Goal: Transaction & Acquisition: Purchase product/service

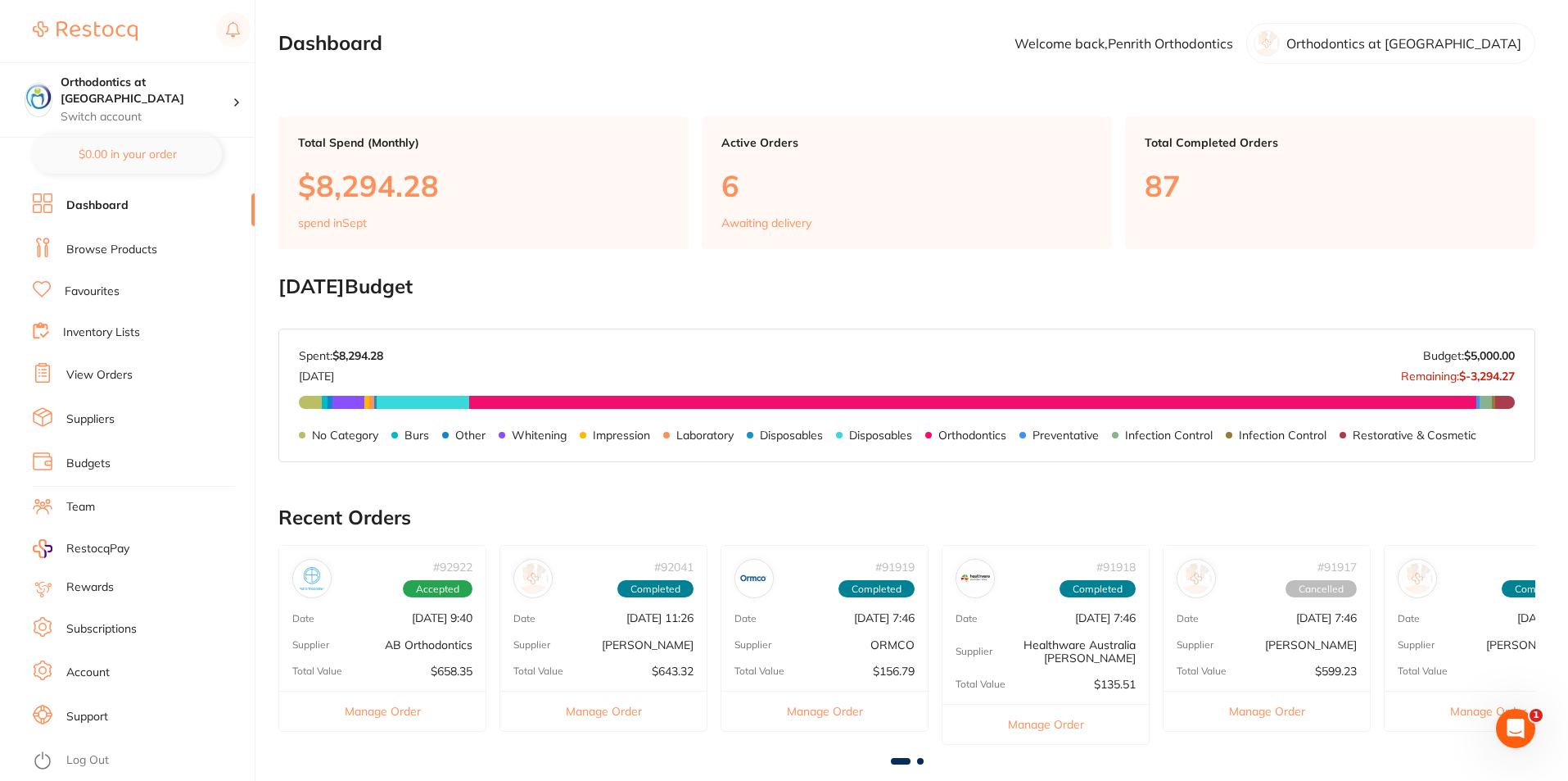
click at [123, 245] on link "Browse Products" at bounding box center [112, 249] width 90 height 16
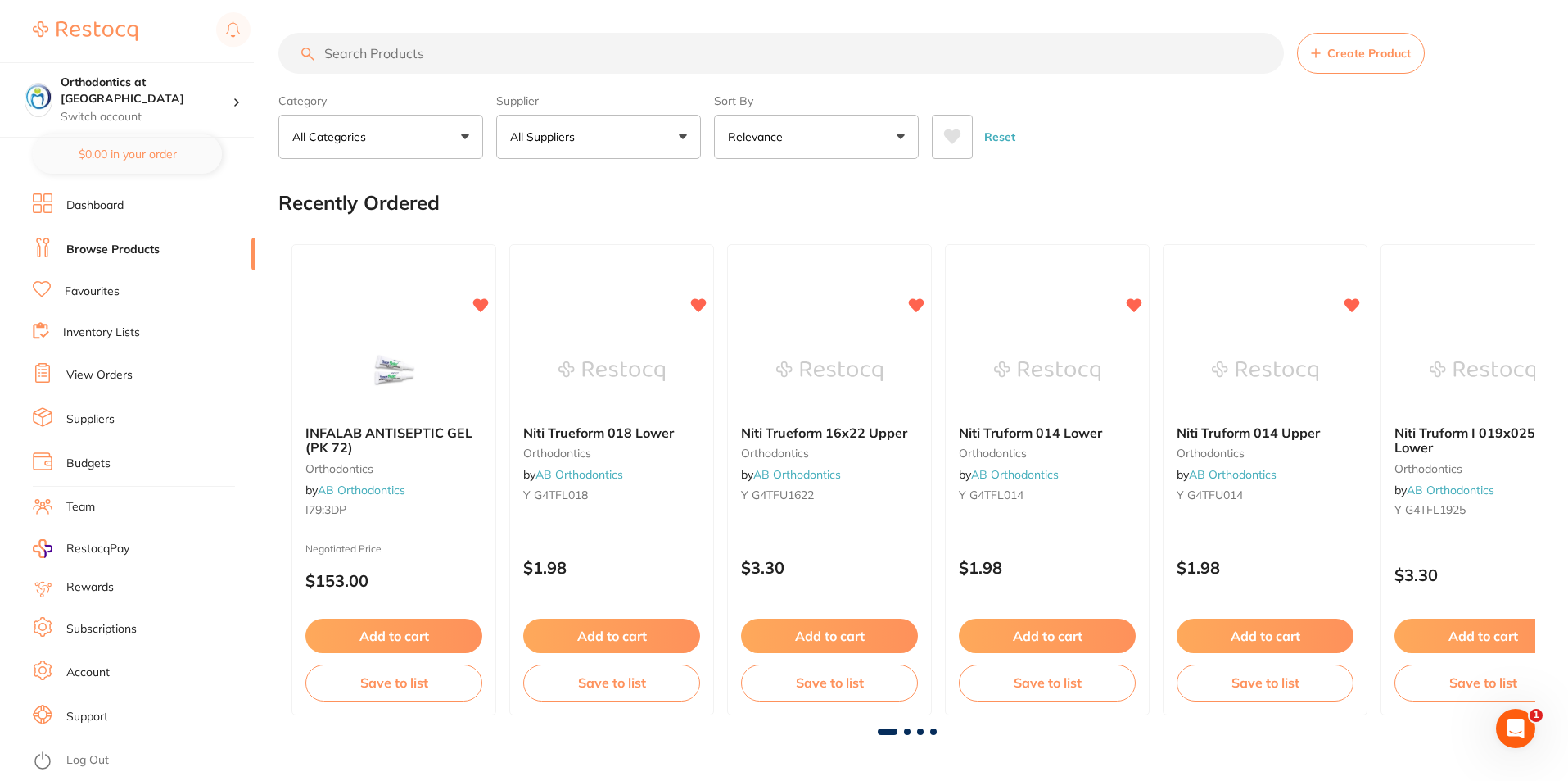
click at [380, 48] on input "search" at bounding box center [781, 53] width 1006 height 41
type input "r"
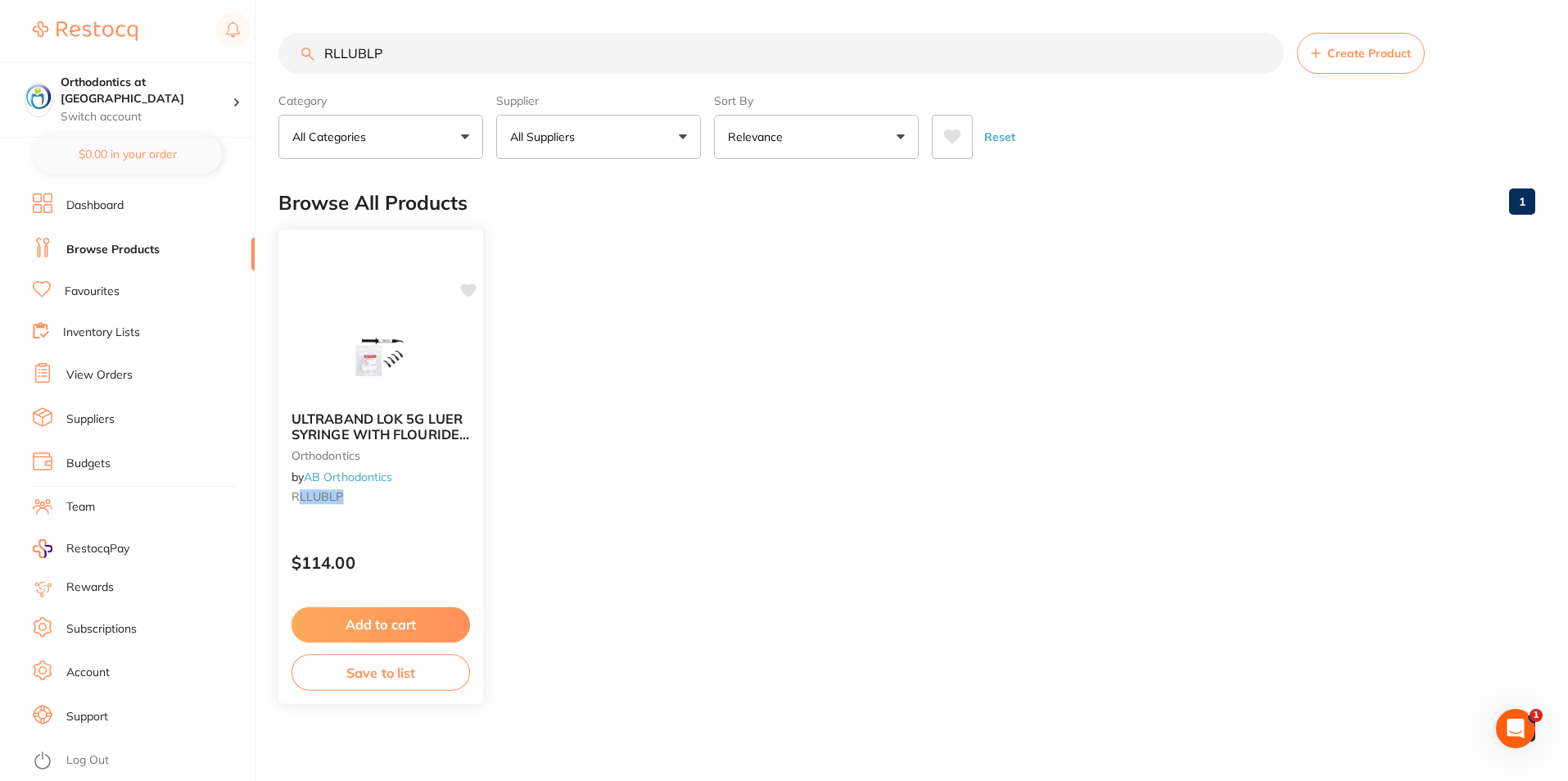
type input "RLLUBLP"
click at [400, 616] on button "Add to cart" at bounding box center [380, 624] width 178 height 36
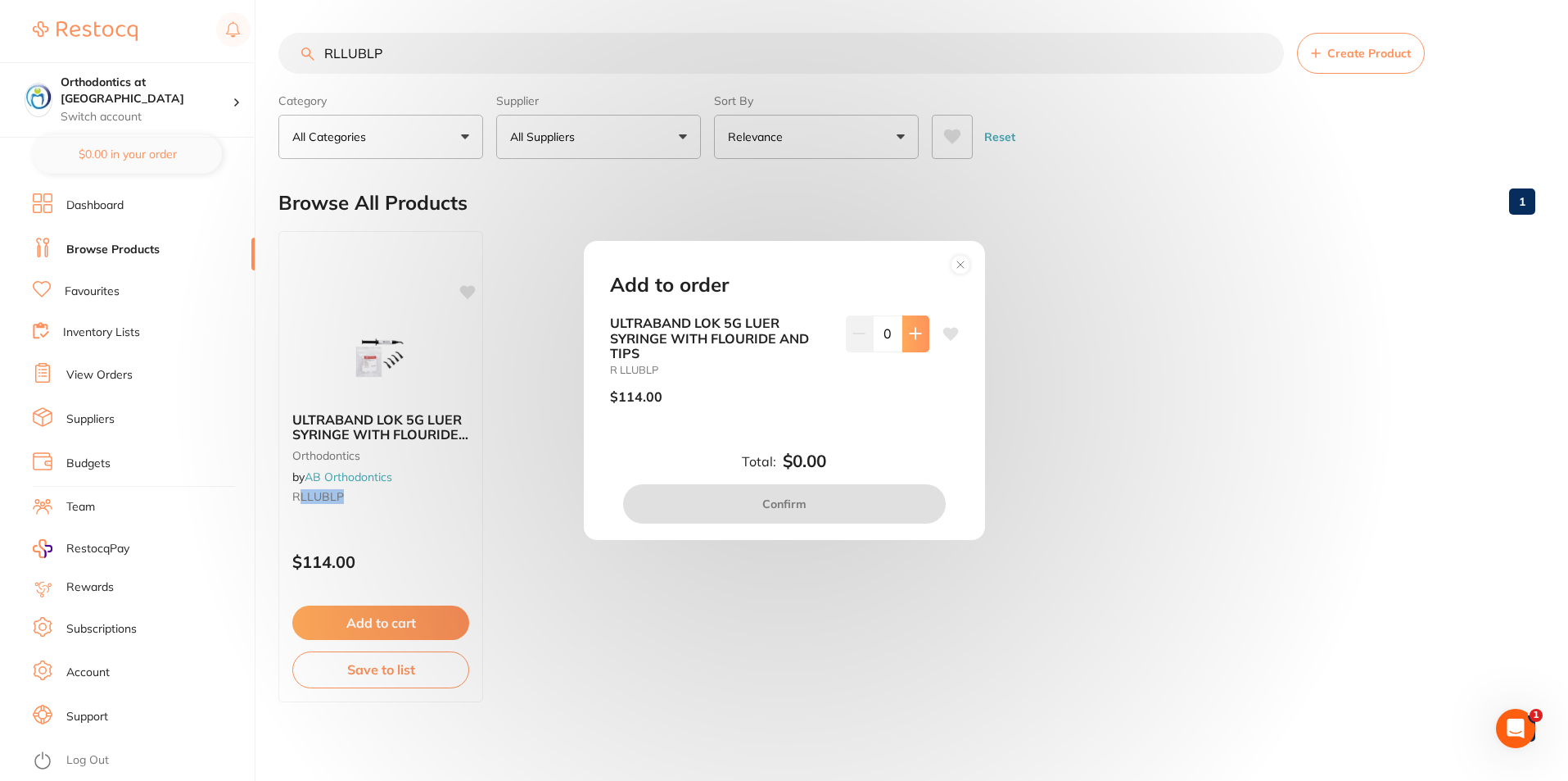
click at [913, 337] on icon at bounding box center [914, 333] width 11 height 11
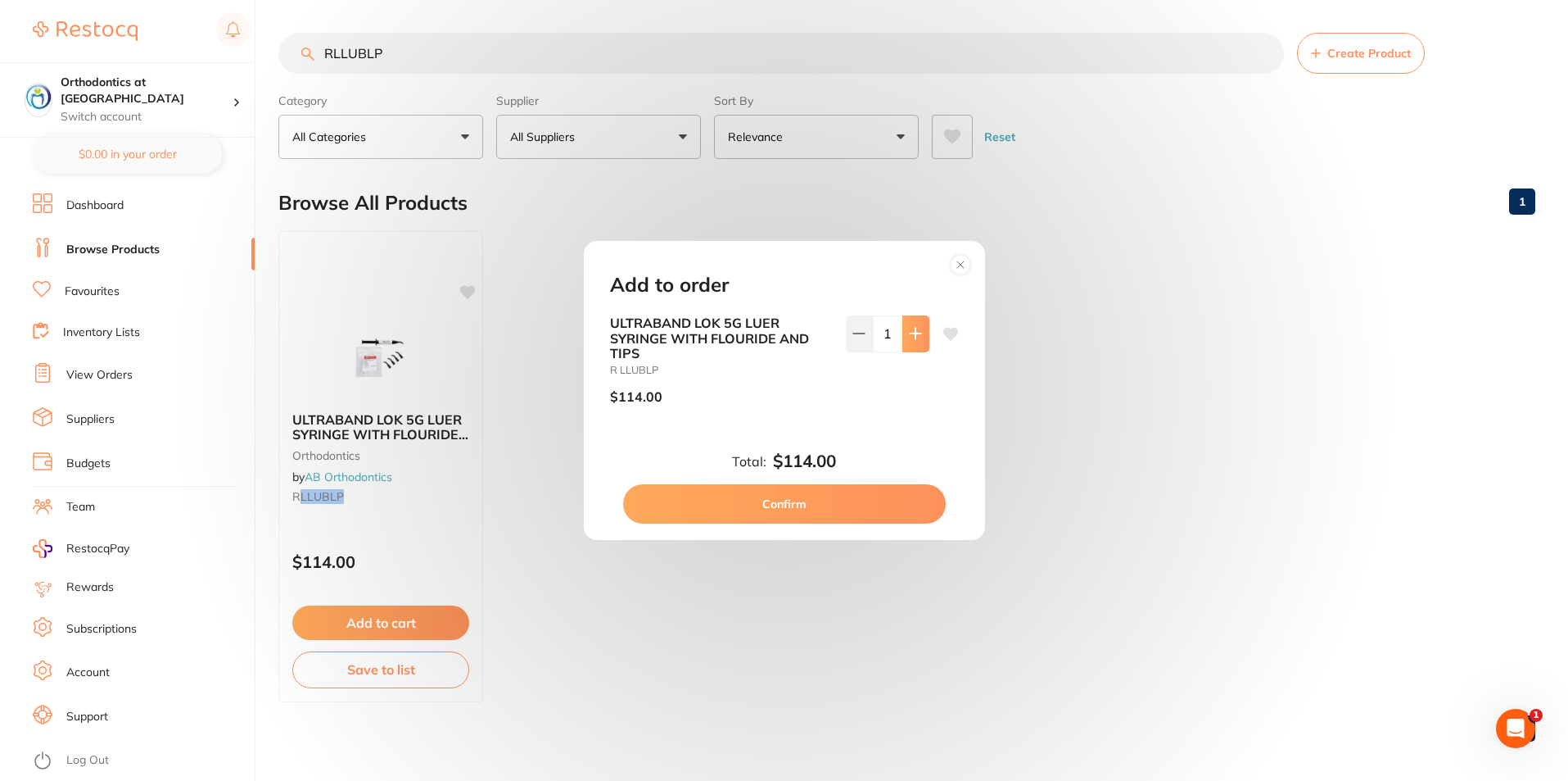
click at [912, 337] on icon at bounding box center [914, 333] width 11 height 11
type input "2"
click at [798, 505] on button "Confirm" at bounding box center [784, 504] width 322 height 39
checkbox input "false"
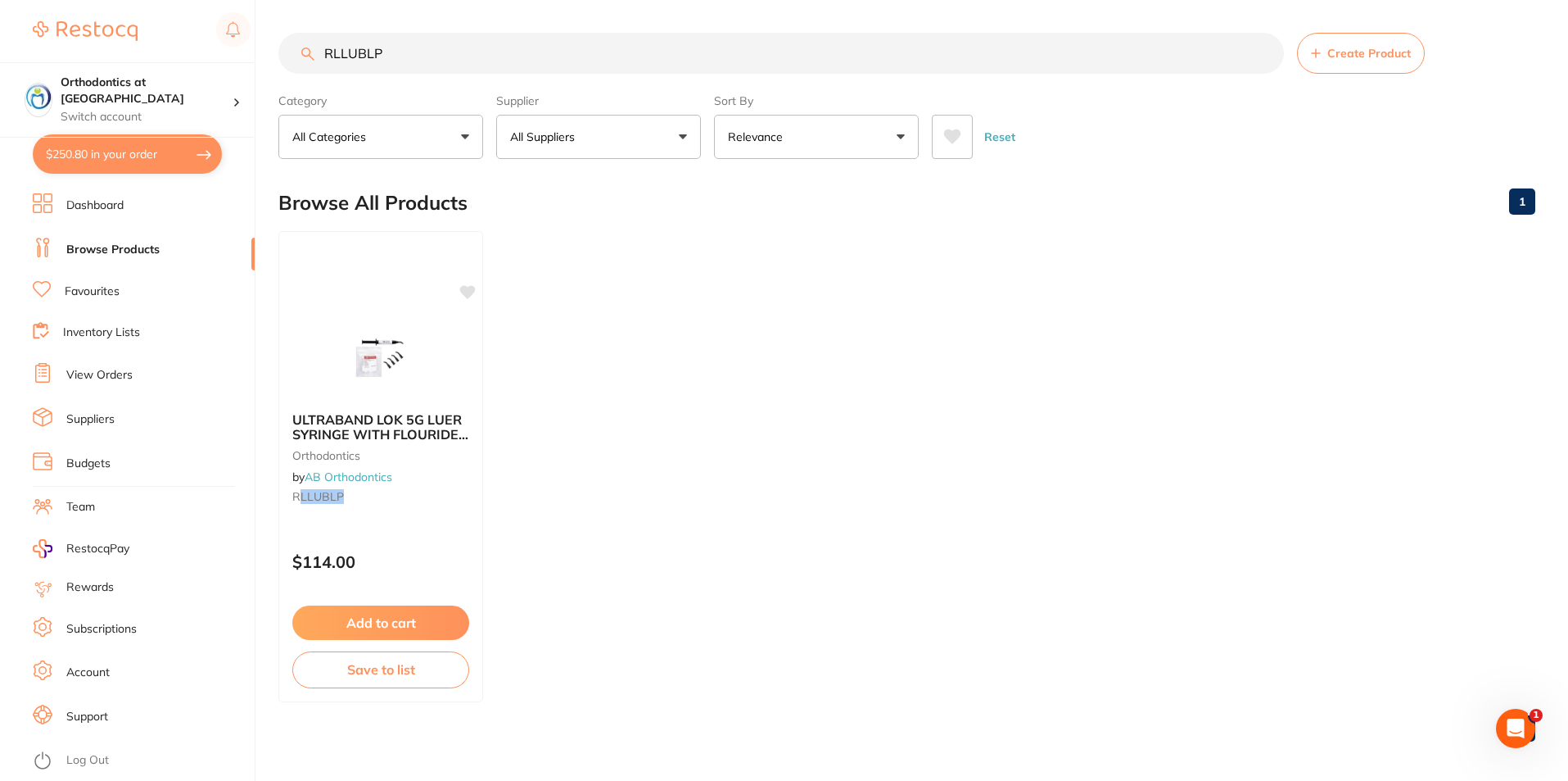
click at [678, 133] on button "All Suppliers" at bounding box center [598, 137] width 205 height 44
drag, startPoint x: 392, startPoint y: 52, endPoint x: 324, endPoint y: 51, distance: 68.0
click at [324, 51] on input "RLLUBLP" at bounding box center [781, 53] width 1006 height 41
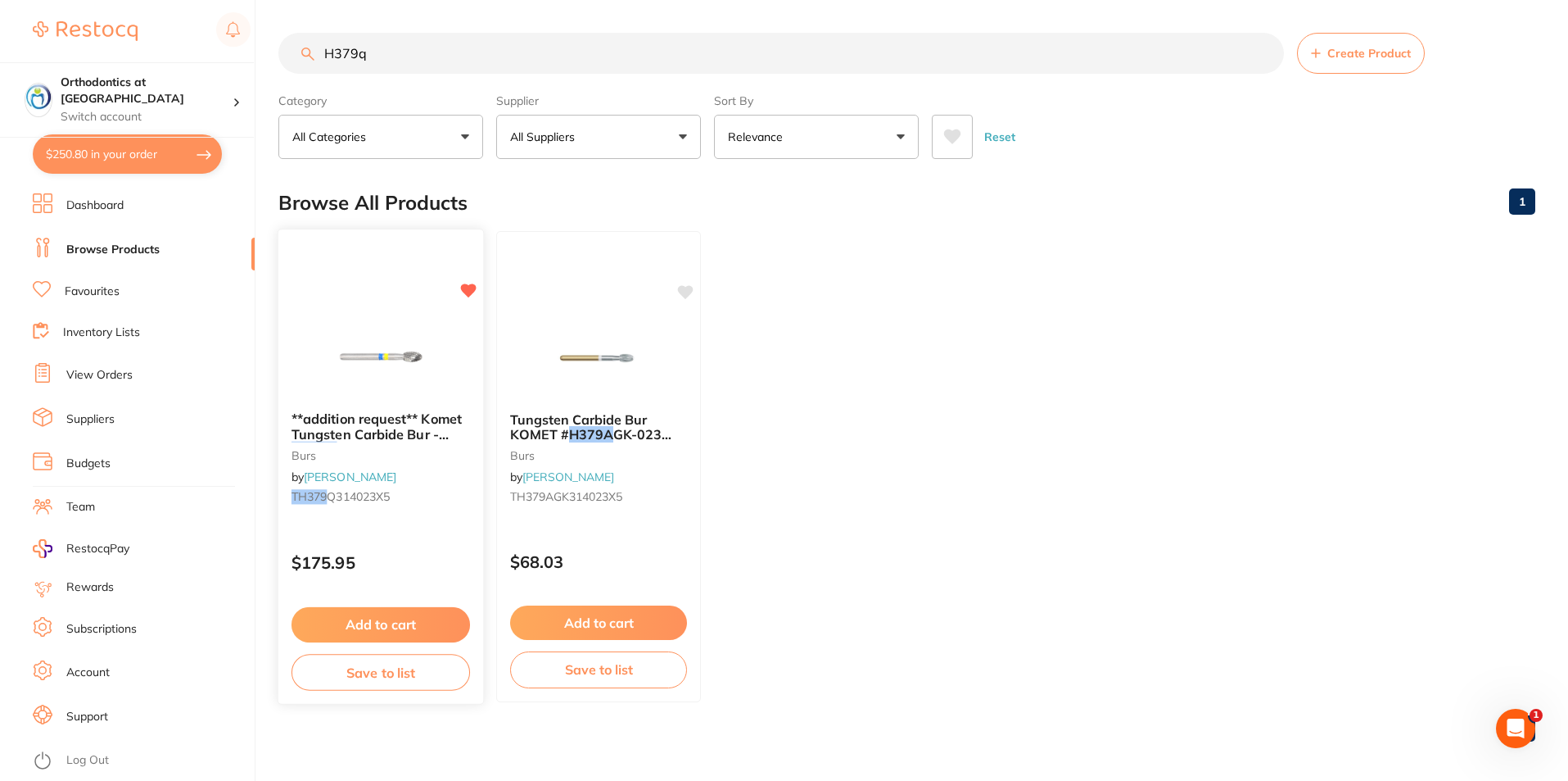
type input "H379q"
click at [397, 618] on button "Add to cart" at bounding box center [380, 624] width 178 height 36
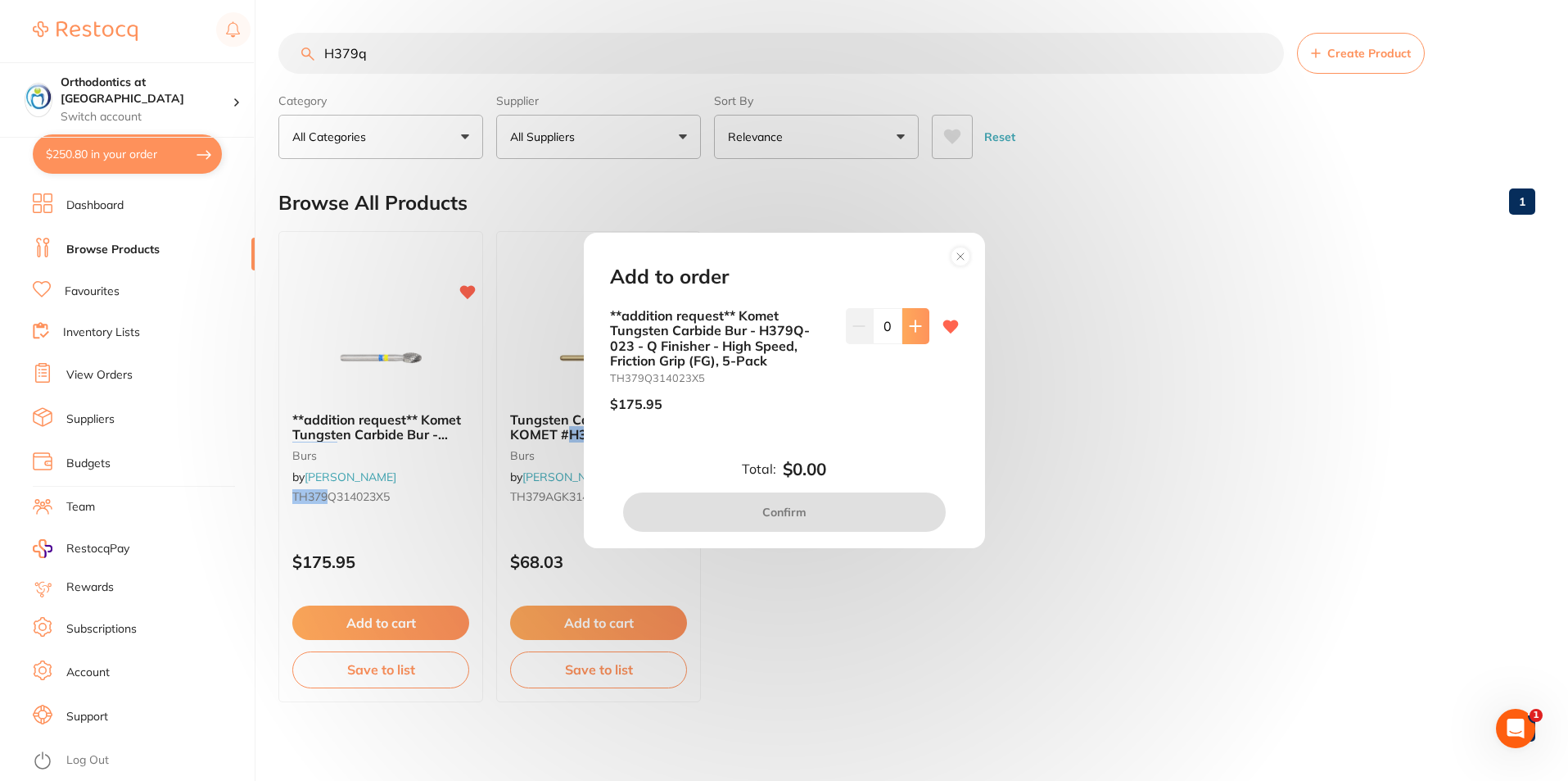
click at [913, 326] on icon at bounding box center [914, 325] width 11 height 11
type input "1"
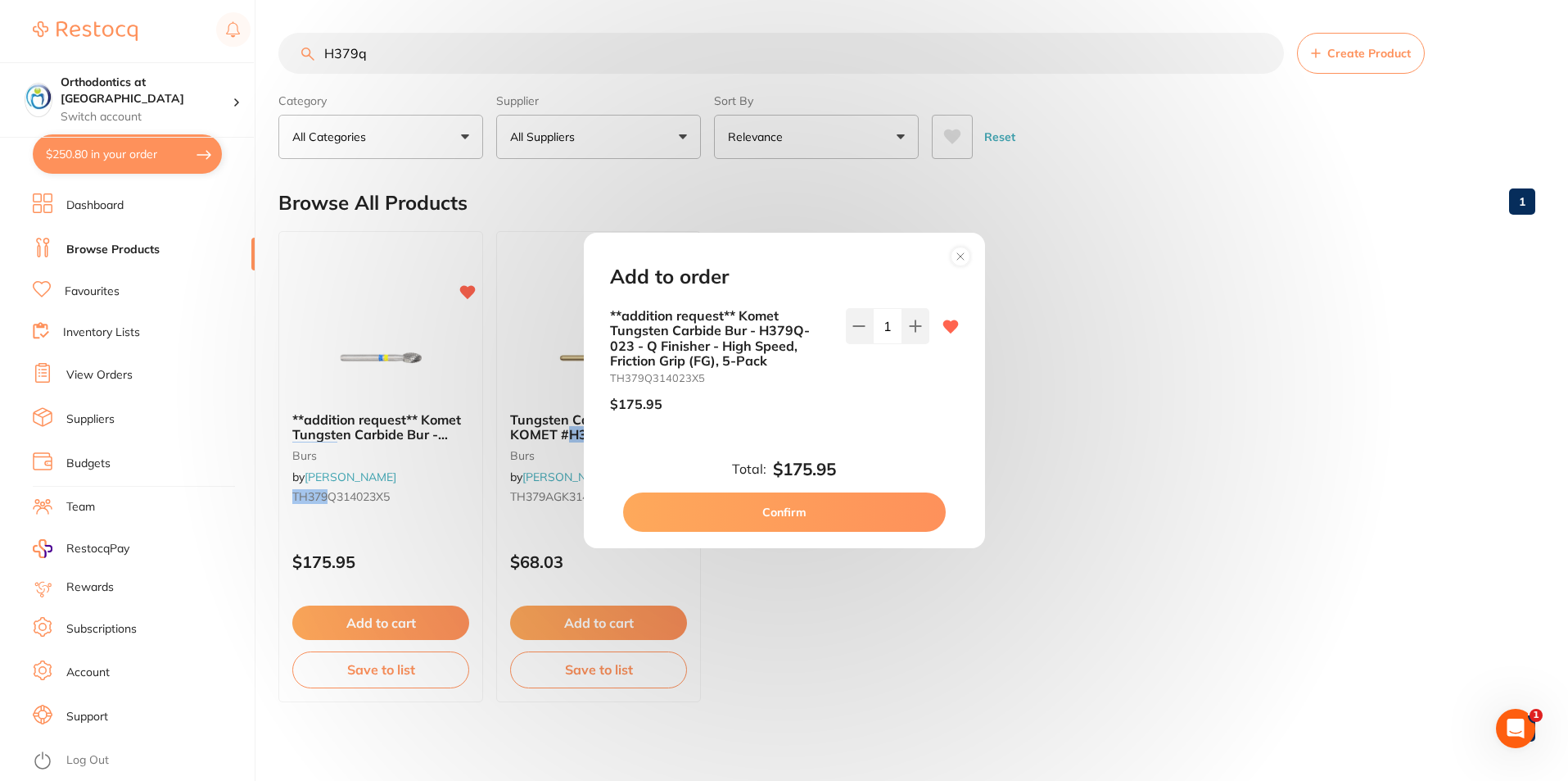
click at [793, 518] on button "Confirm" at bounding box center [784, 511] width 322 height 39
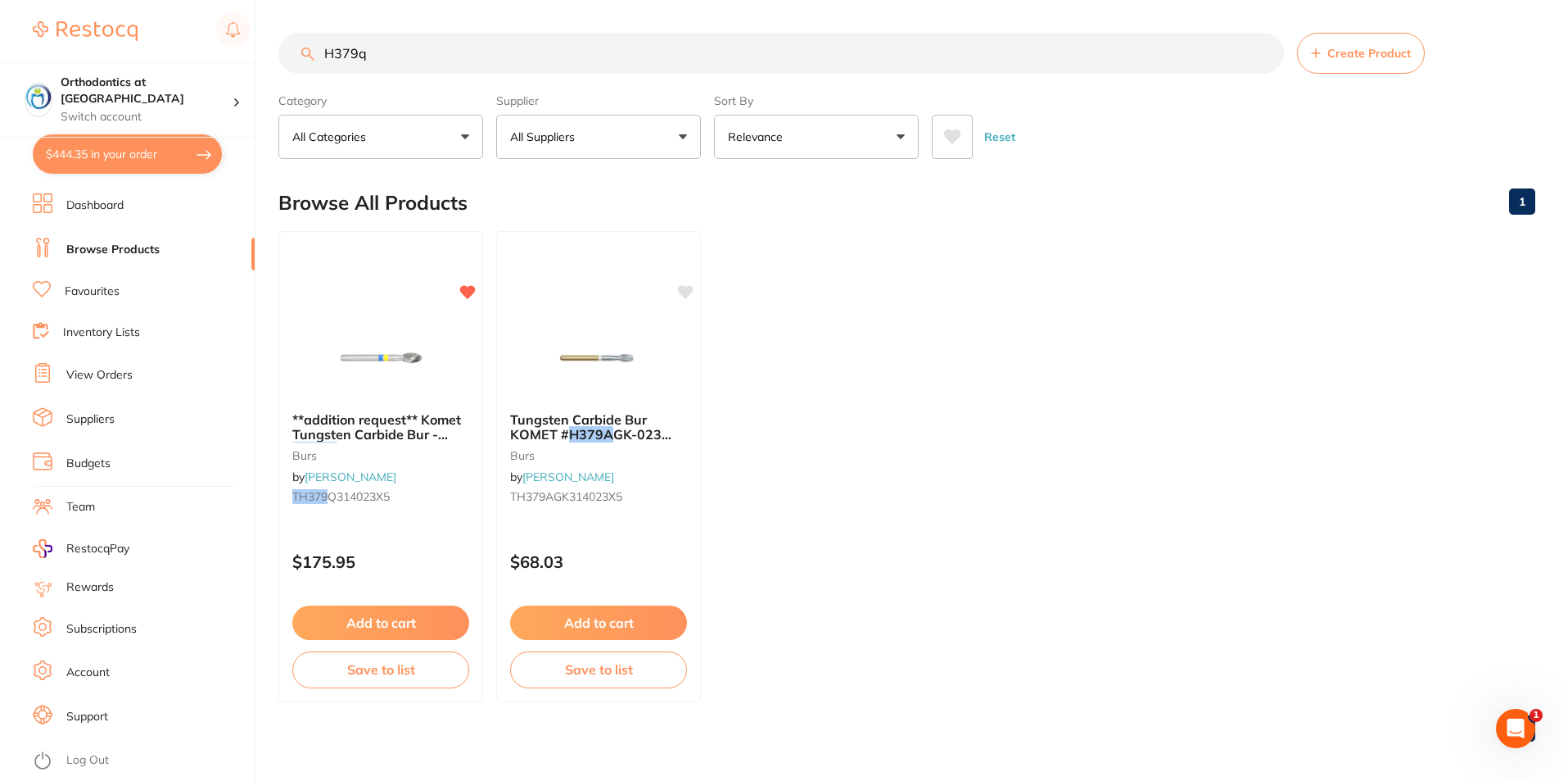
drag, startPoint x: 384, startPoint y: 54, endPoint x: 323, endPoint y: 60, distance: 61.3
click at [326, 53] on input "H379q" at bounding box center [781, 53] width 1006 height 41
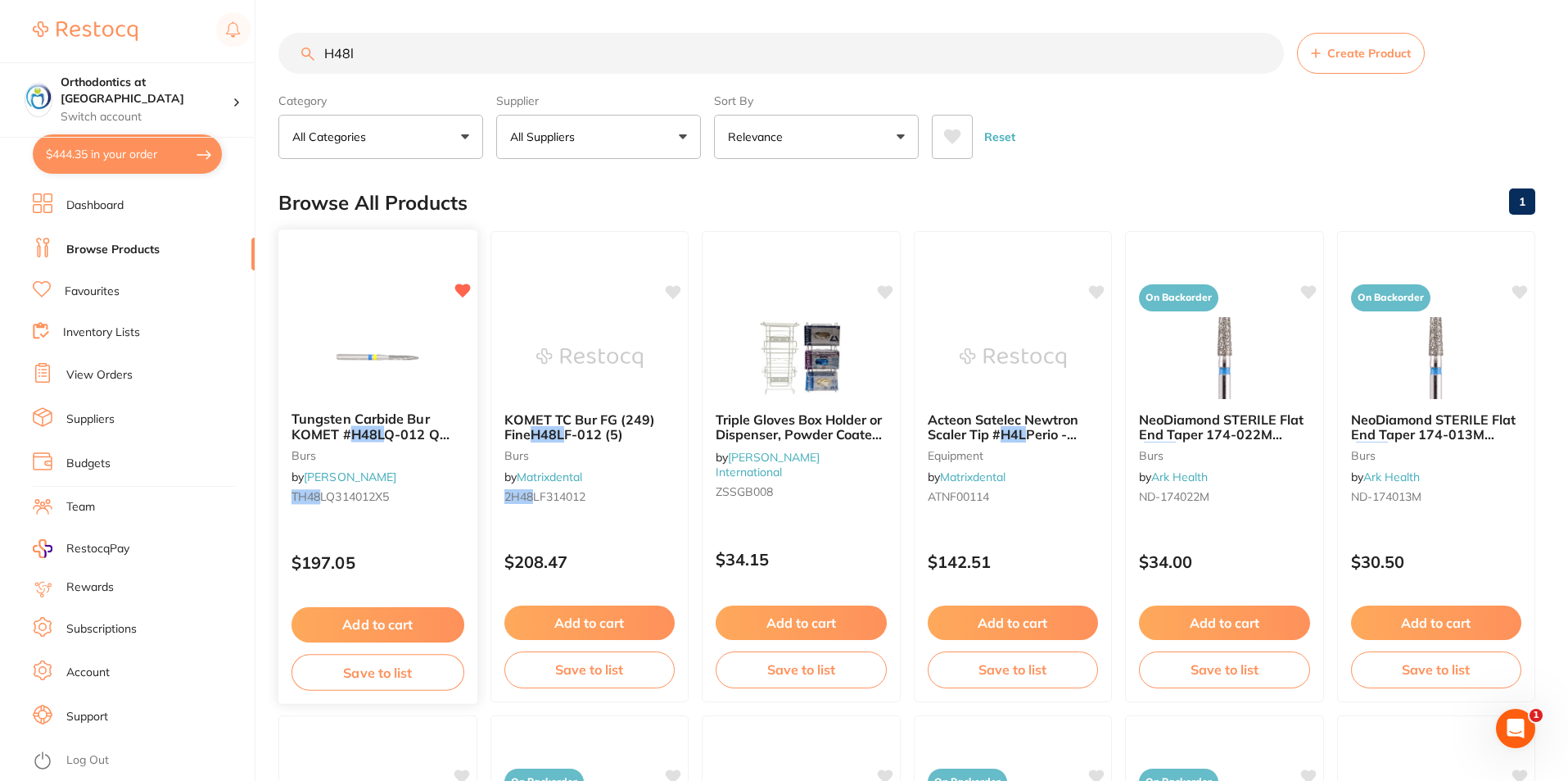
type input "H48l"
click at [392, 621] on button "Add to cart" at bounding box center [377, 624] width 172 height 36
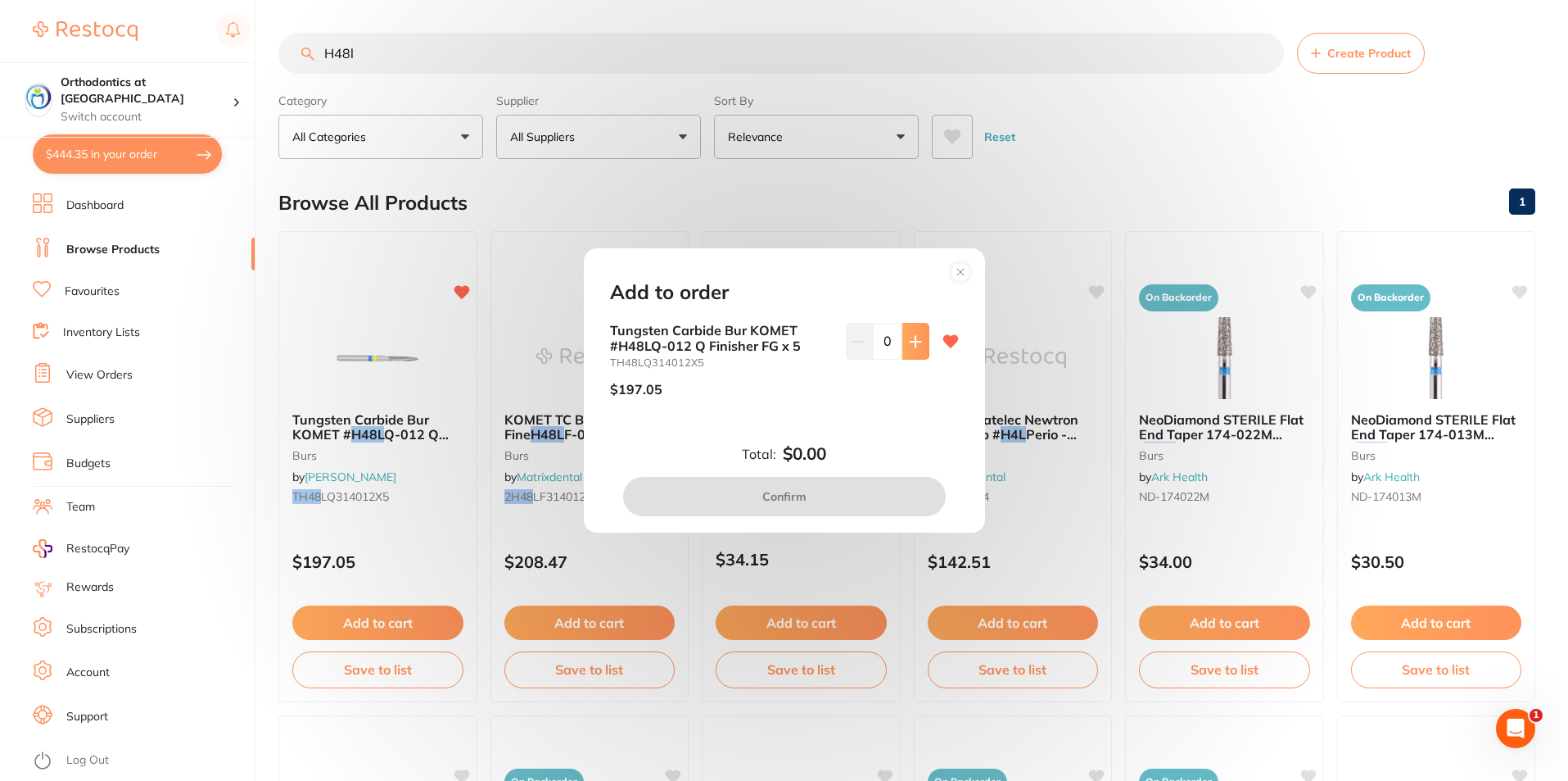
click at [911, 339] on icon at bounding box center [914, 341] width 11 height 11
type input "1"
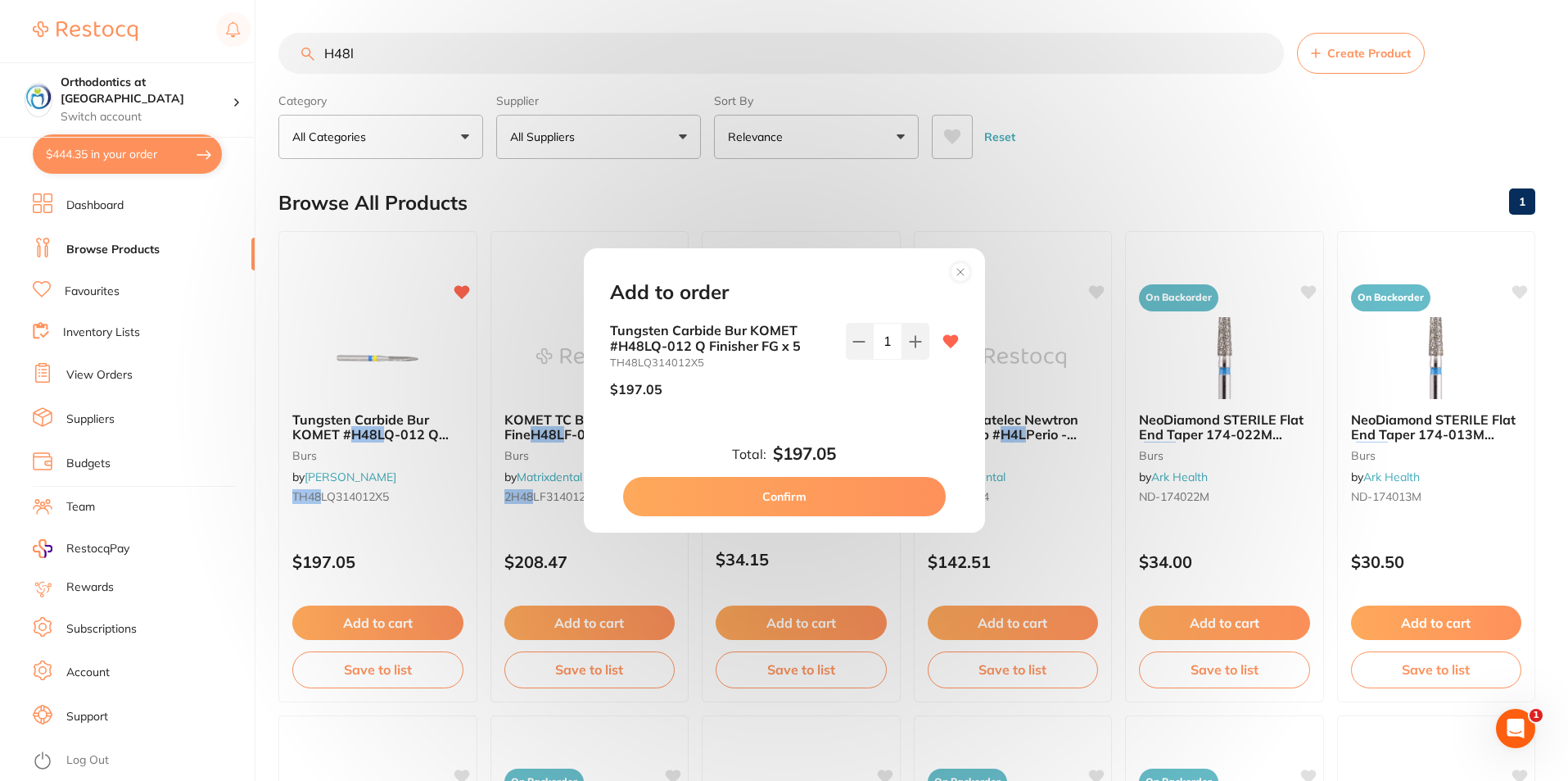
click at [810, 496] on button "Confirm" at bounding box center [784, 496] width 322 height 39
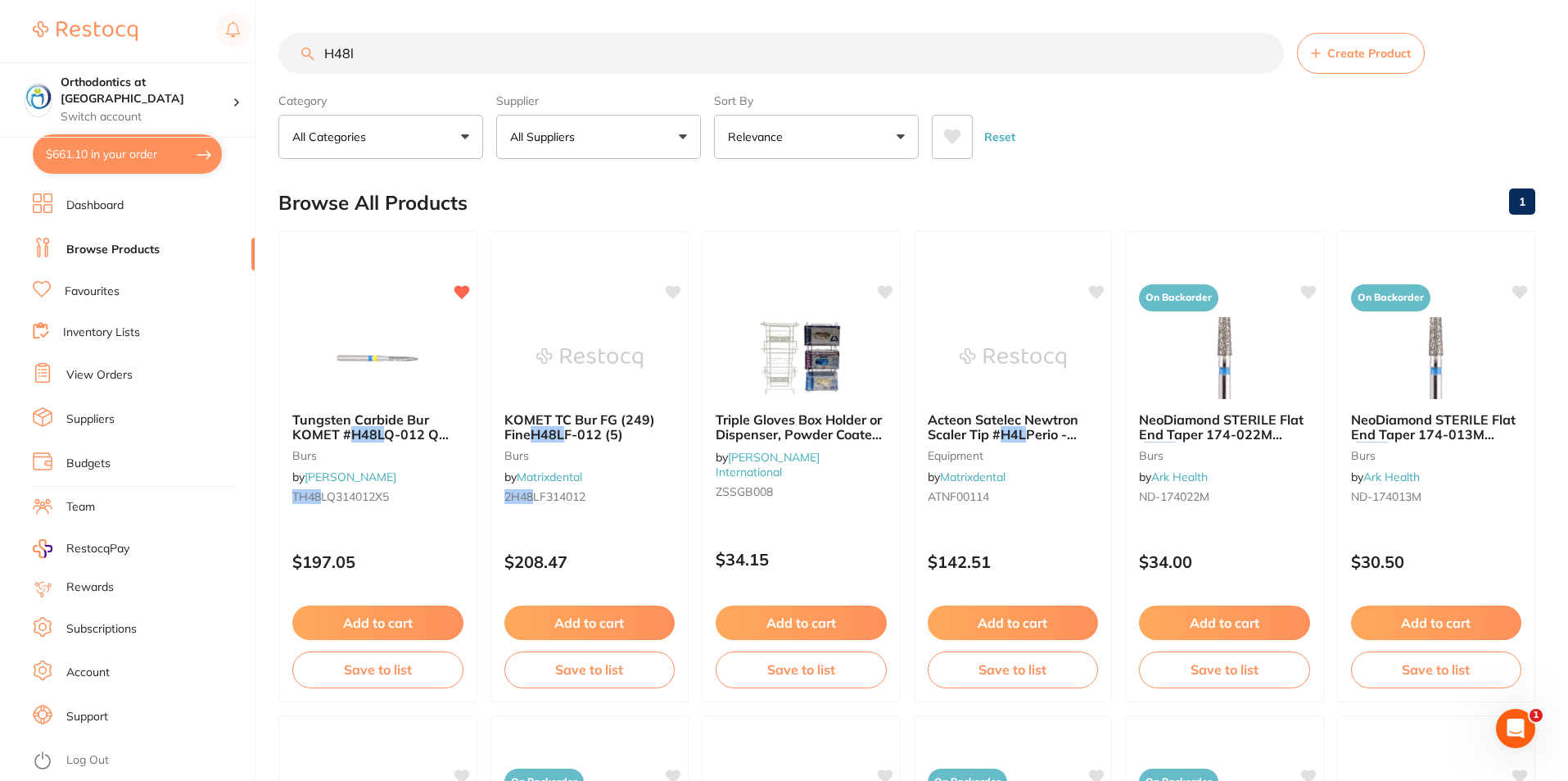
drag, startPoint x: 358, startPoint y: 50, endPoint x: 321, endPoint y: 49, distance: 37.0
click at [326, 49] on input "H48l" at bounding box center [781, 53] width 1006 height 41
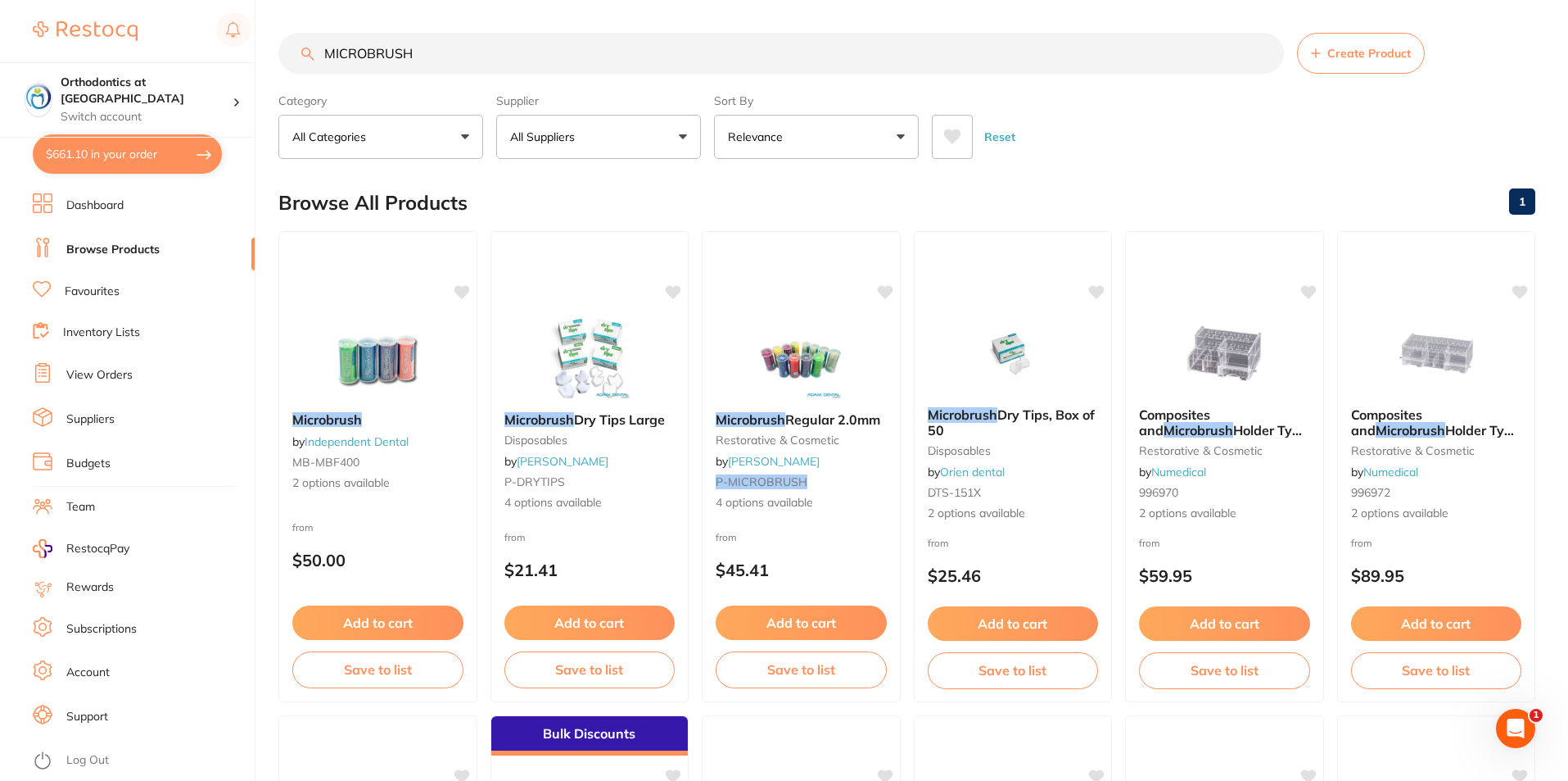
type input "MICROBRUSH"
click at [684, 137] on button "All Suppliers" at bounding box center [598, 137] width 205 height 44
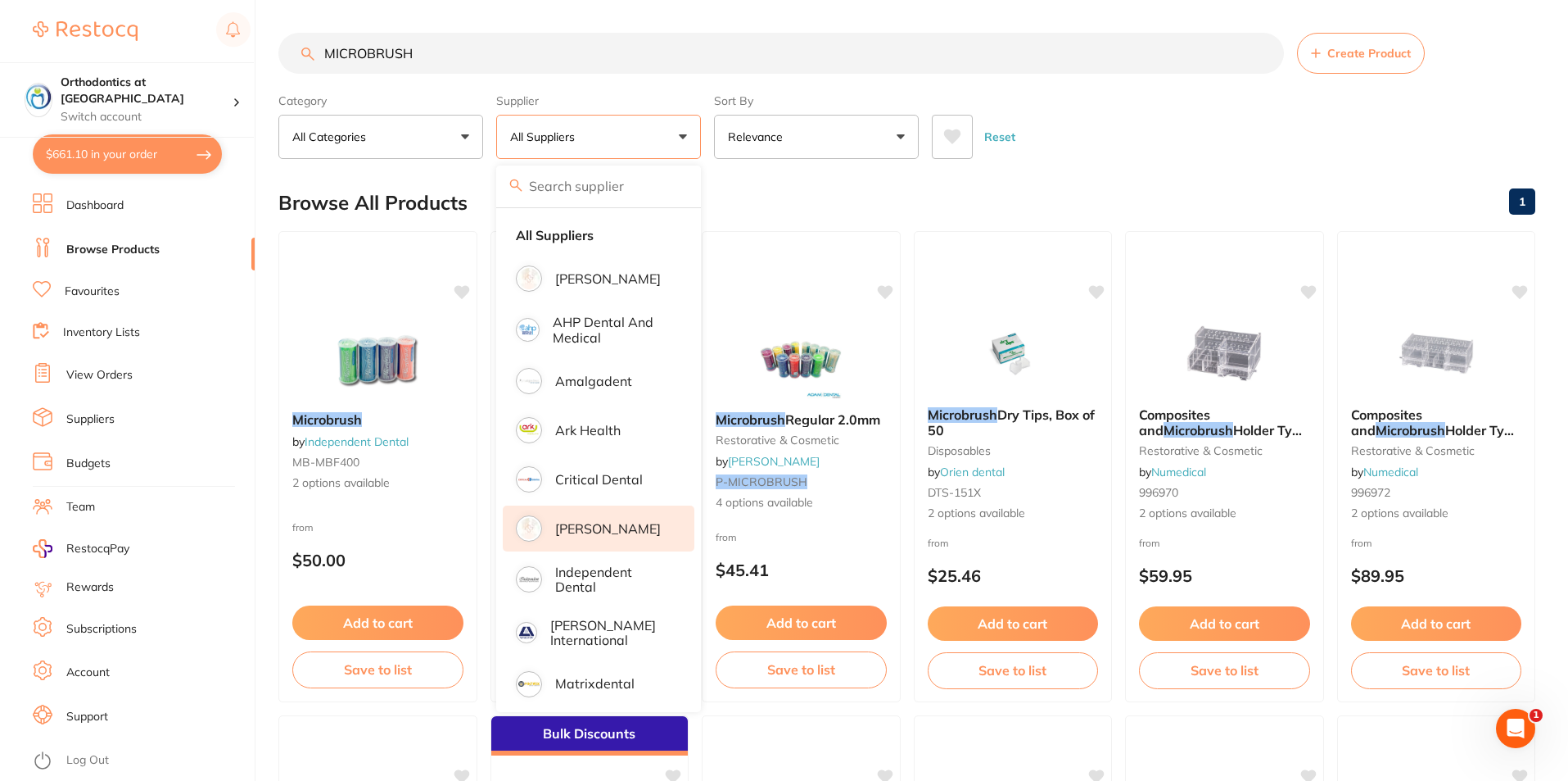
click at [600, 532] on p "[PERSON_NAME]" at bounding box center [608, 528] width 106 height 14
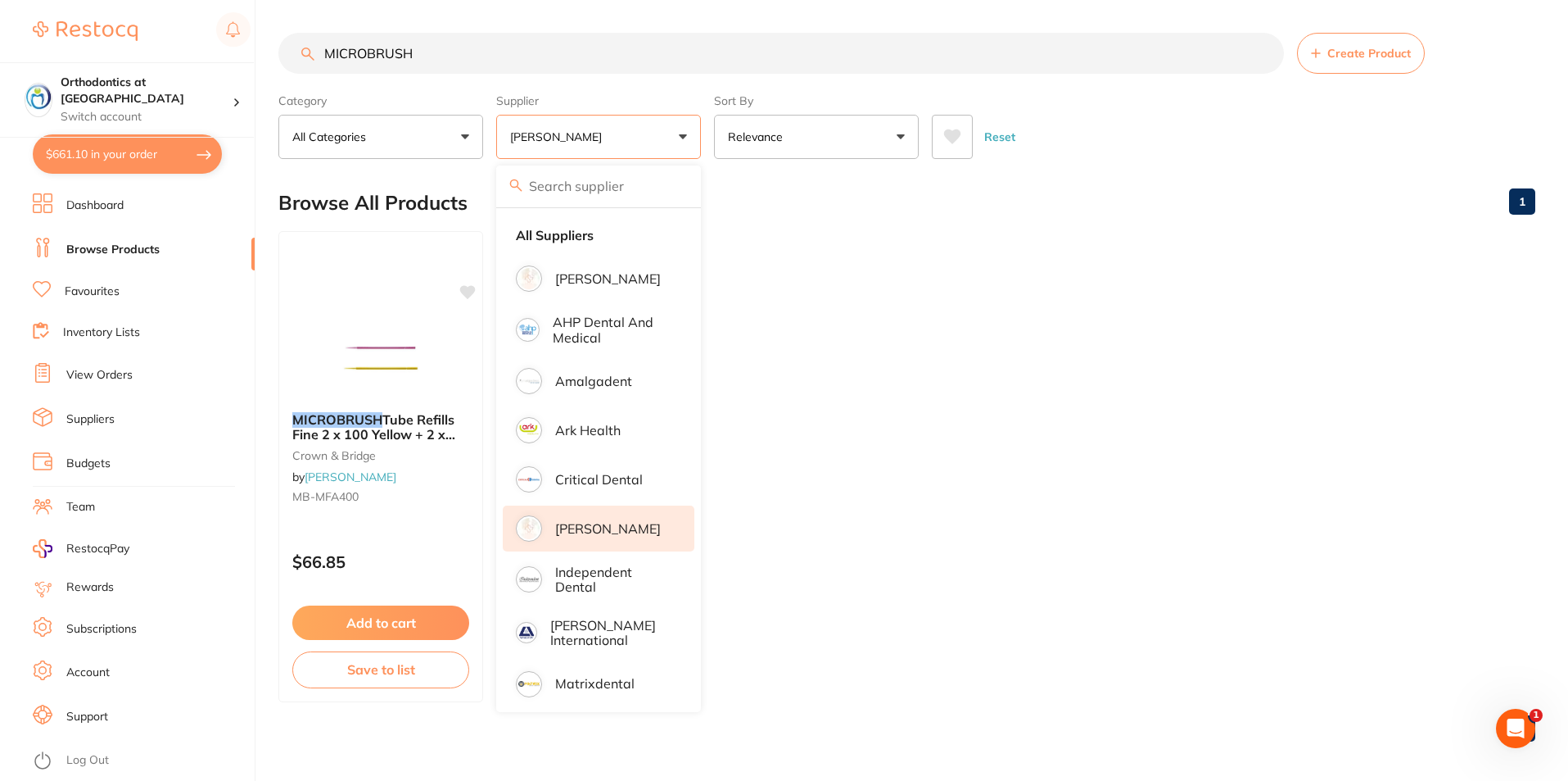
click at [1187, 249] on ul "MICROBRUSH Tube Refills Fine 2 x 100 Yellow + 2 x 100 Pink crown & bridge by [P…" at bounding box center [907, 466] width 1257 height 471
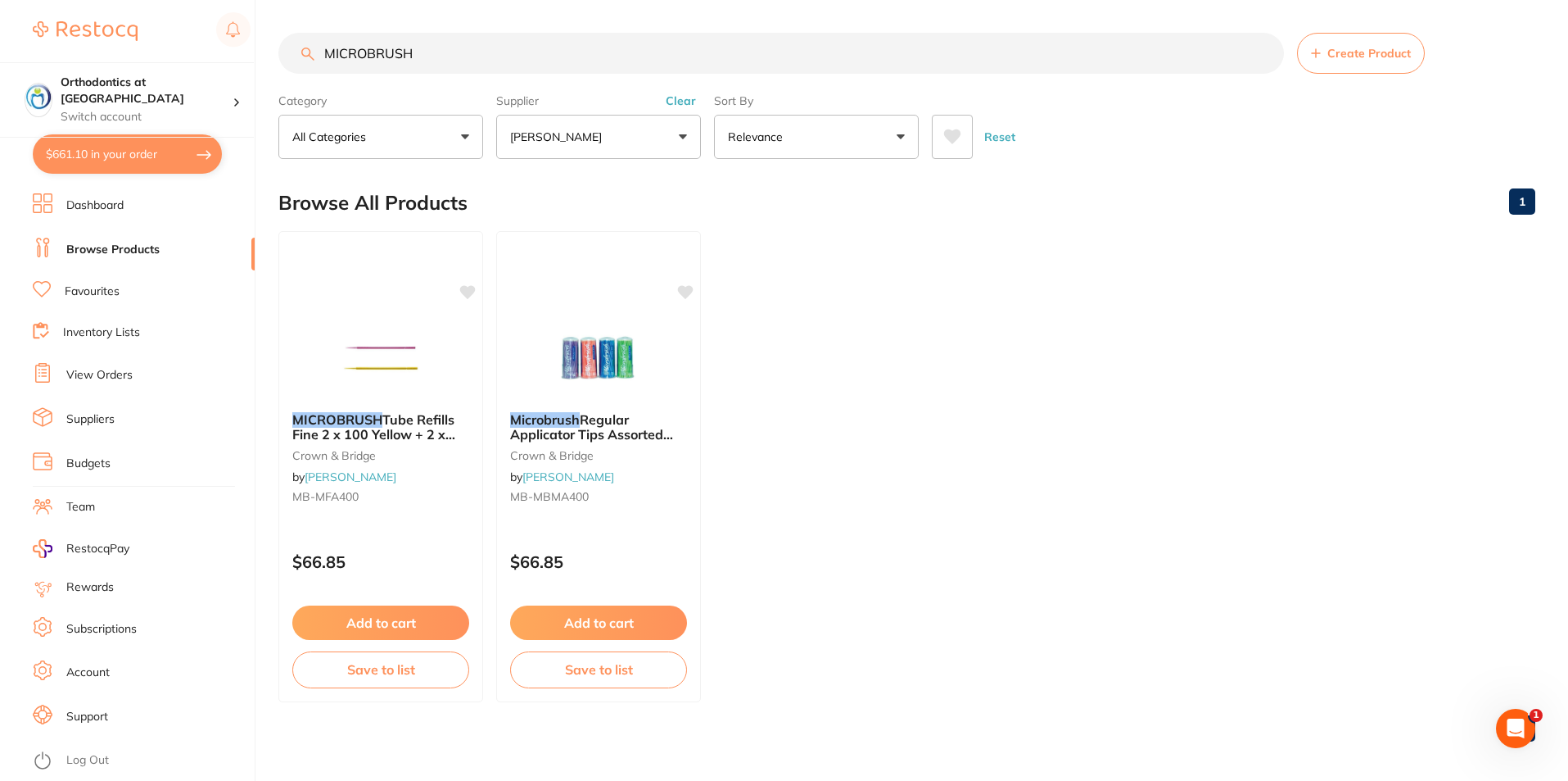
click at [595, 622] on button "Add to cart" at bounding box center [599, 623] width 177 height 35
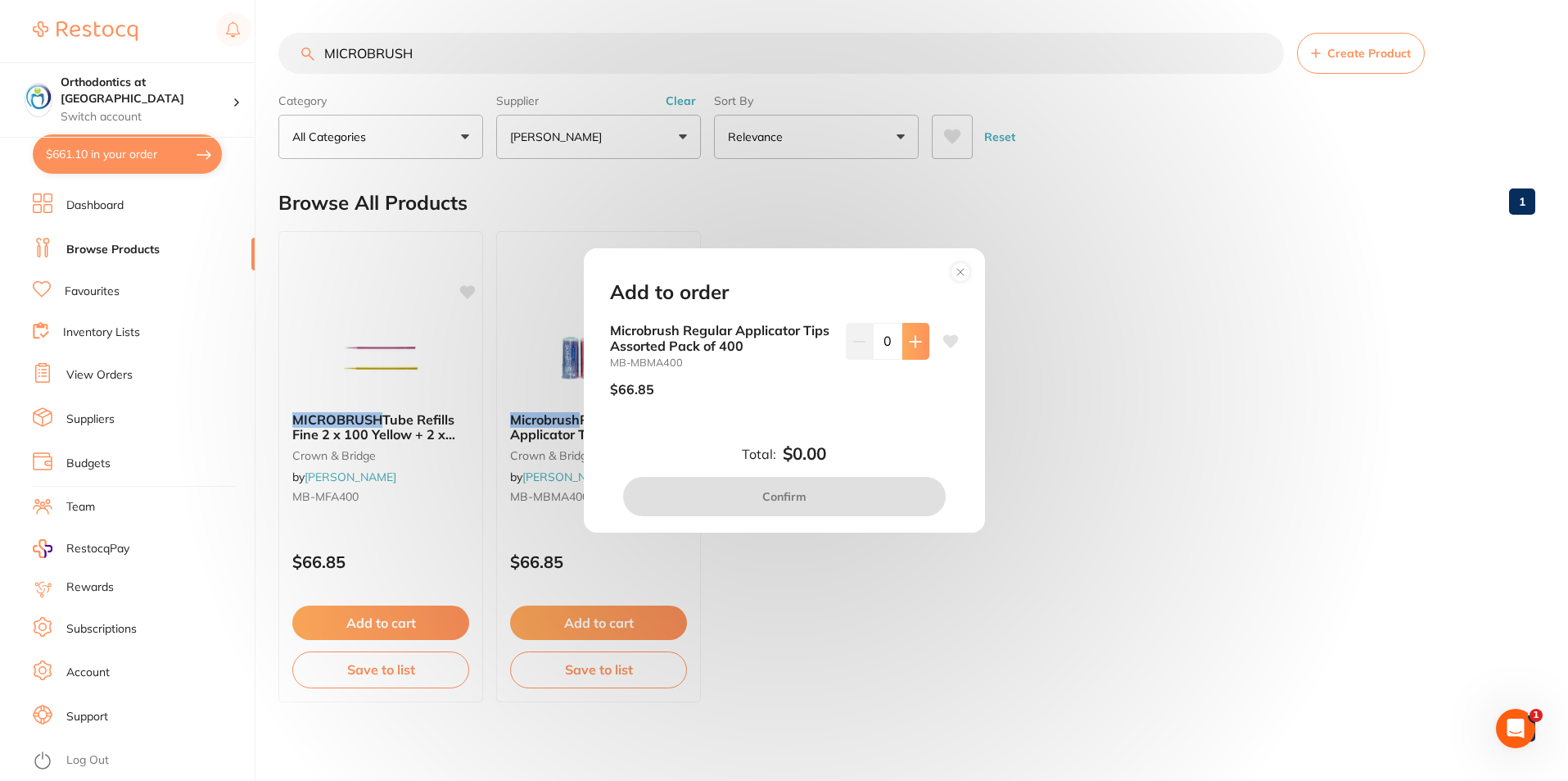
click at [914, 339] on icon at bounding box center [915, 342] width 13 height 13
type input "1"
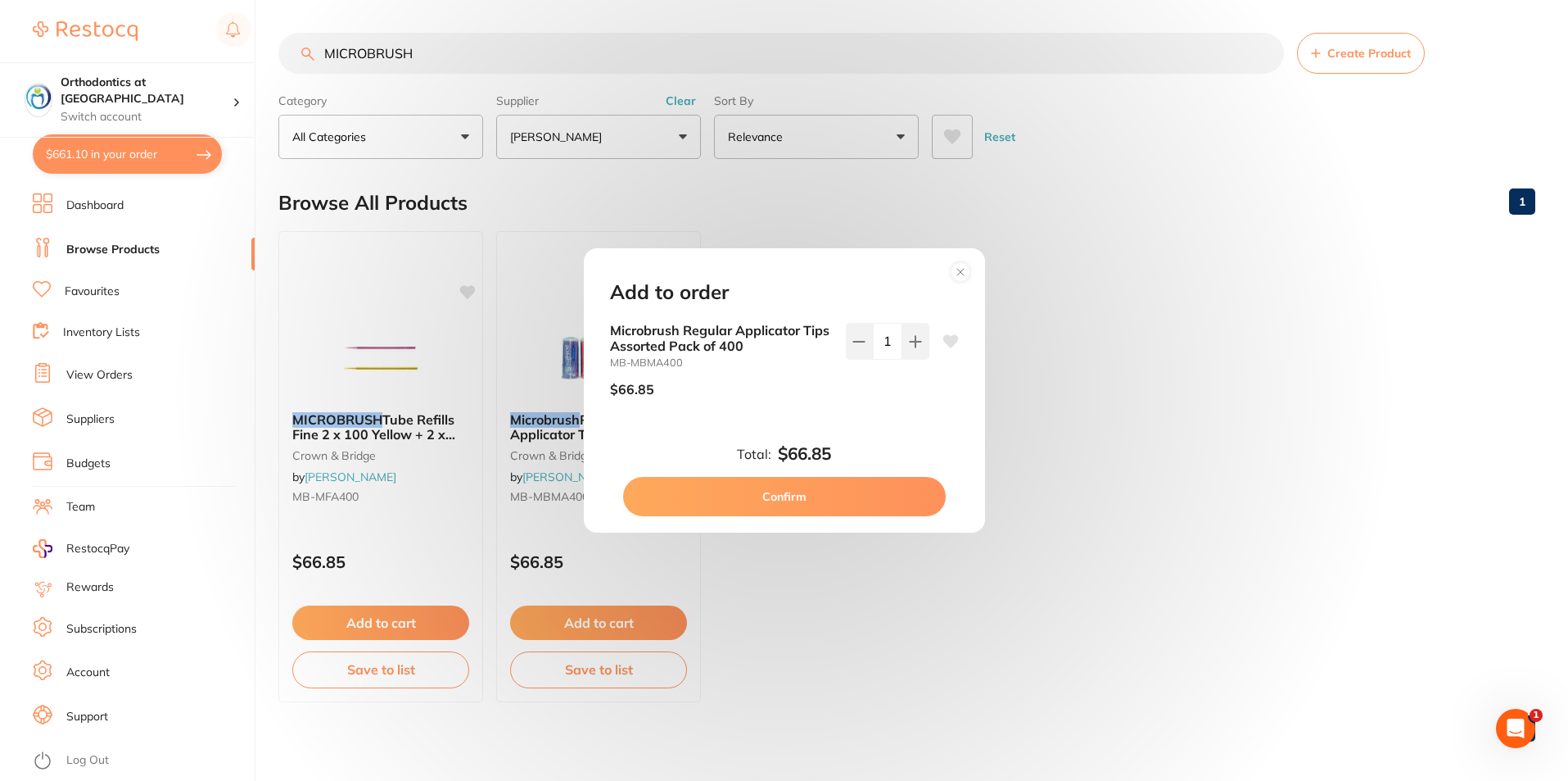
click at [811, 486] on button "Confirm" at bounding box center [784, 496] width 322 height 39
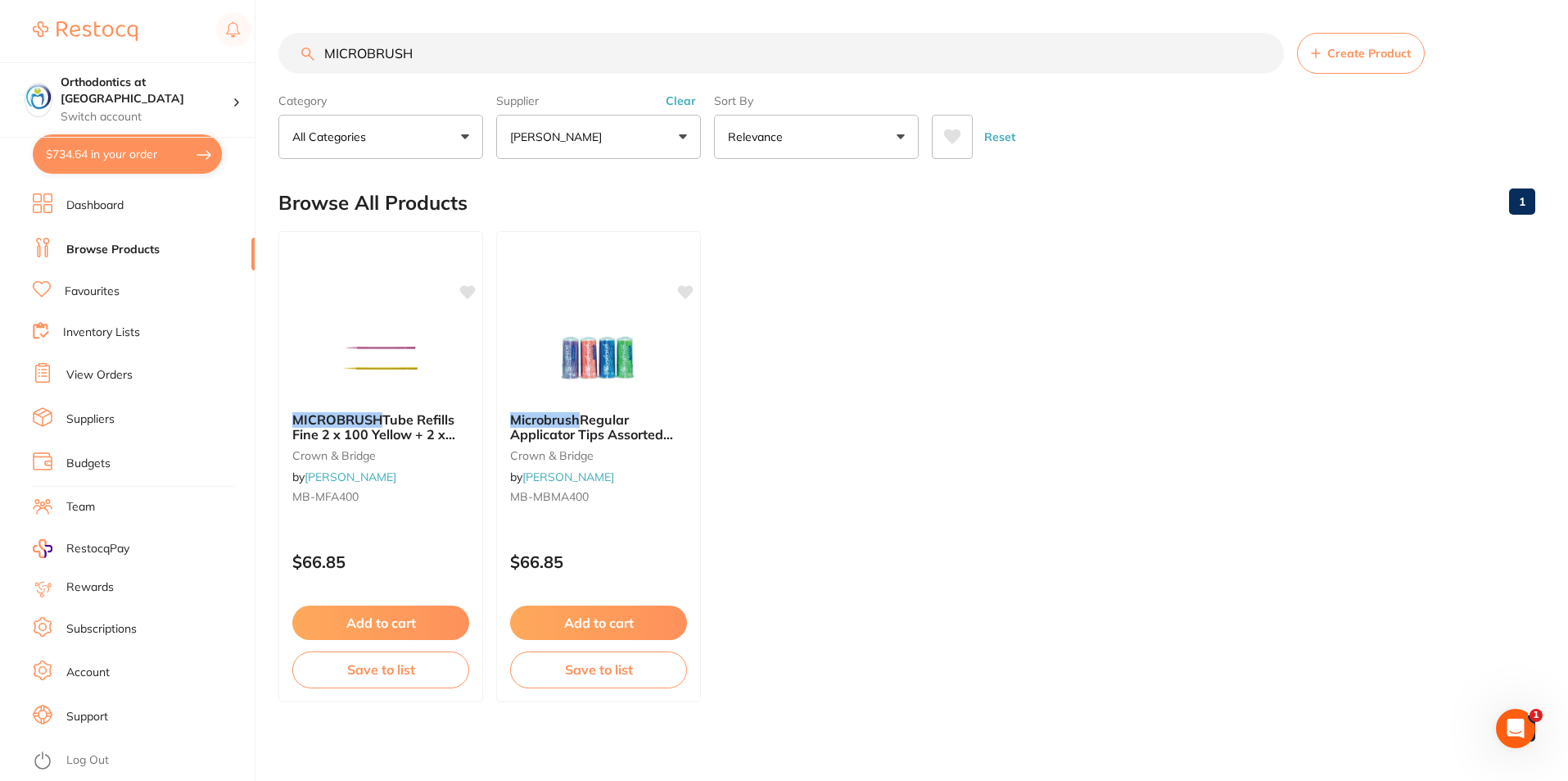
click at [117, 151] on button "$734.64 in your order" at bounding box center [127, 153] width 189 height 39
checkbox input "true"
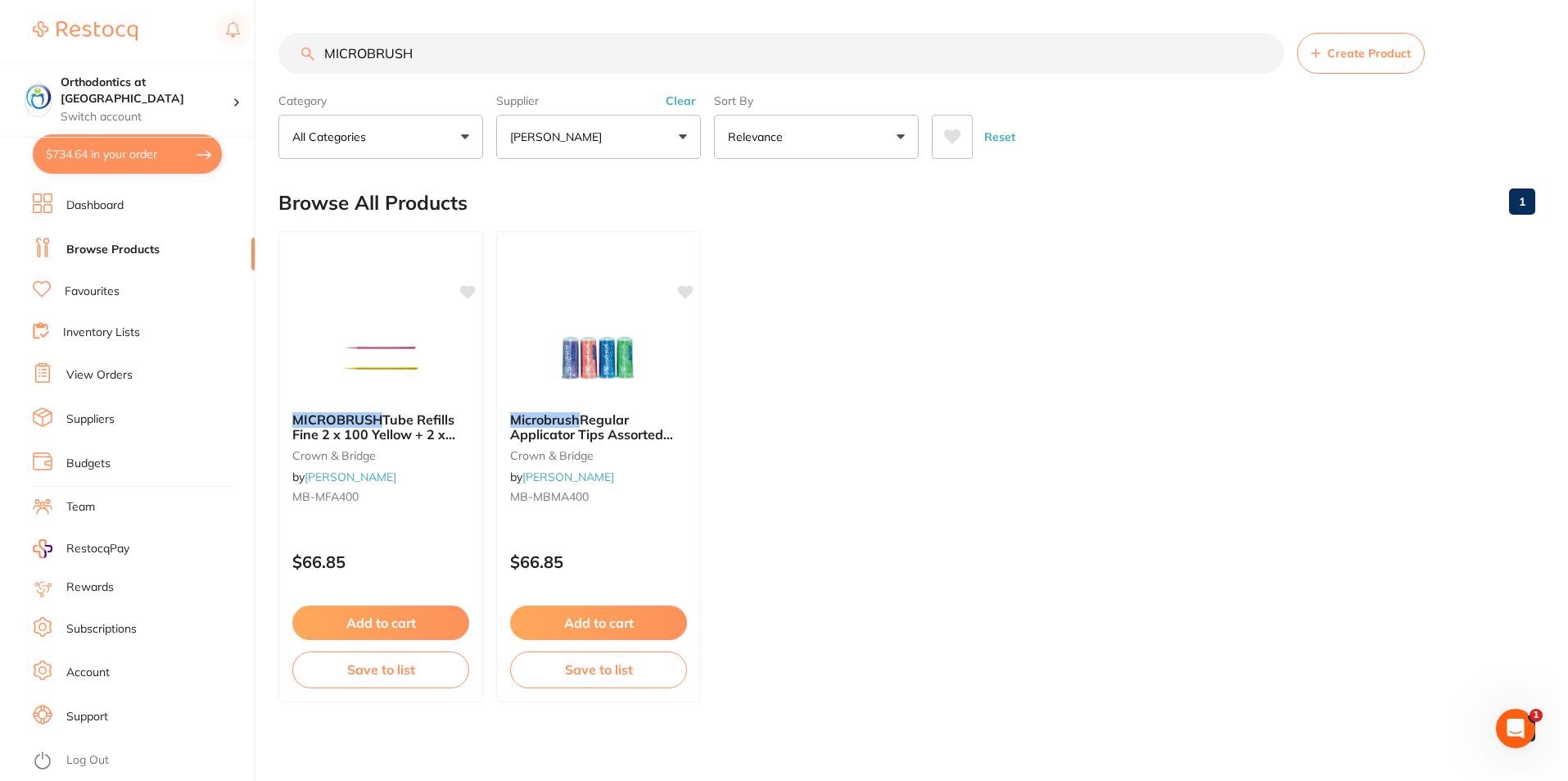
checkbox input "true"
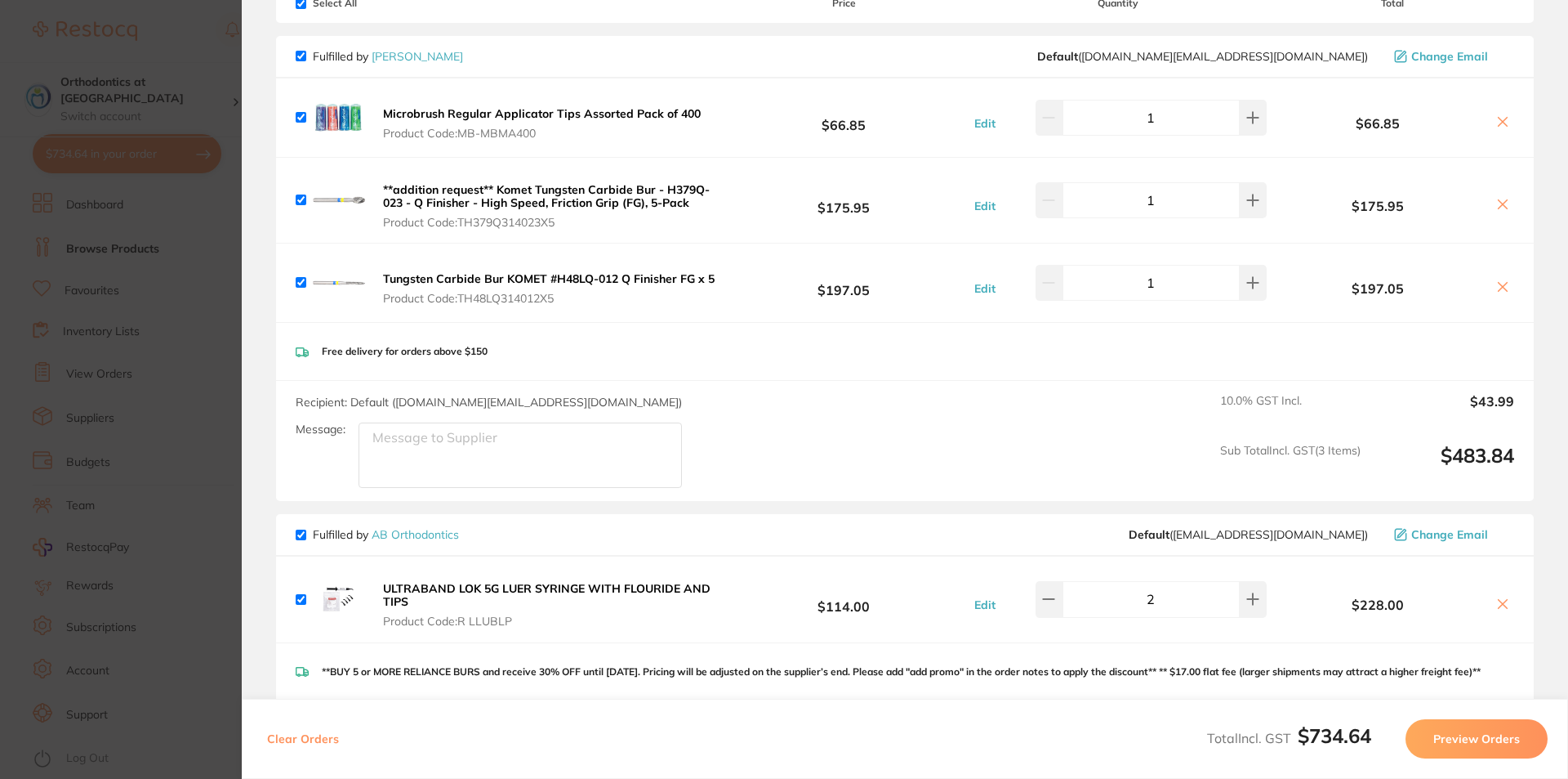
scroll to position [408, 0]
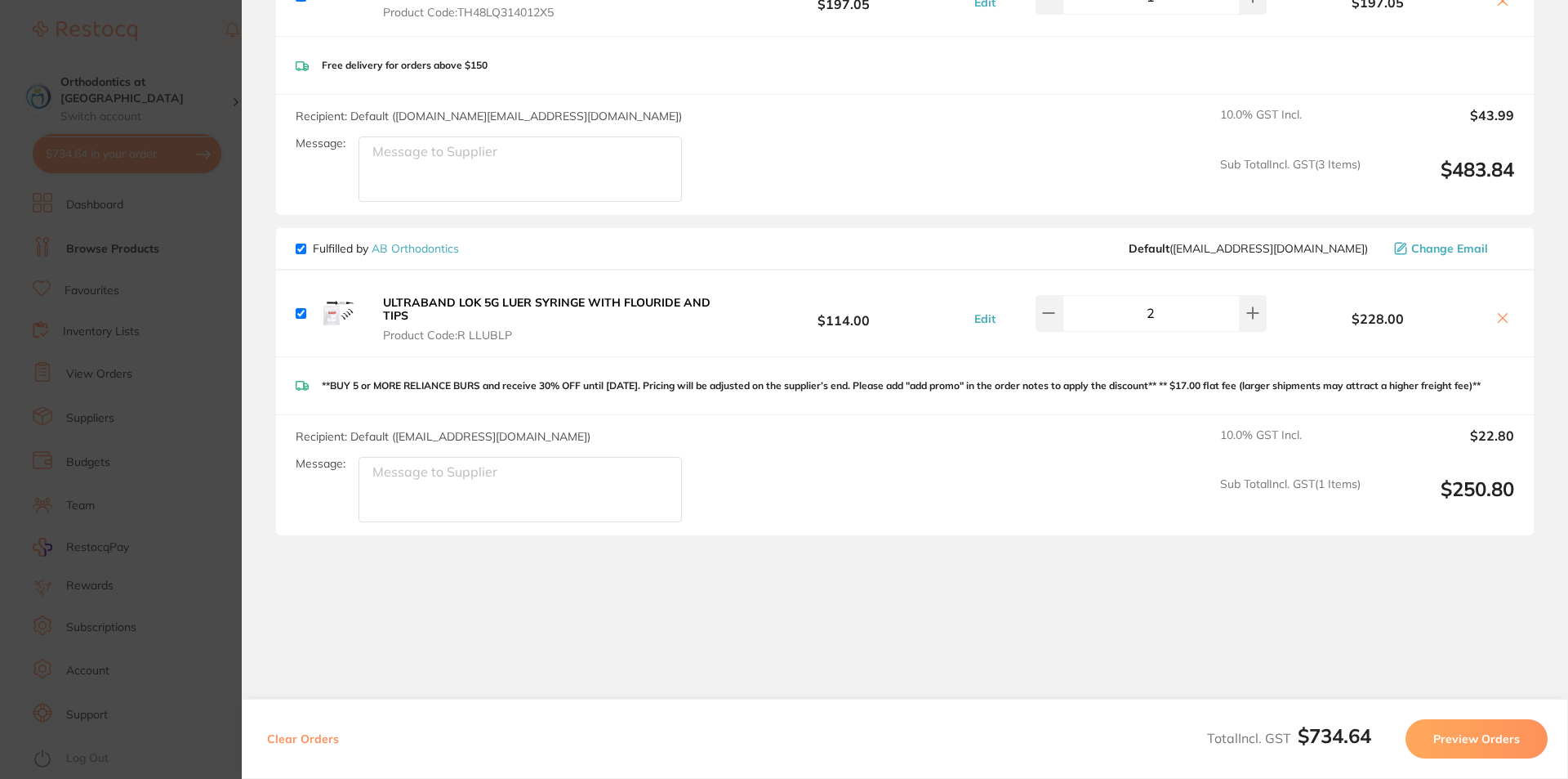
click at [1479, 736] on button "Preview Orders" at bounding box center [1477, 739] width 142 height 39
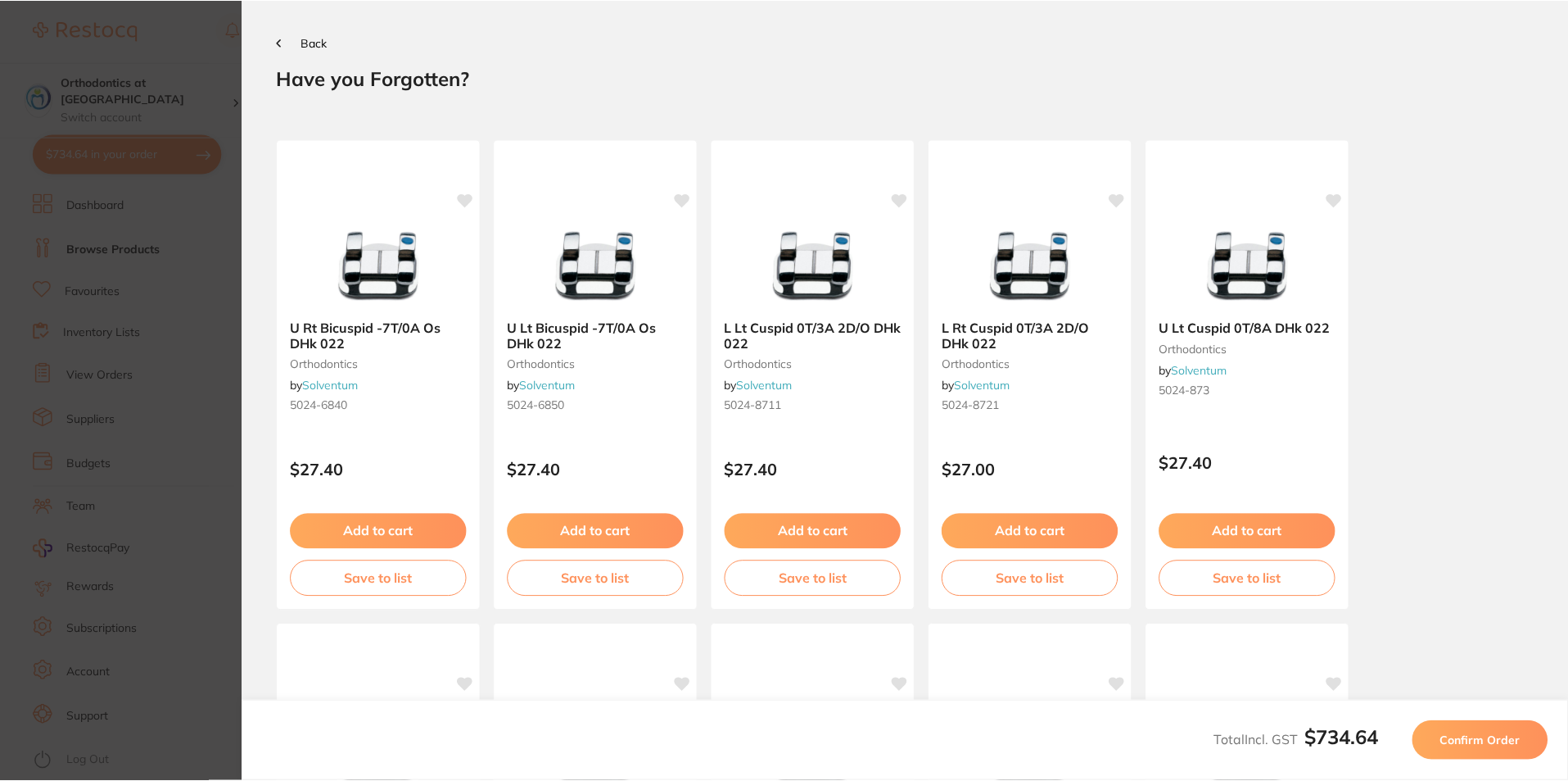
scroll to position [0, 0]
click at [1499, 731] on button "Confirm Order" at bounding box center [1483, 741] width 136 height 39
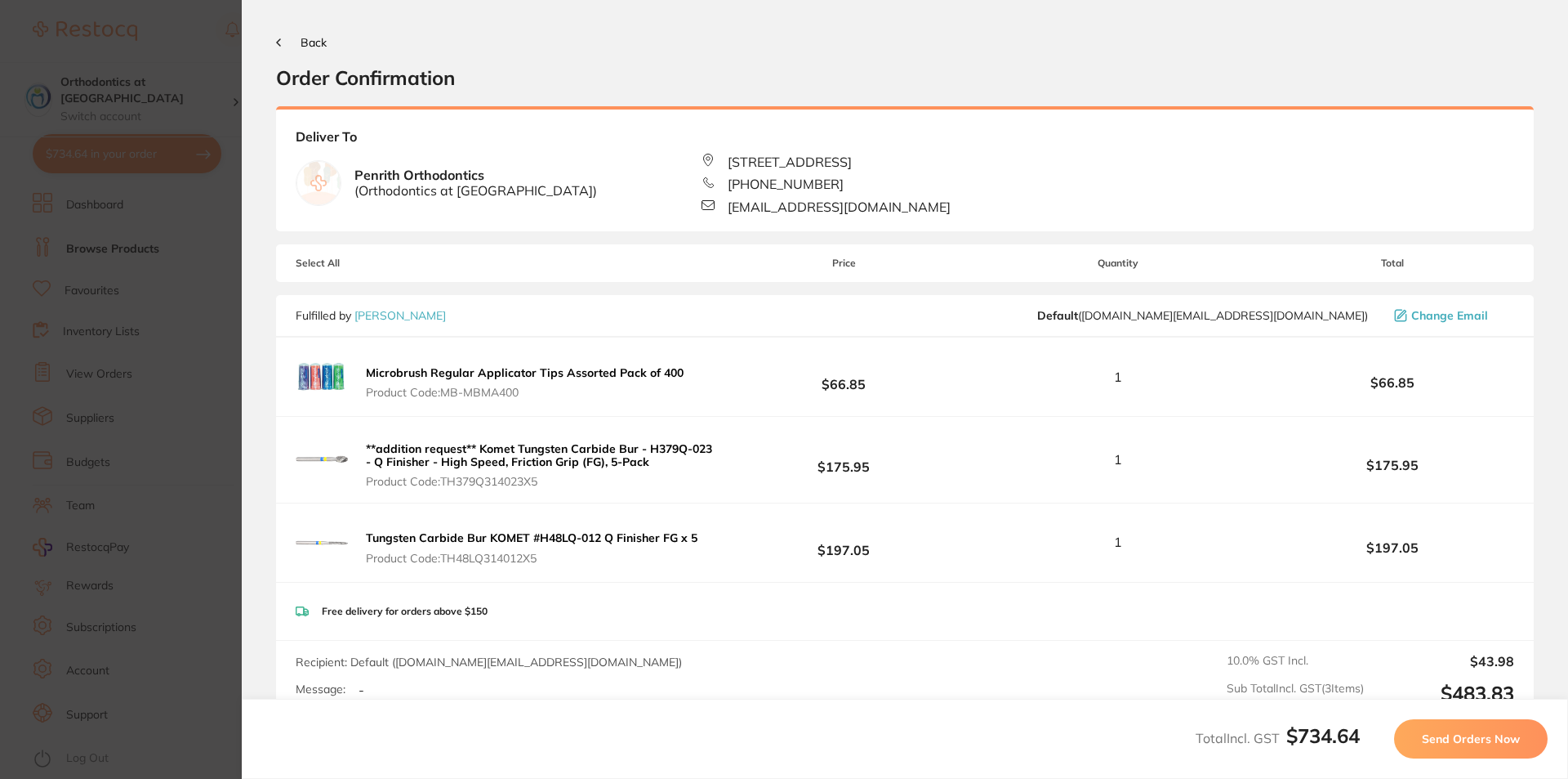
click at [1461, 738] on span "Send Orders Now" at bounding box center [1471, 738] width 98 height 14
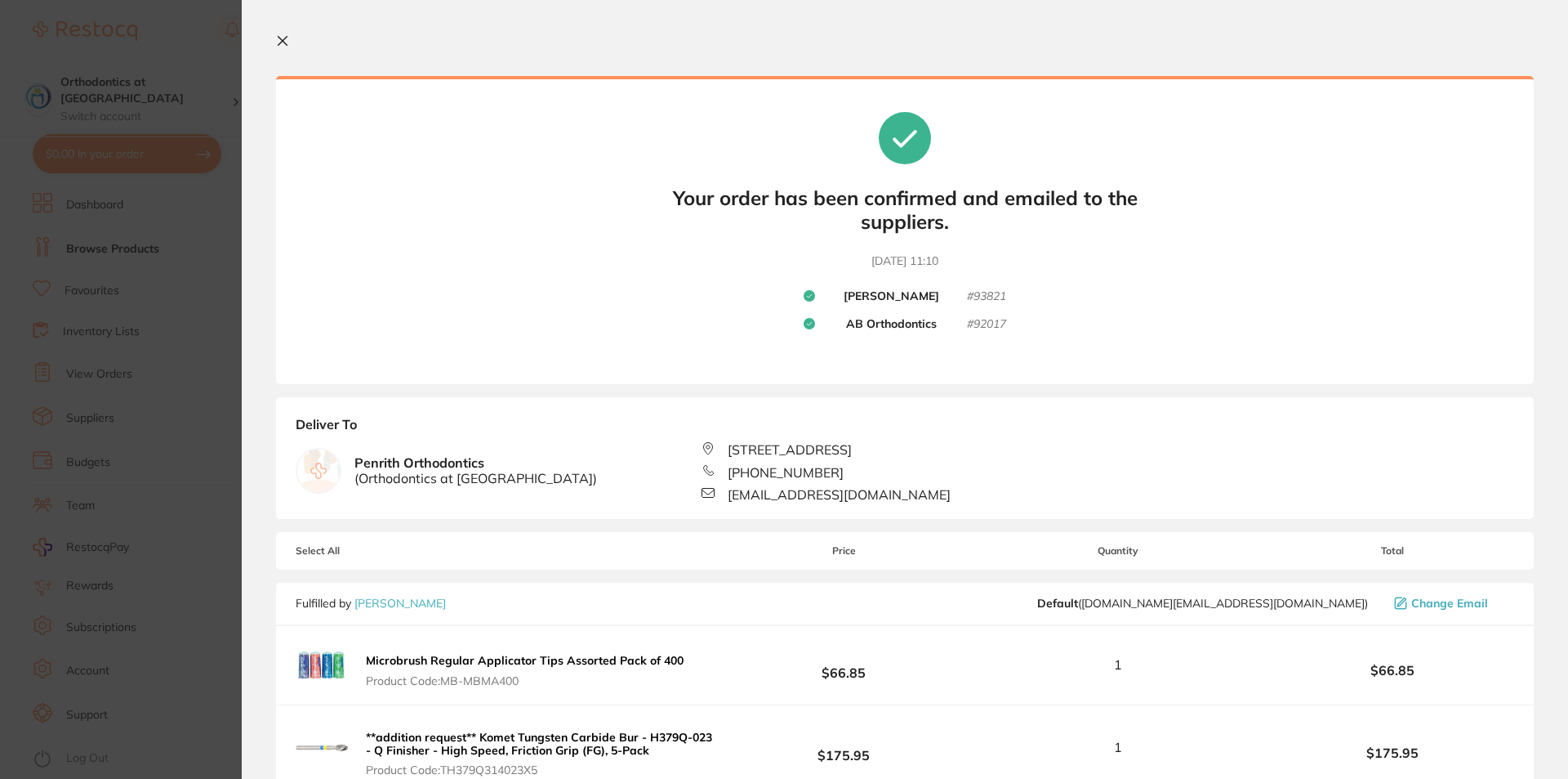
click at [281, 41] on icon at bounding box center [282, 40] width 9 height 9
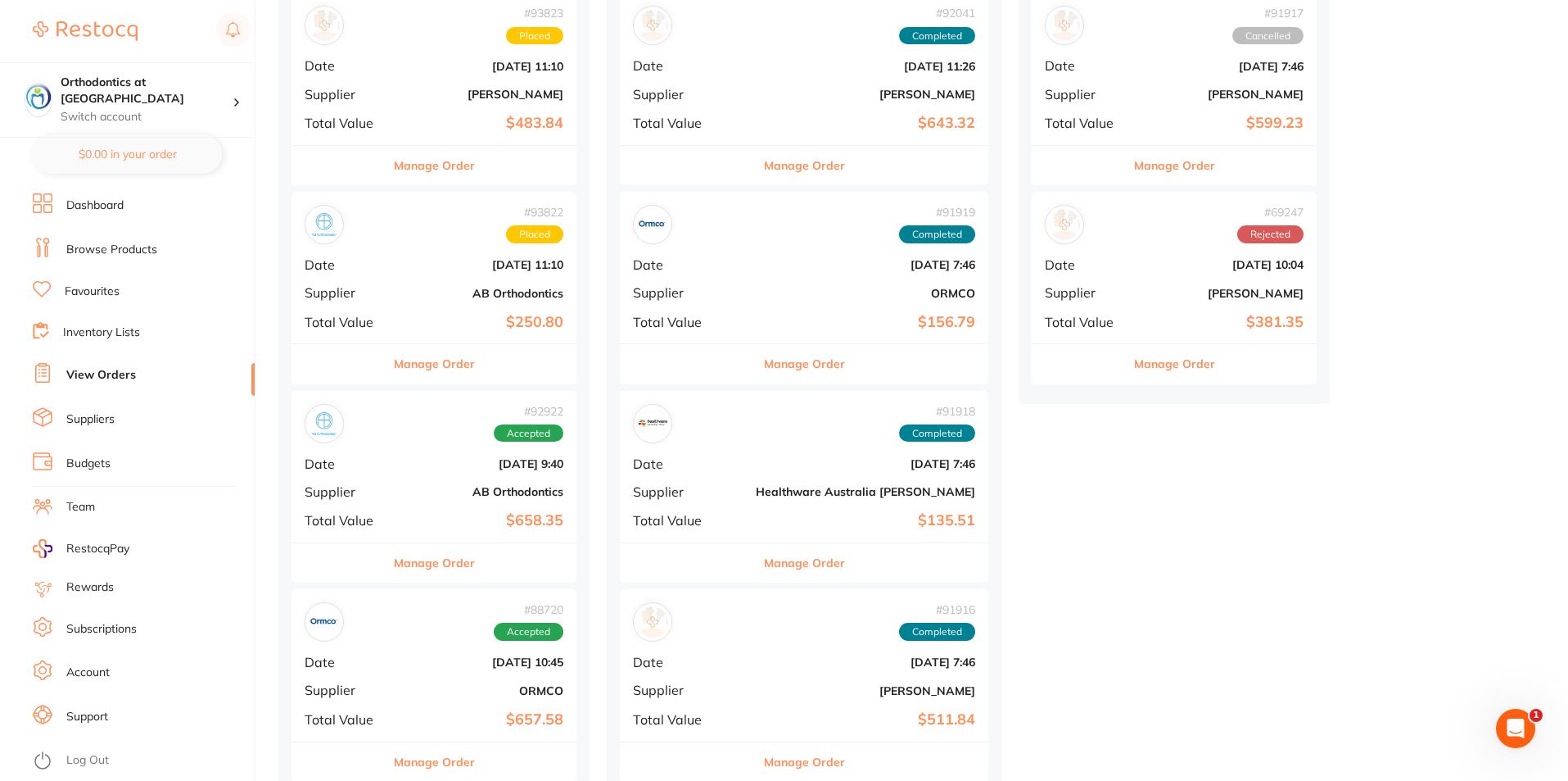
scroll to position [246, 0]
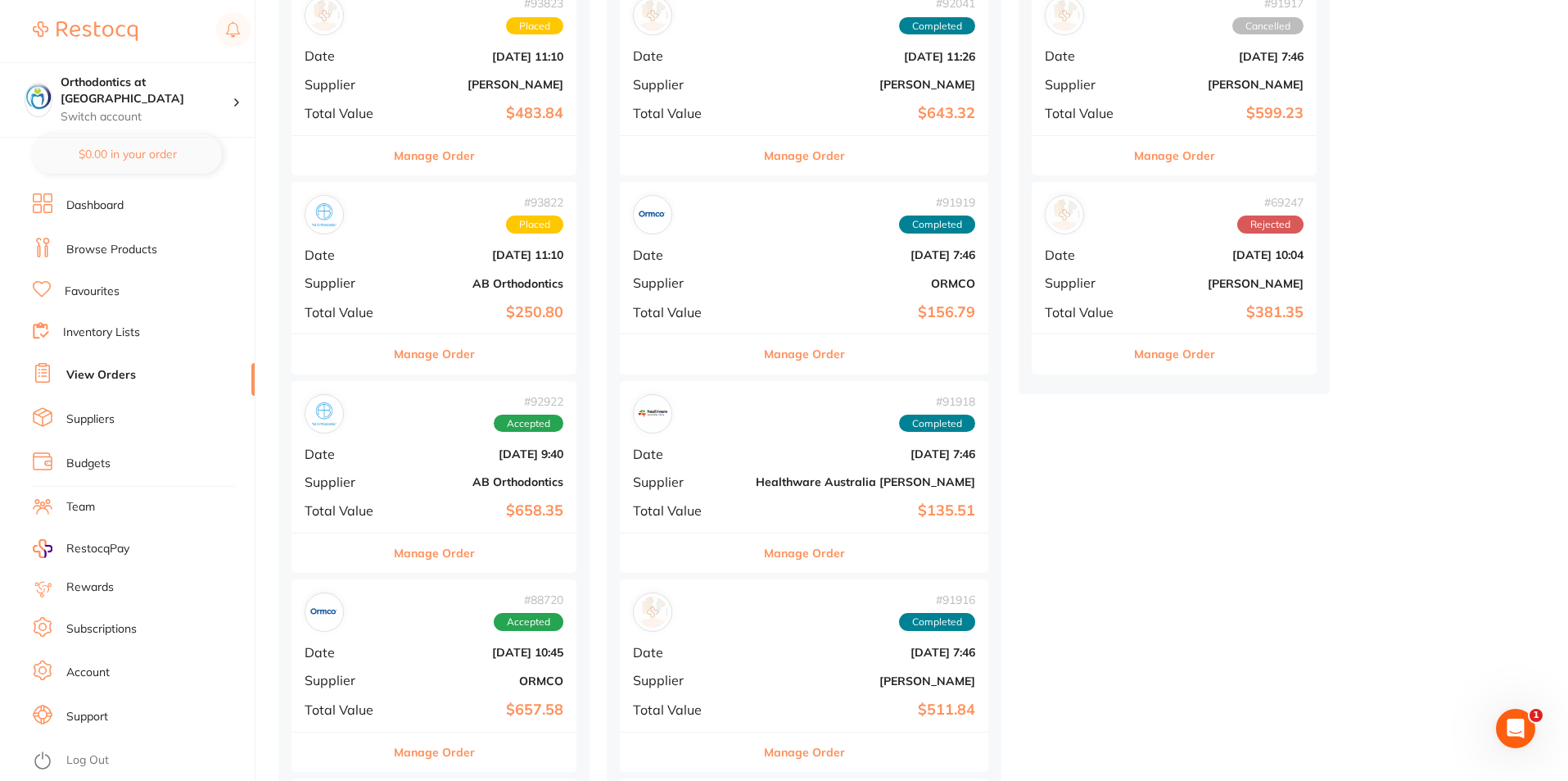
click at [85, 757] on link "Log Out" at bounding box center [88, 760] width 42 height 16
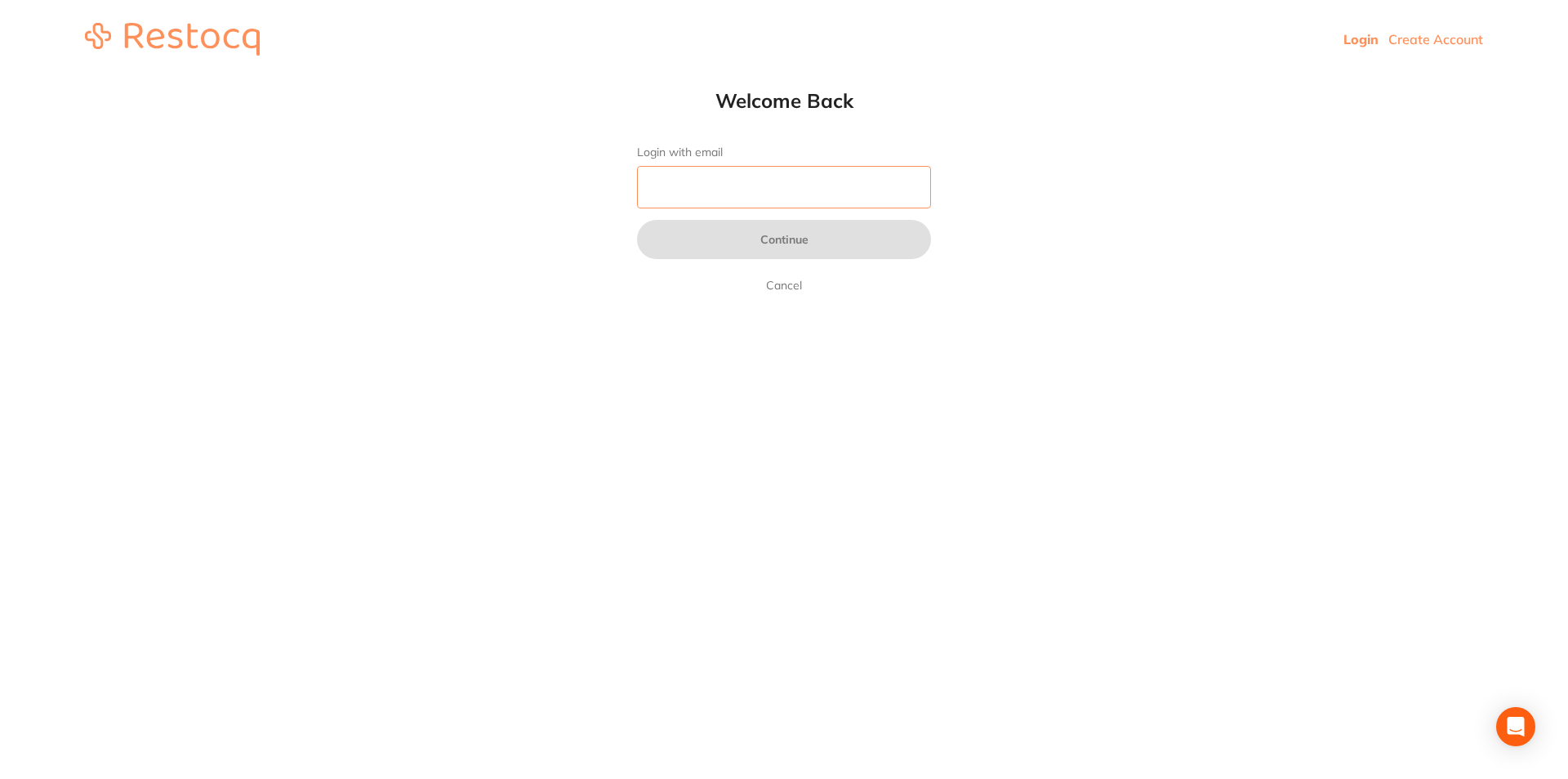
click at [692, 183] on input "Login with email" at bounding box center [784, 187] width 294 height 42
type input "[EMAIL_ADDRESS][DOMAIN_NAME]"
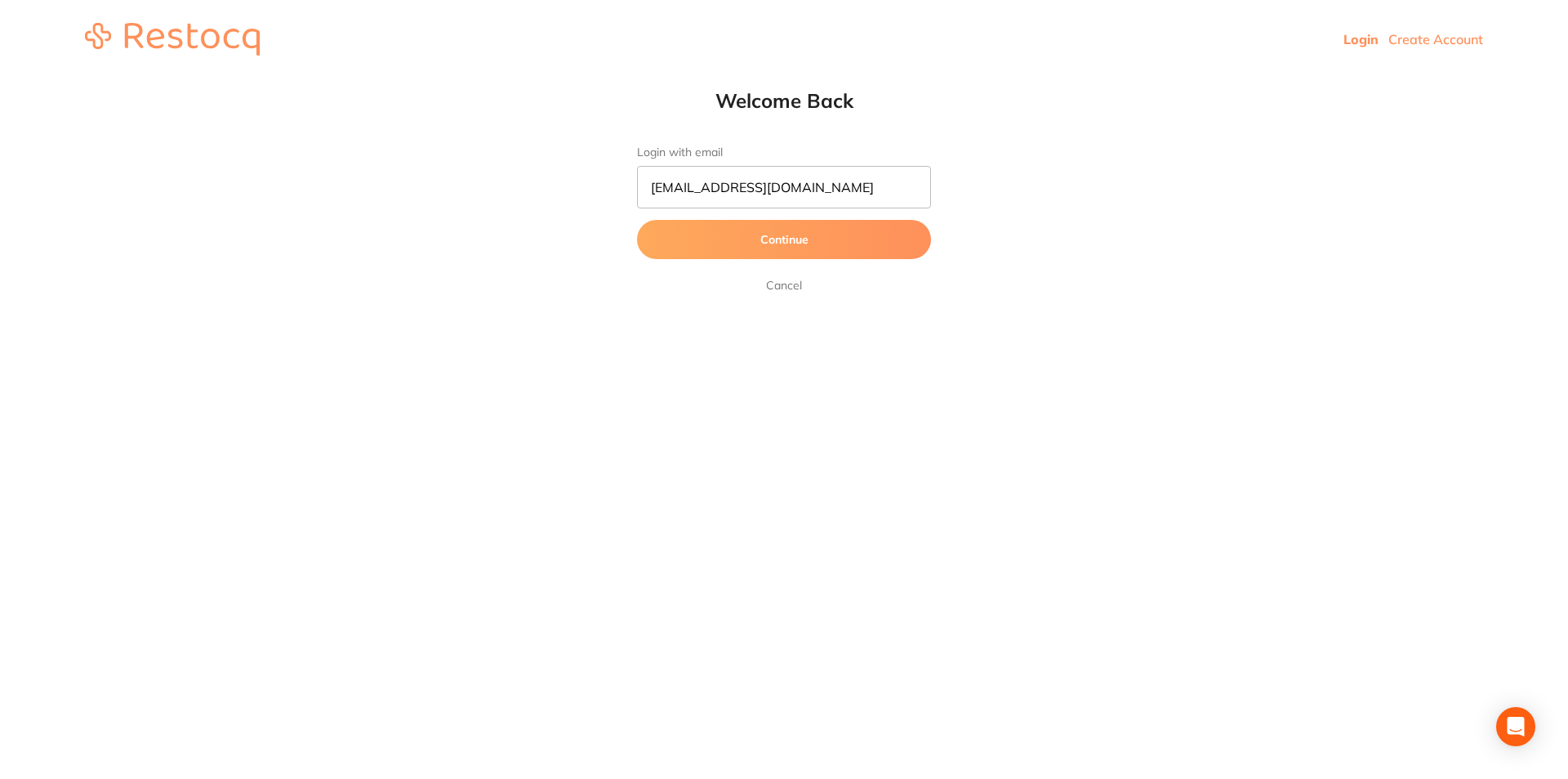
click at [801, 234] on button "Continue" at bounding box center [784, 239] width 294 height 39
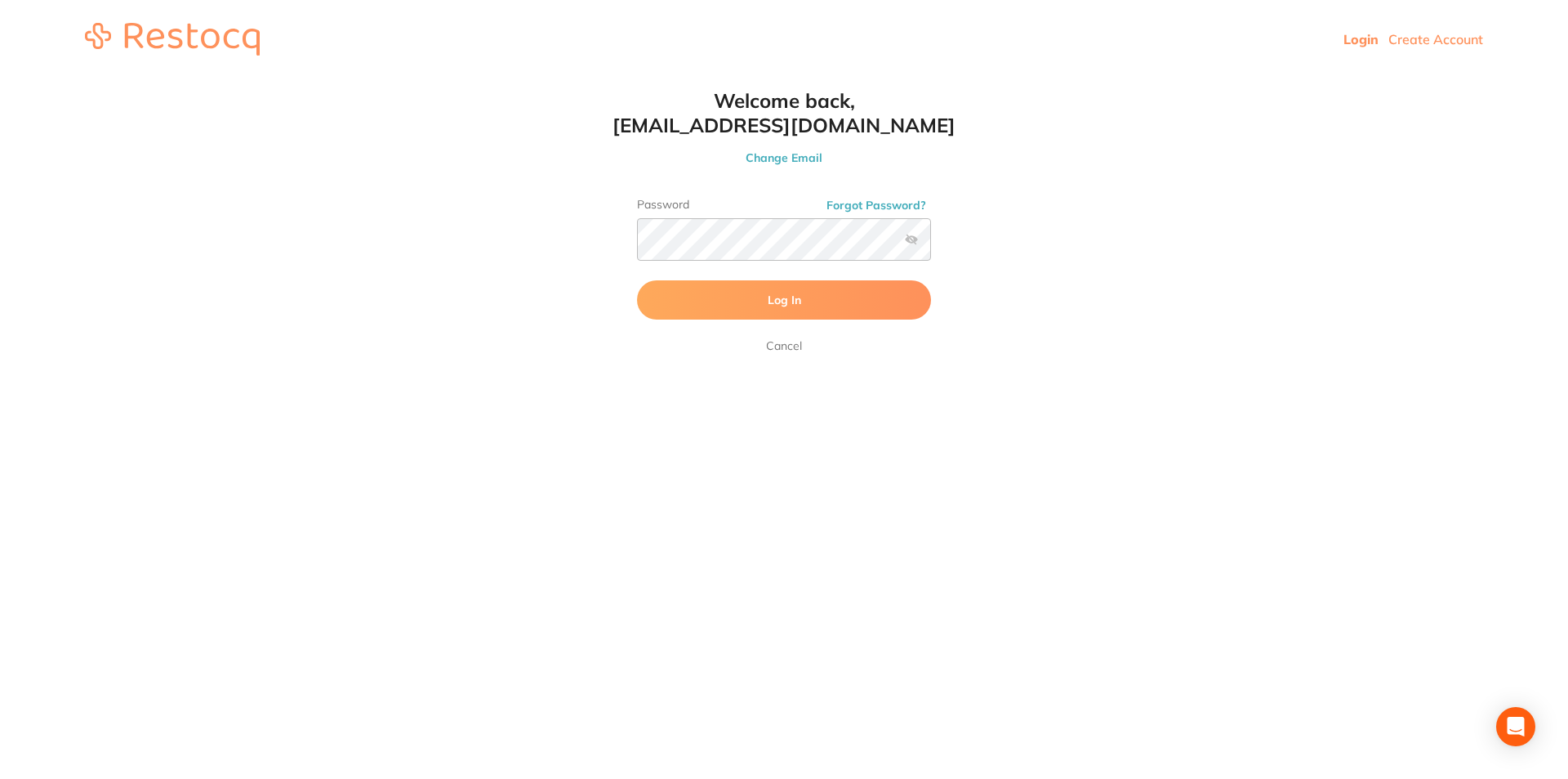
click at [679, 304] on button "Log In" at bounding box center [784, 300] width 294 height 39
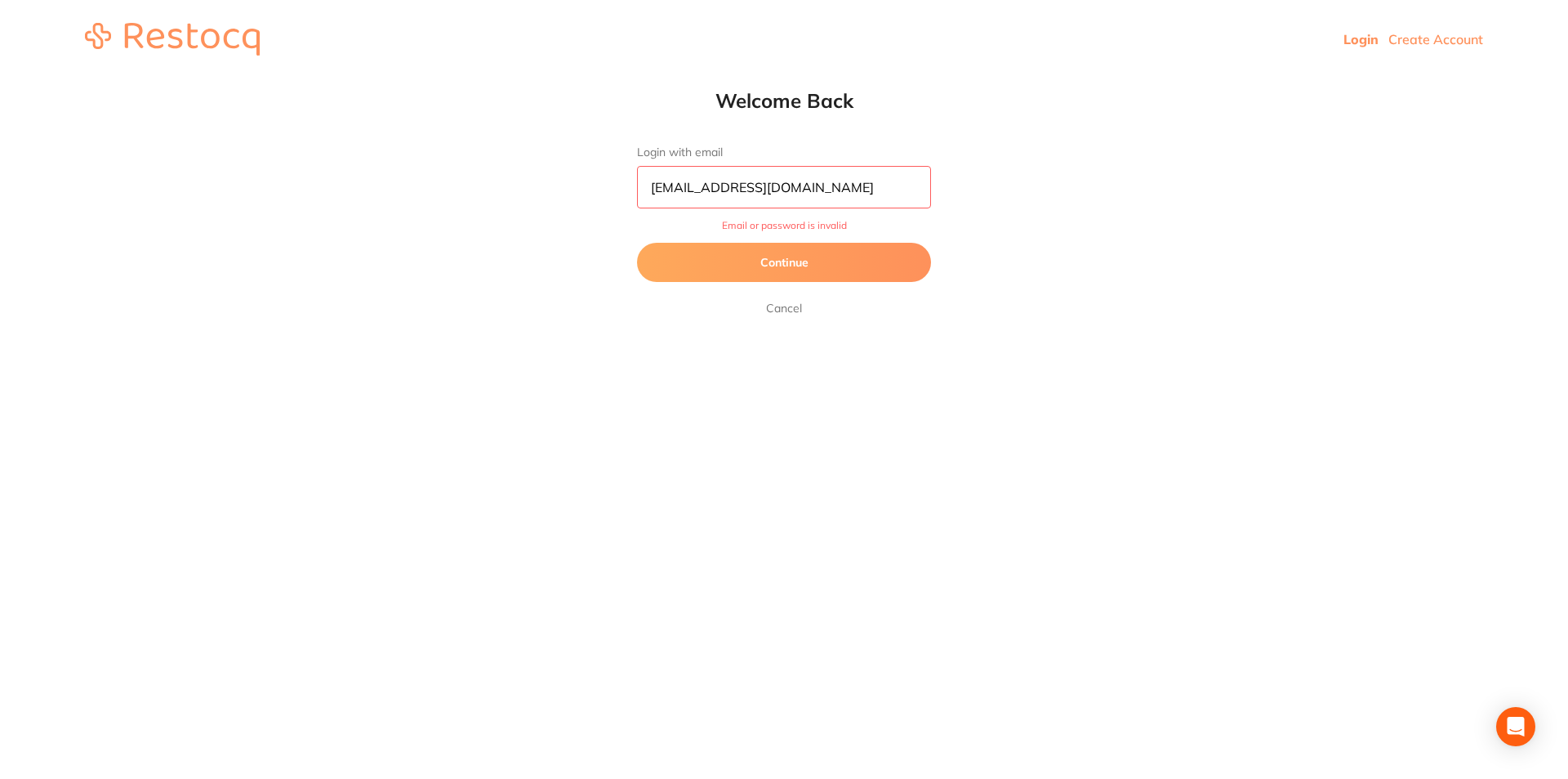
click at [795, 255] on button "Continue" at bounding box center [784, 262] width 294 height 39
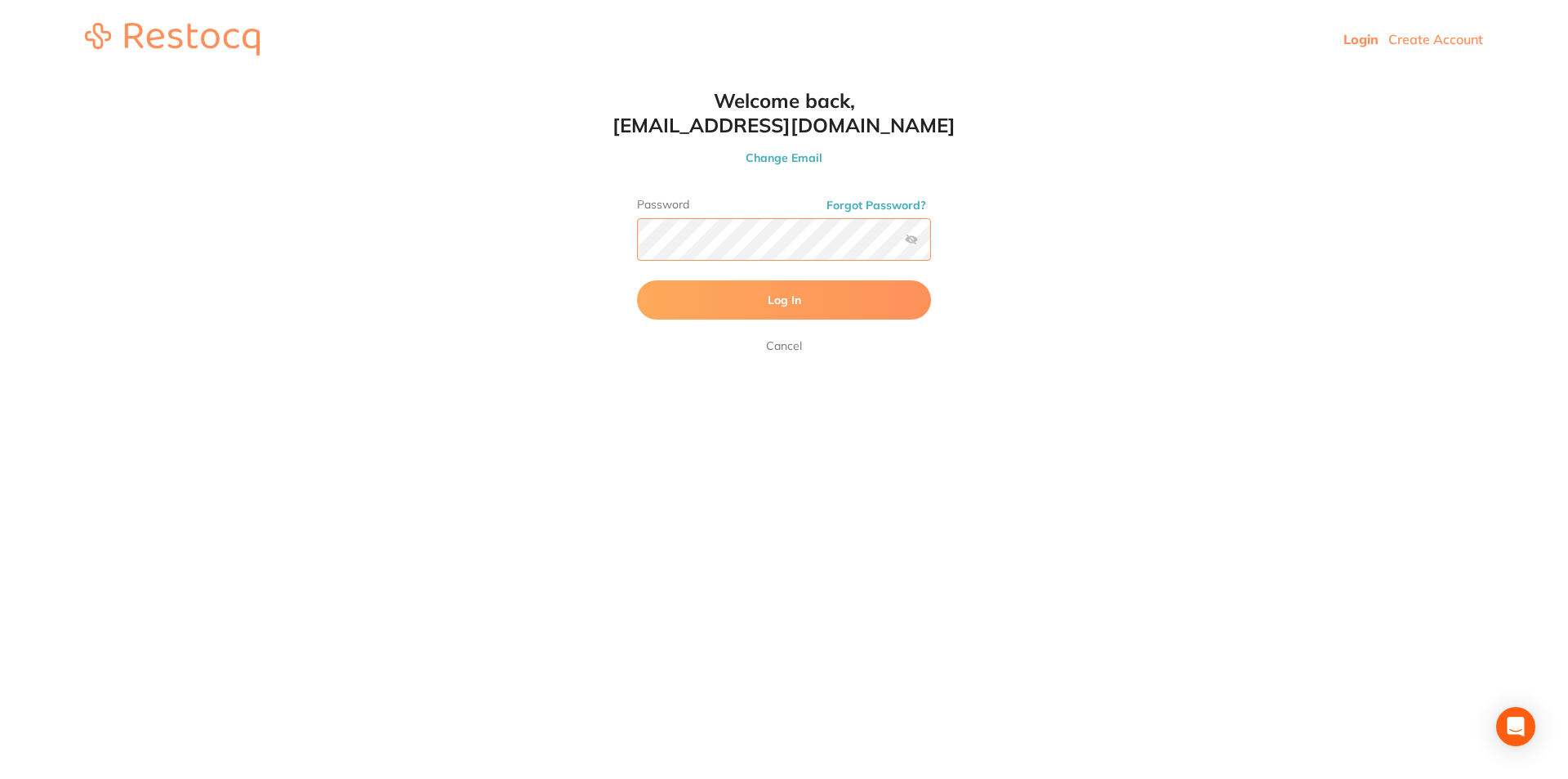
click at [616, 239] on div "Welcome back, [EMAIL_ADDRESS][DOMAIN_NAME] Change Email Password Forgot Passwor…" at bounding box center [784, 222] width 359 height 267
click at [637, 280] on button "Log In" at bounding box center [784, 300] width 294 height 39
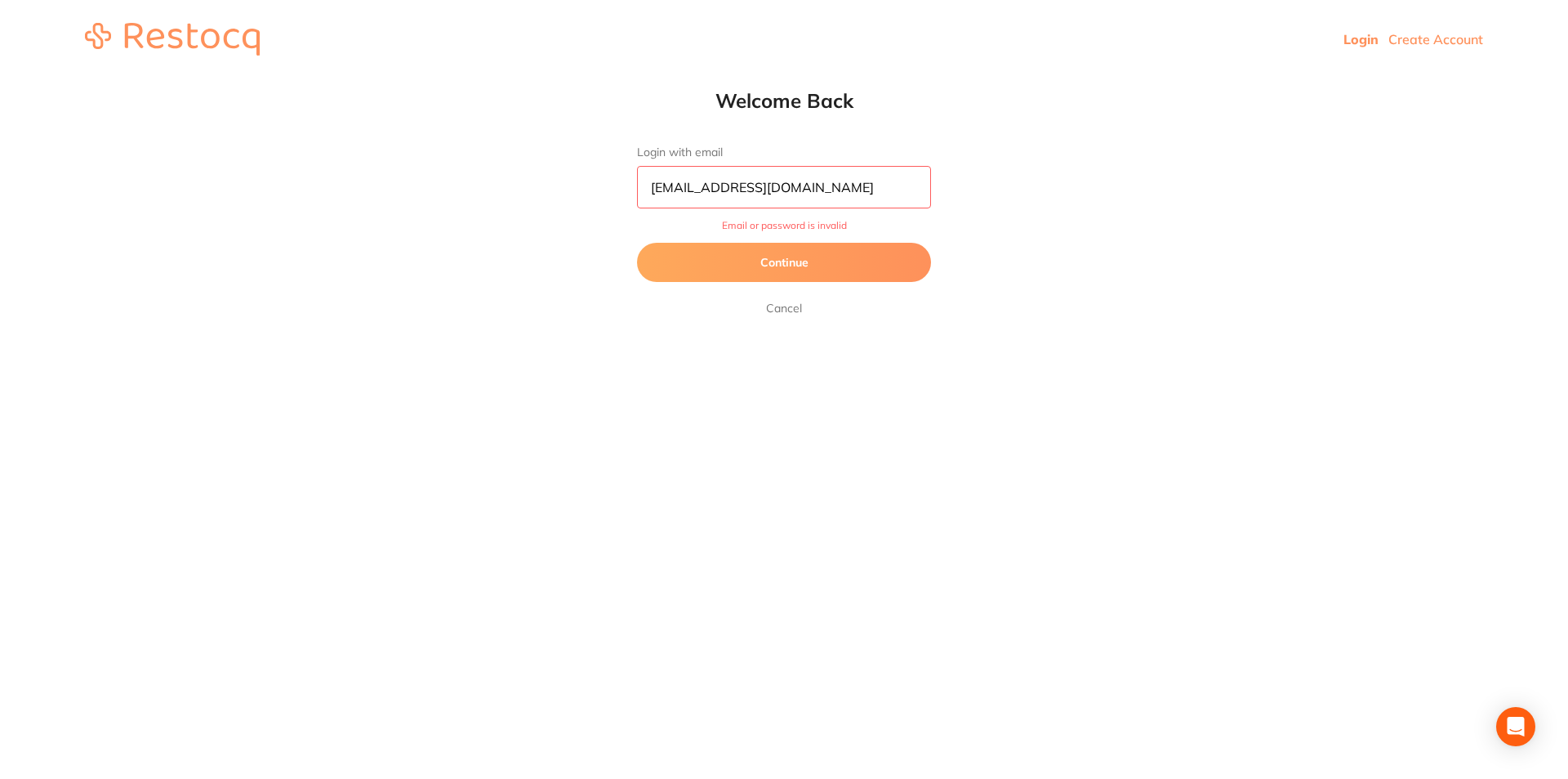
click at [772, 262] on button "Continue" at bounding box center [784, 262] width 294 height 39
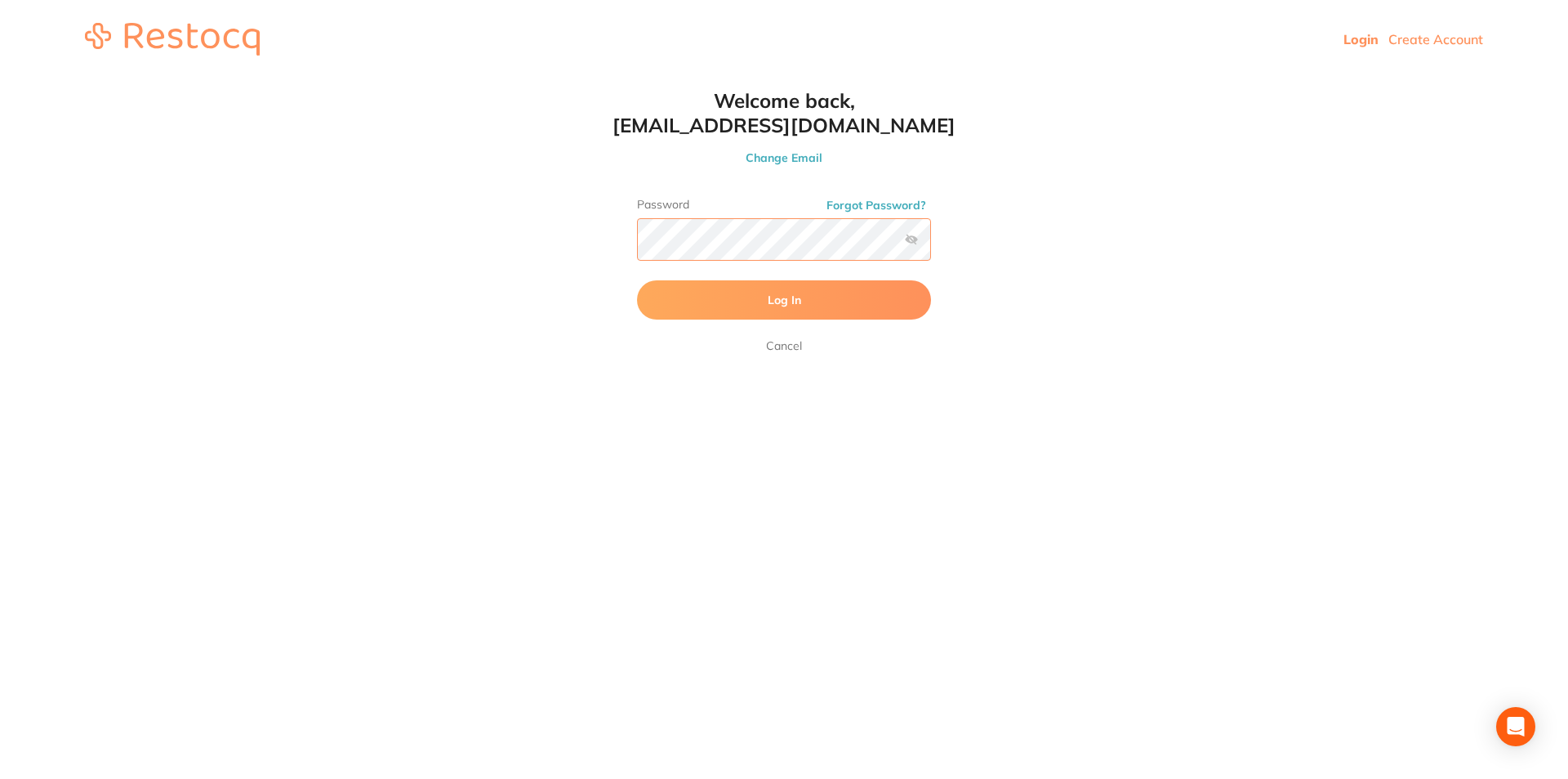
click at [596, 79] on html "Login Create Account Welcome Back Login with email reception@hbortho.com.au Con…" at bounding box center [784, 39] width 1568 height 79
click at [637, 280] on button "Log In" at bounding box center [784, 300] width 294 height 39
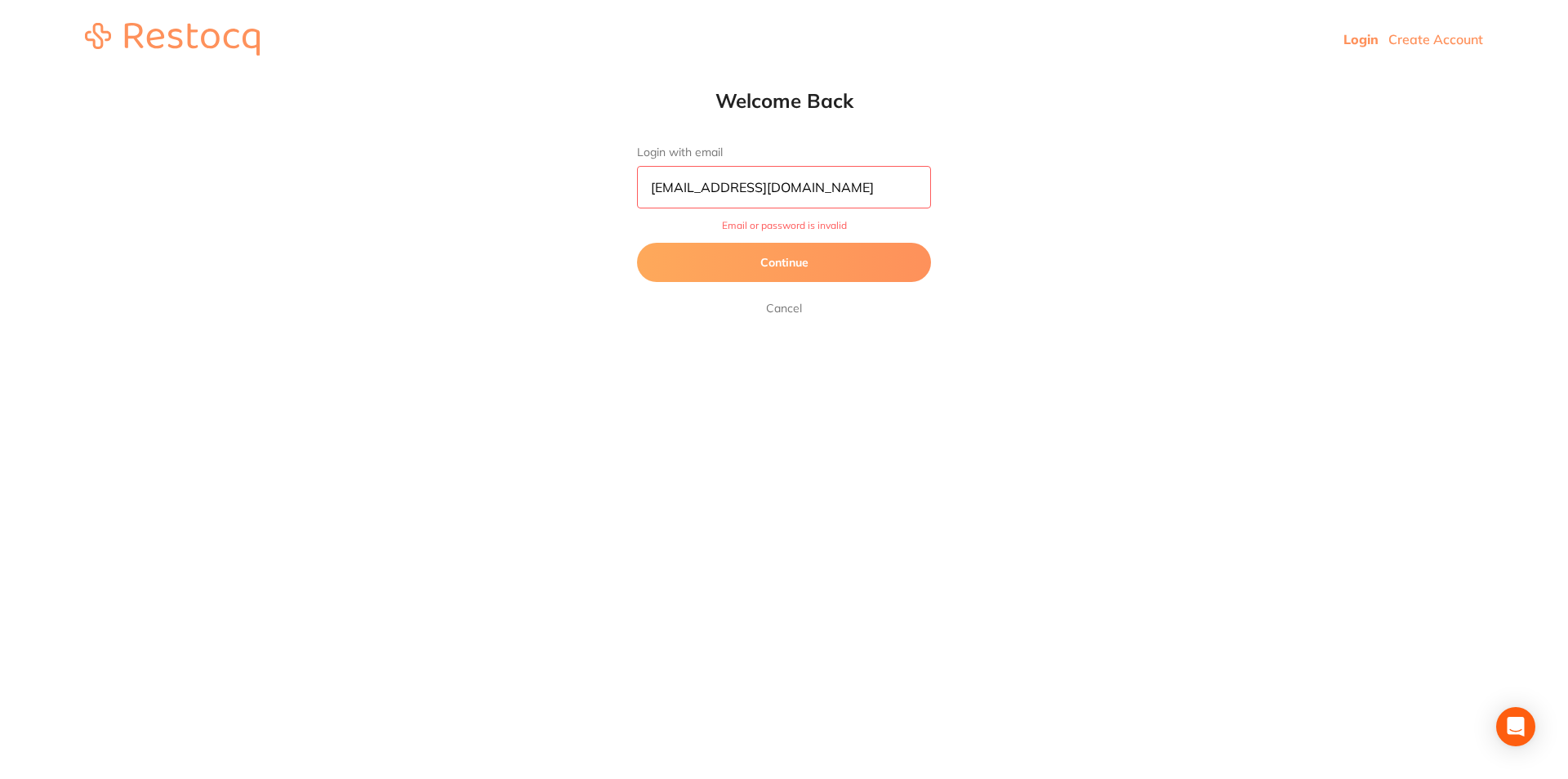
click at [795, 267] on button "Continue" at bounding box center [784, 262] width 294 height 39
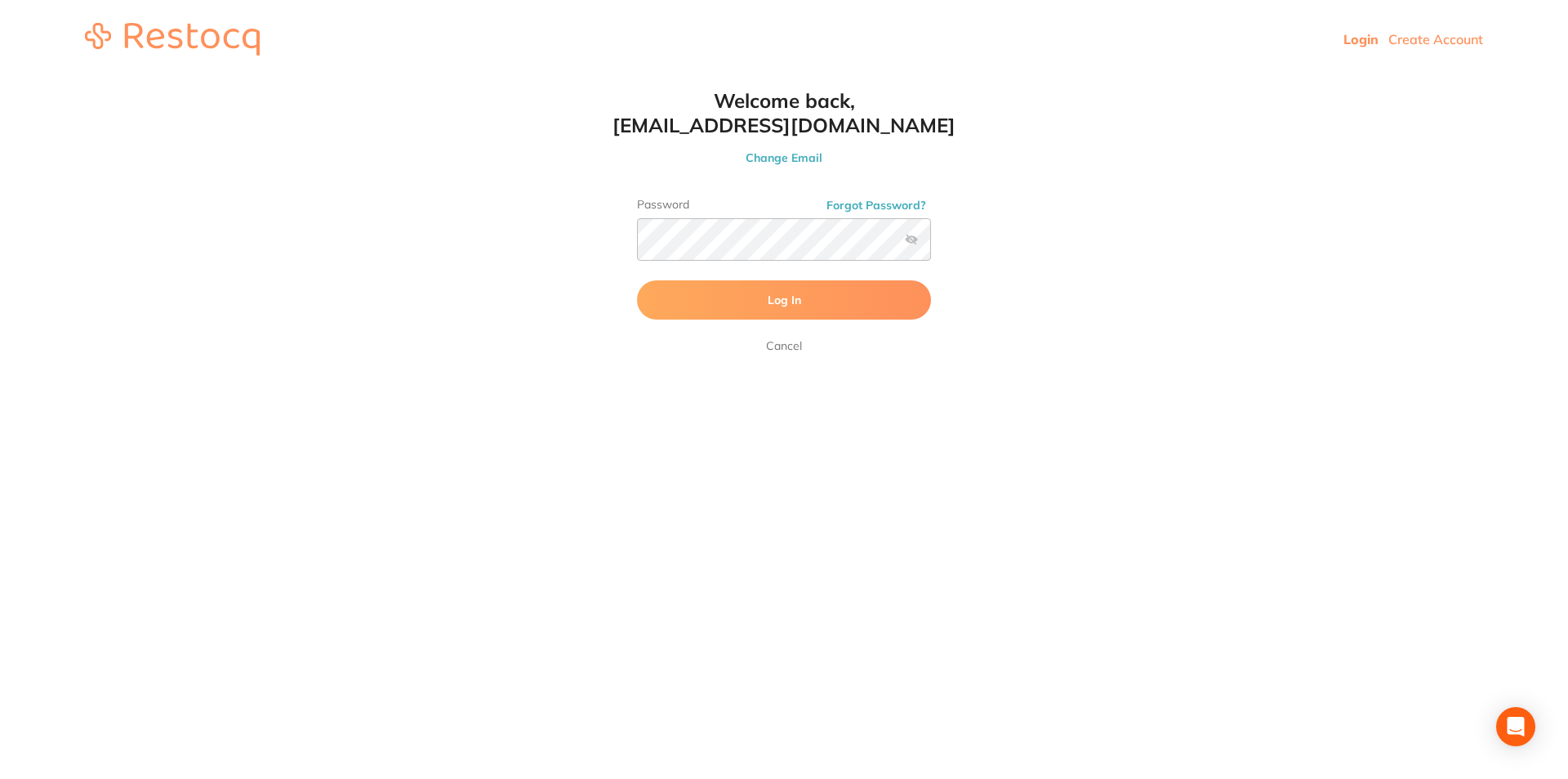
click at [911, 239] on label at bounding box center [911, 239] width 13 height 13
click at [931, 244] on input "checkbox" at bounding box center [931, 244] width 0 height 0
click at [558, 79] on html "Login Create Account Welcome Back Login with email reception@hbortho.com.au Con…" at bounding box center [784, 39] width 1568 height 79
click at [637, 280] on button "Log In" at bounding box center [784, 300] width 294 height 39
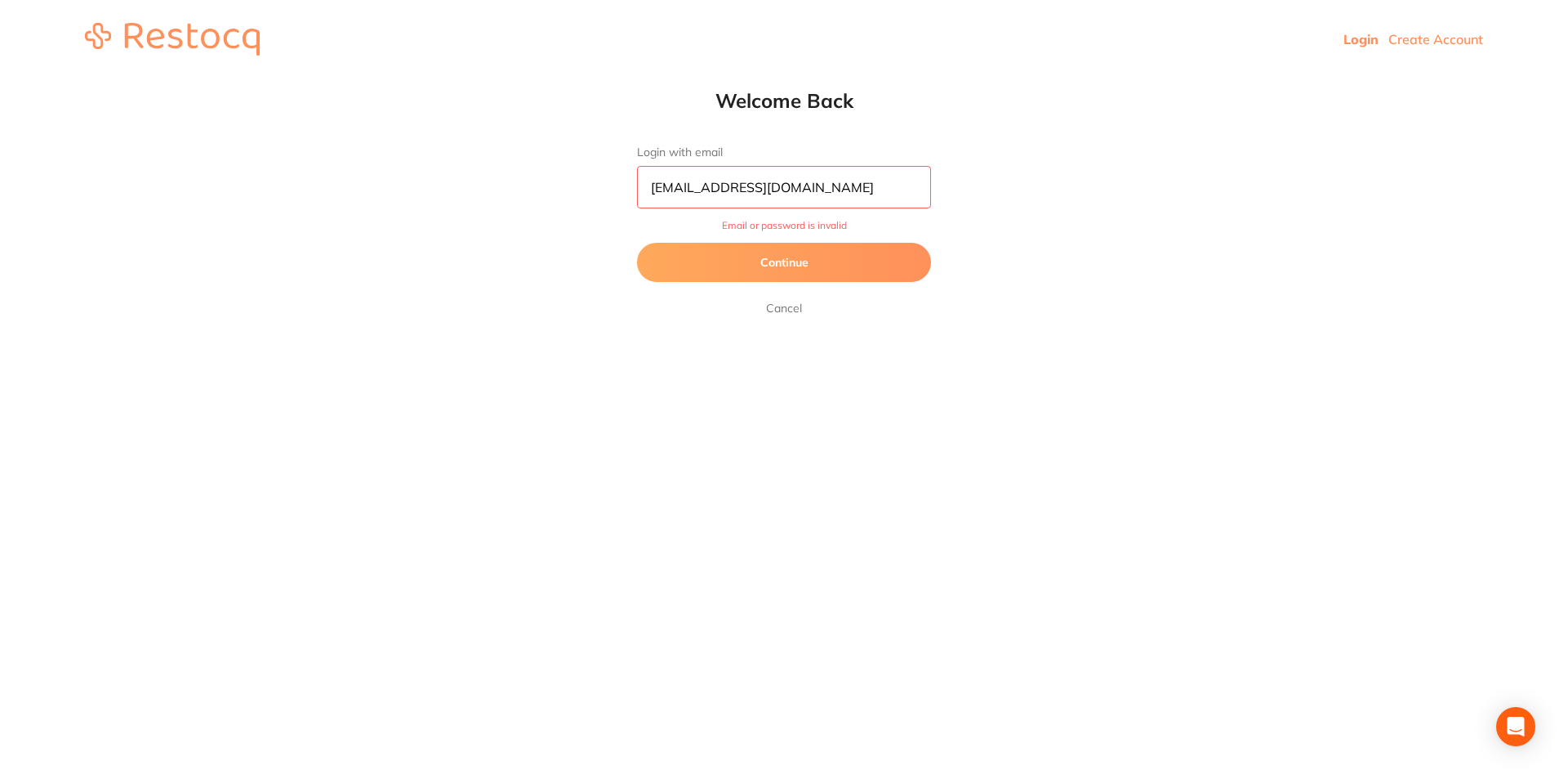
click at [812, 259] on button "Continue" at bounding box center [784, 262] width 294 height 39
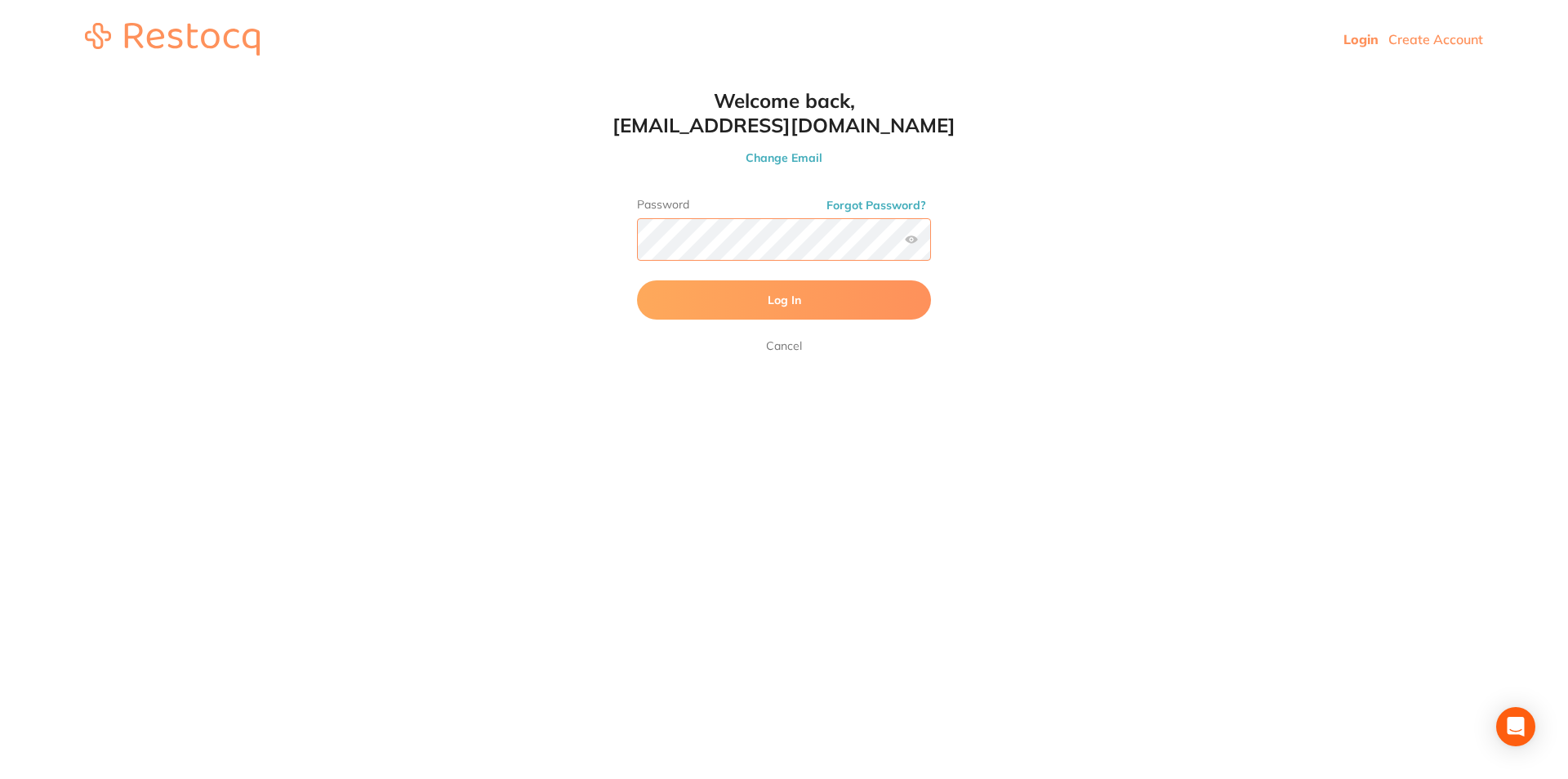
click at [604, 236] on div "Welcome back, reception@hbortho.com.au Change Email Password Forgot Password? L…" at bounding box center [784, 222] width 359 height 267
click at [637, 280] on button "Log In" at bounding box center [784, 300] width 294 height 39
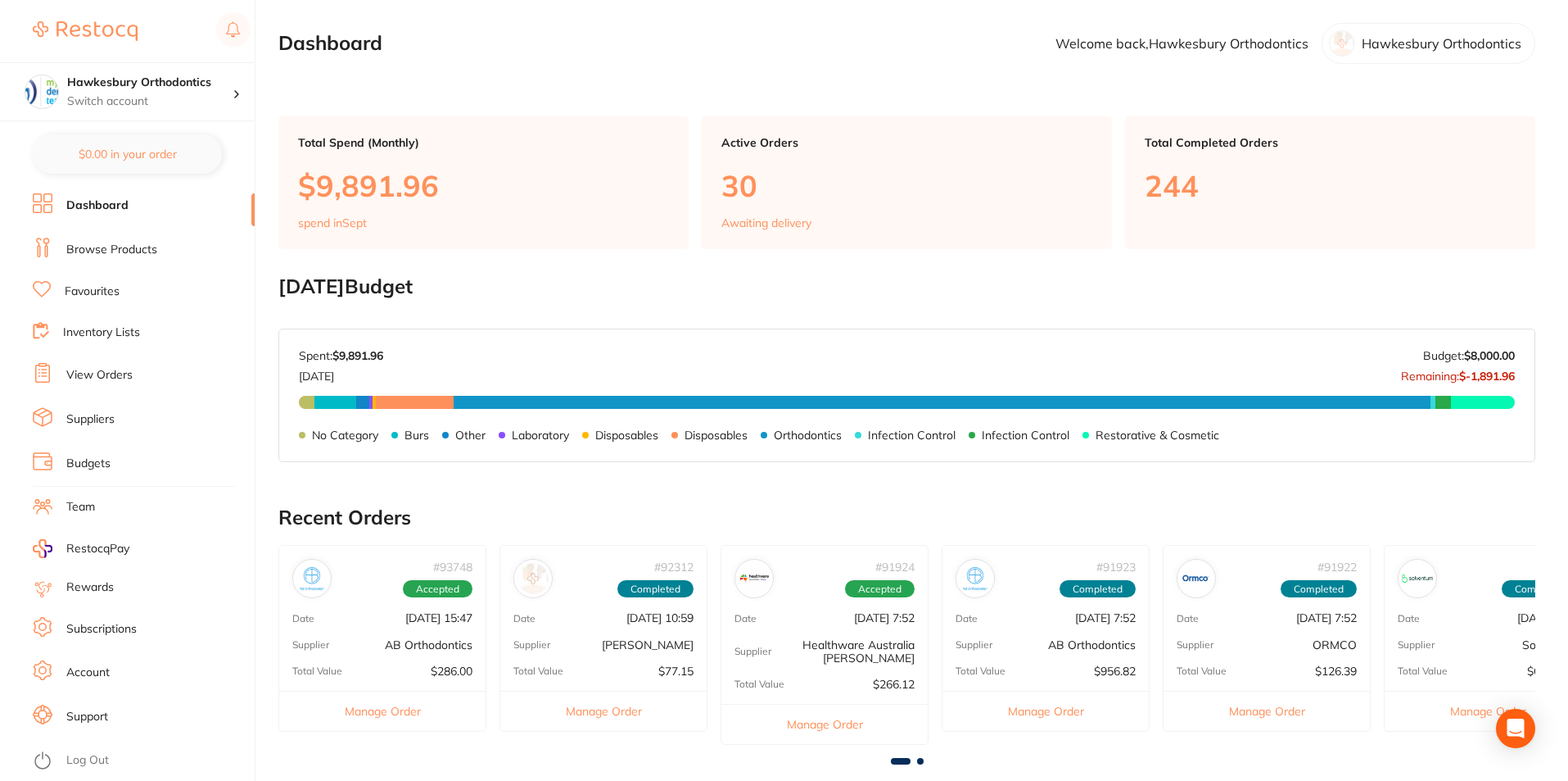
click at [142, 248] on link "Browse Products" at bounding box center [112, 249] width 90 height 16
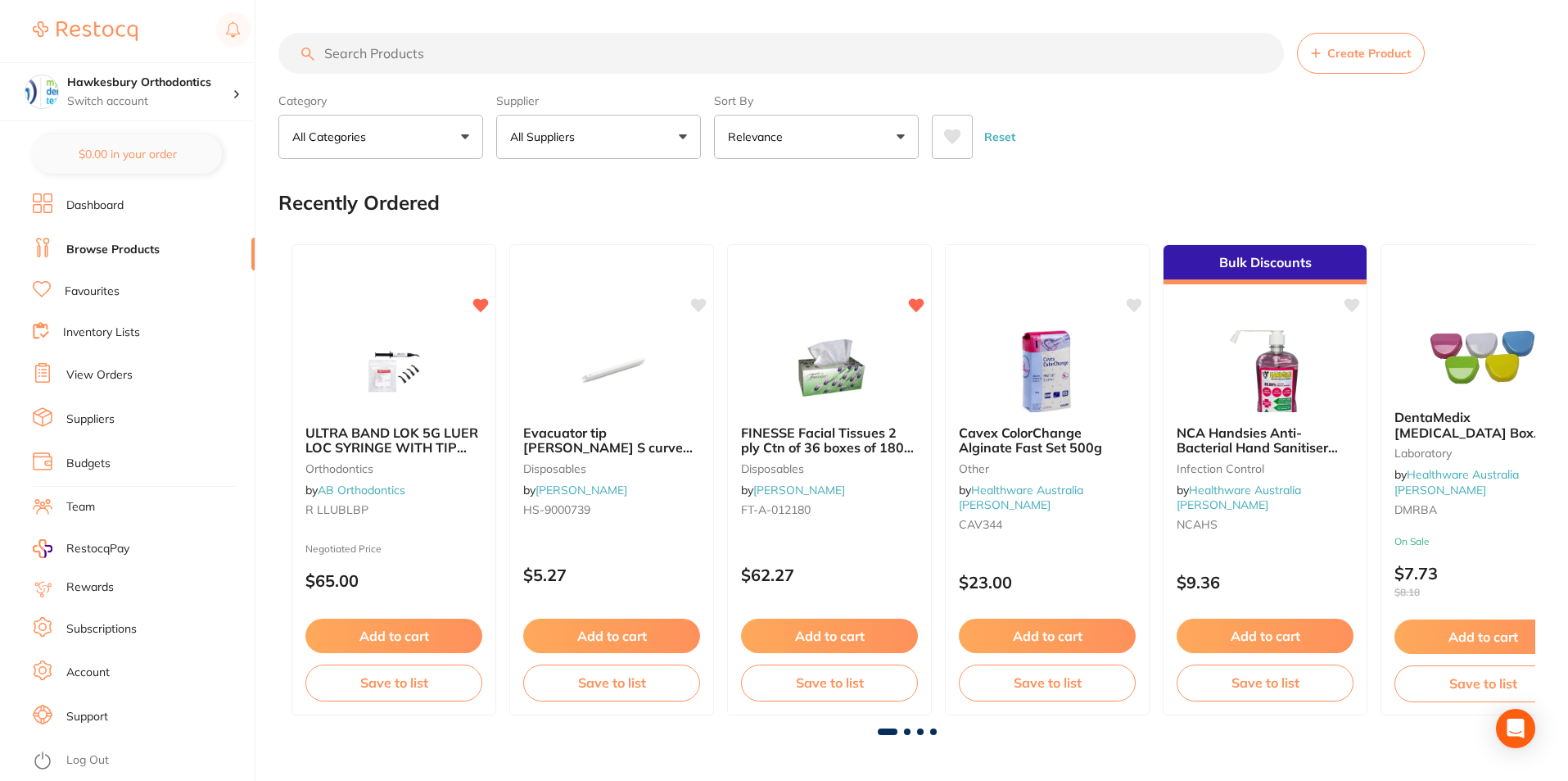
click at [377, 54] on input "search" at bounding box center [781, 53] width 1006 height 41
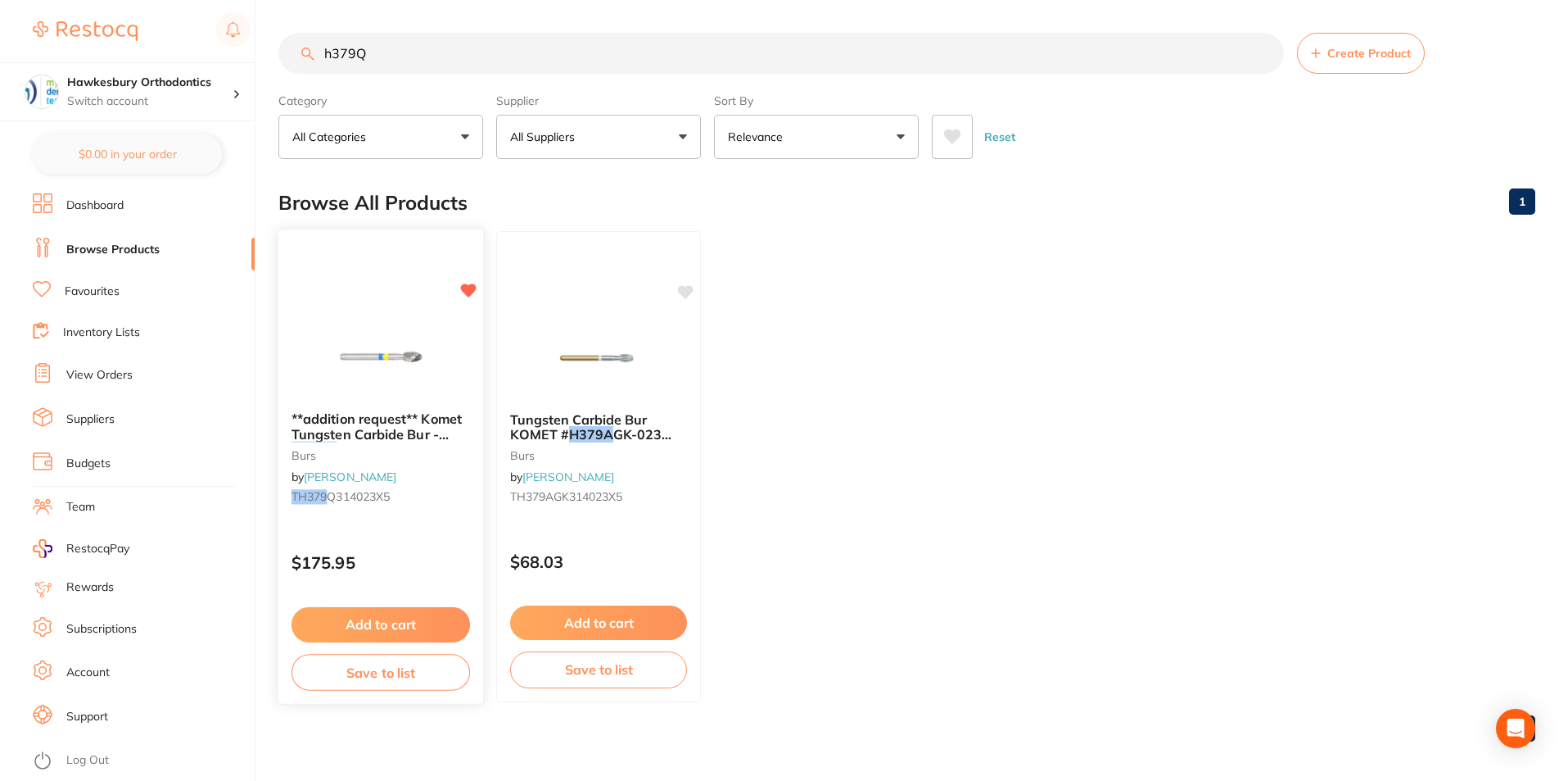
type input "h379Q"
click at [380, 617] on button "Add to cart" at bounding box center [380, 624] width 178 height 36
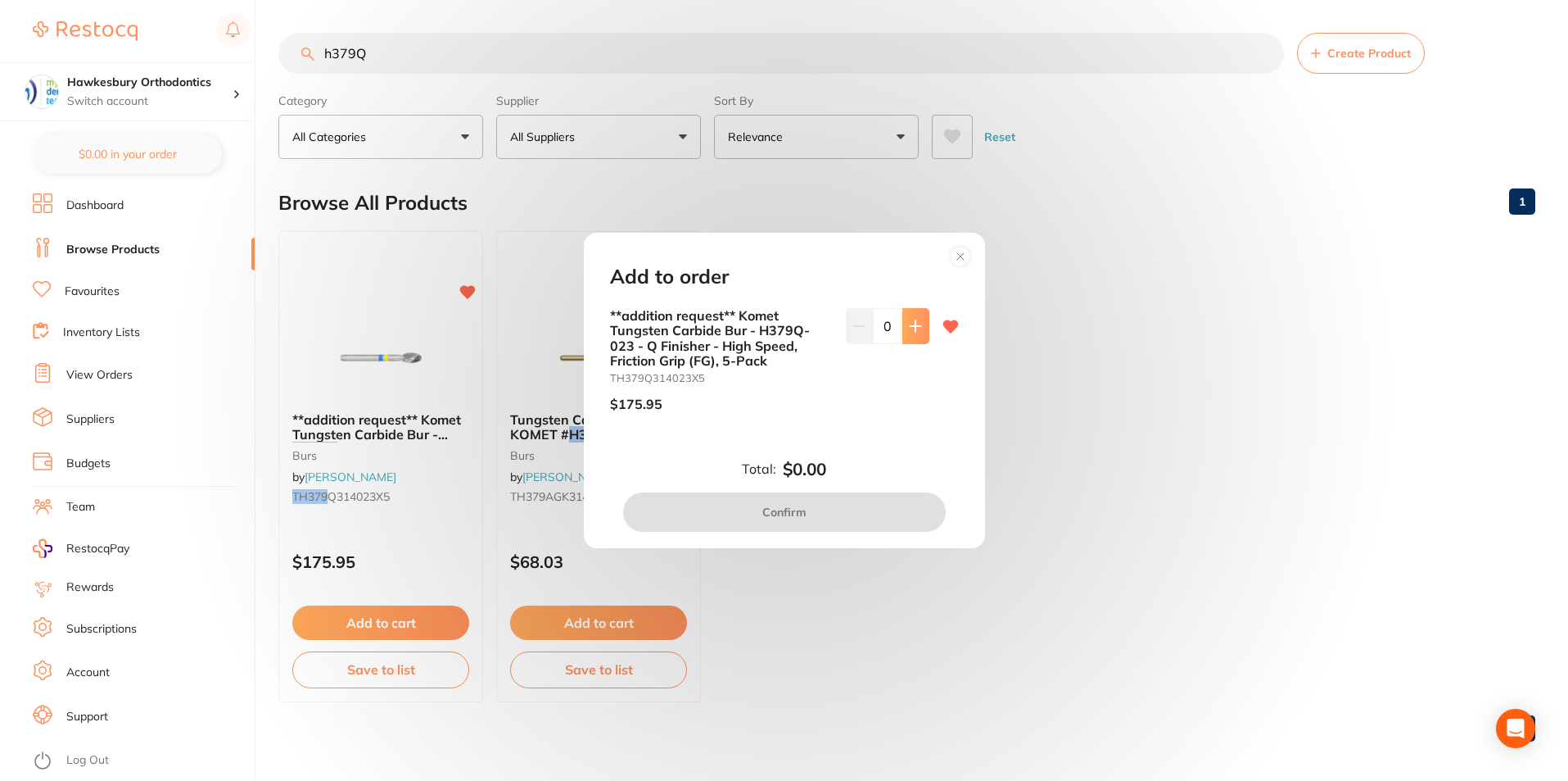
click at [909, 326] on icon at bounding box center [915, 326] width 13 height 13
type input "1"
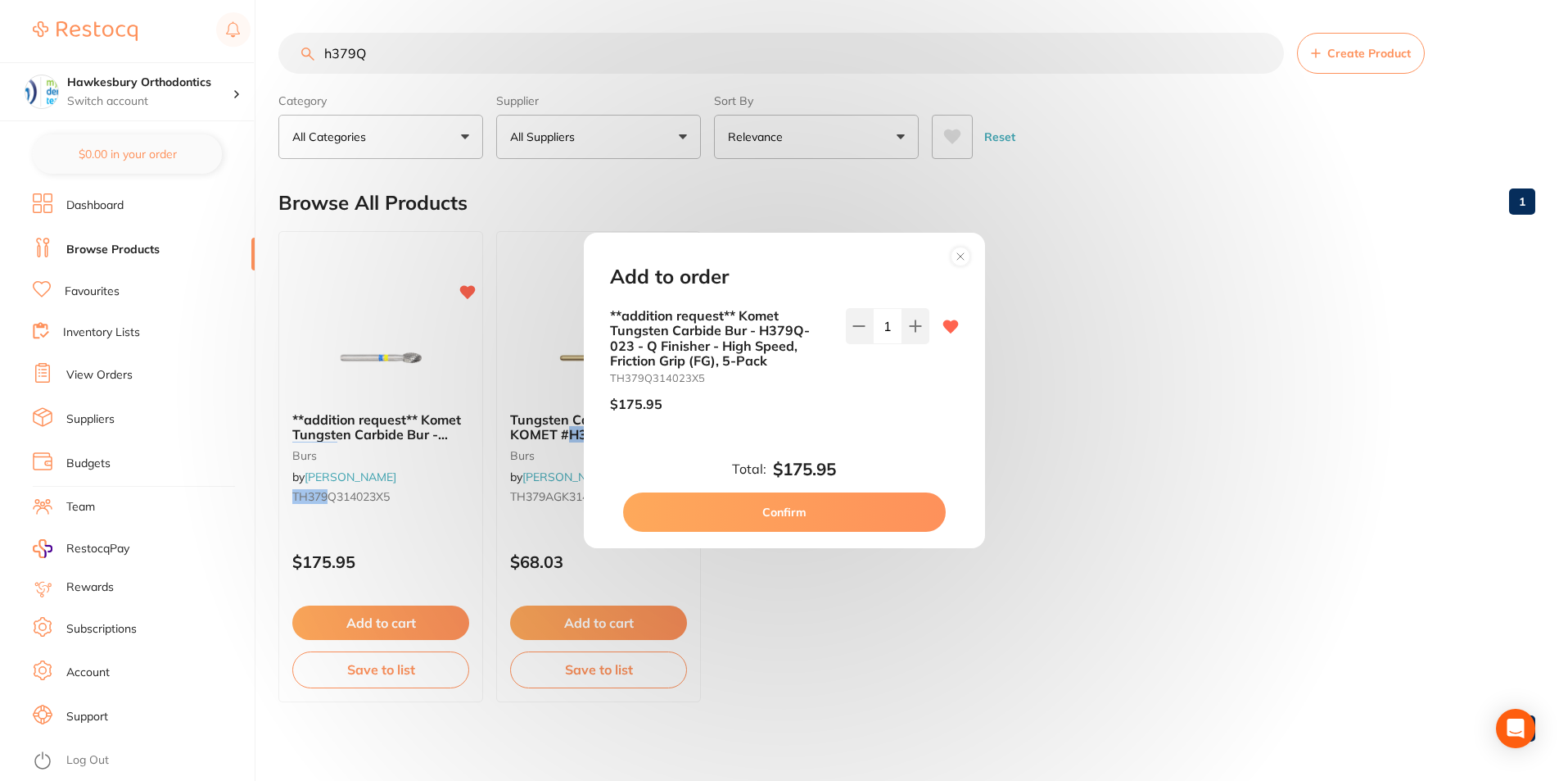
click at [793, 507] on button "Confirm" at bounding box center [784, 511] width 322 height 39
checkbox input "false"
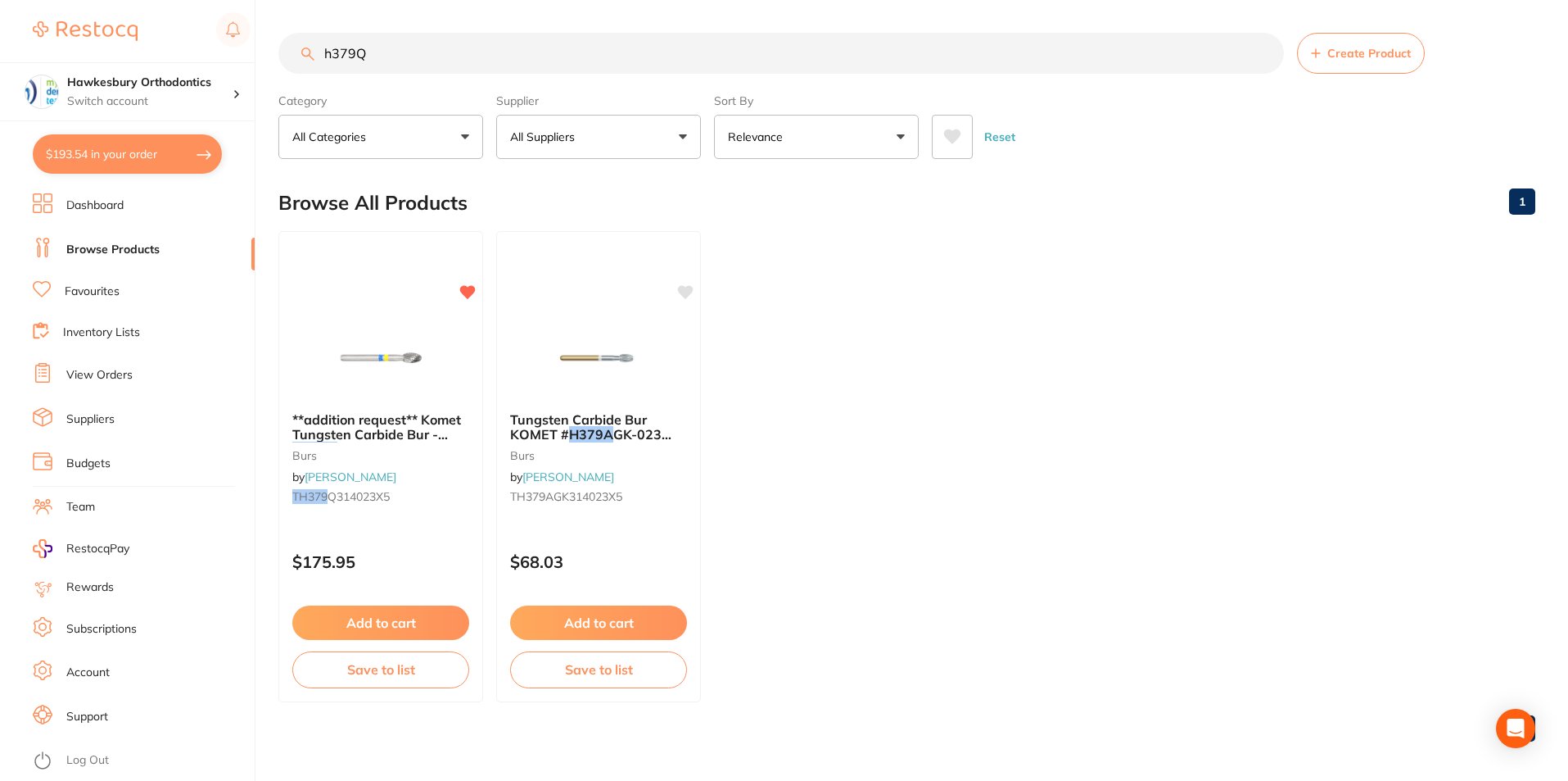
drag, startPoint x: 388, startPoint y: 57, endPoint x: 312, endPoint y: 46, distance: 76.8
click at [315, 48] on input "h379Q" at bounding box center [781, 53] width 1006 height 41
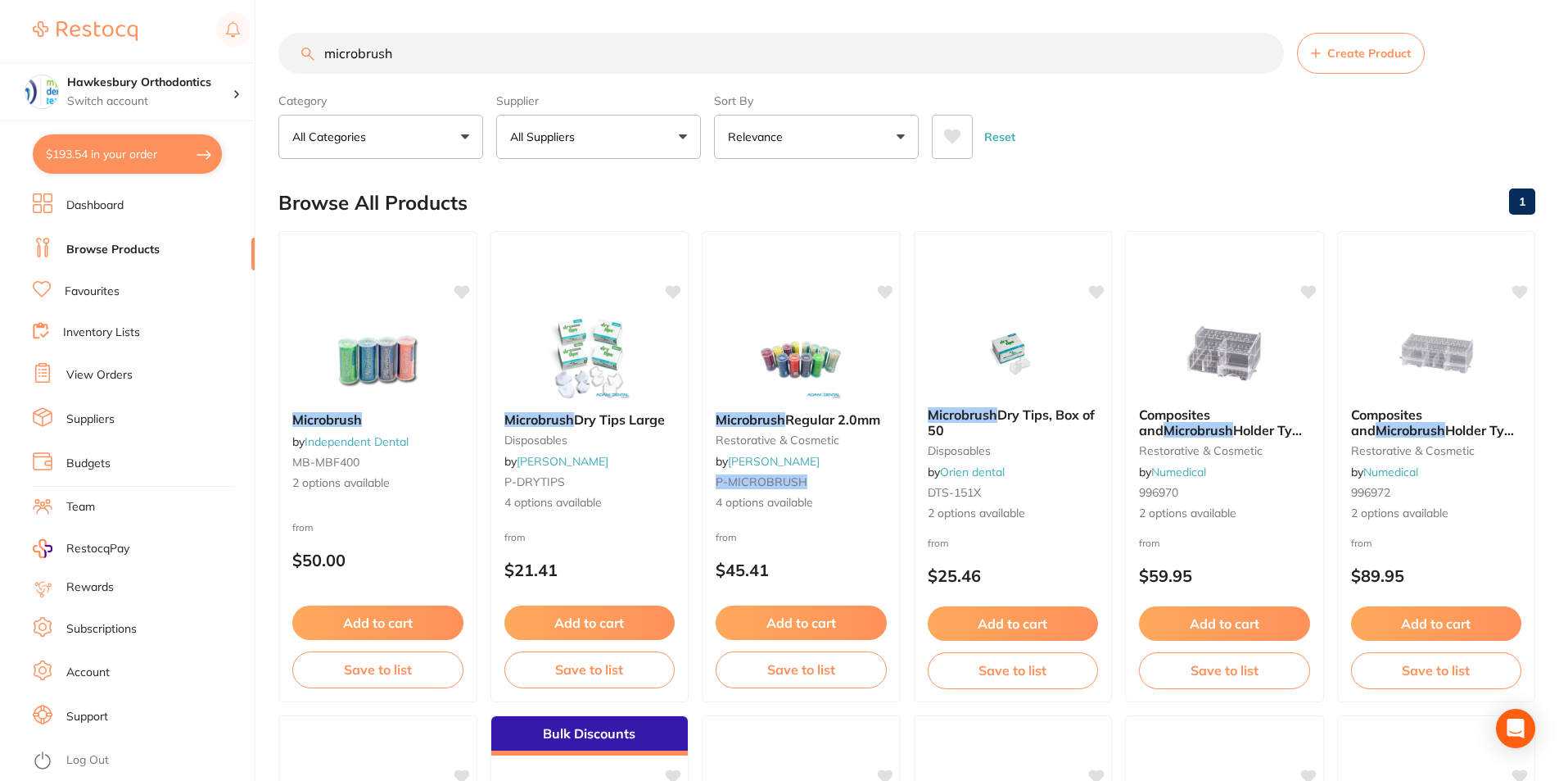
type input "microbrush"
click at [682, 137] on button "All Suppliers" at bounding box center [598, 137] width 205 height 44
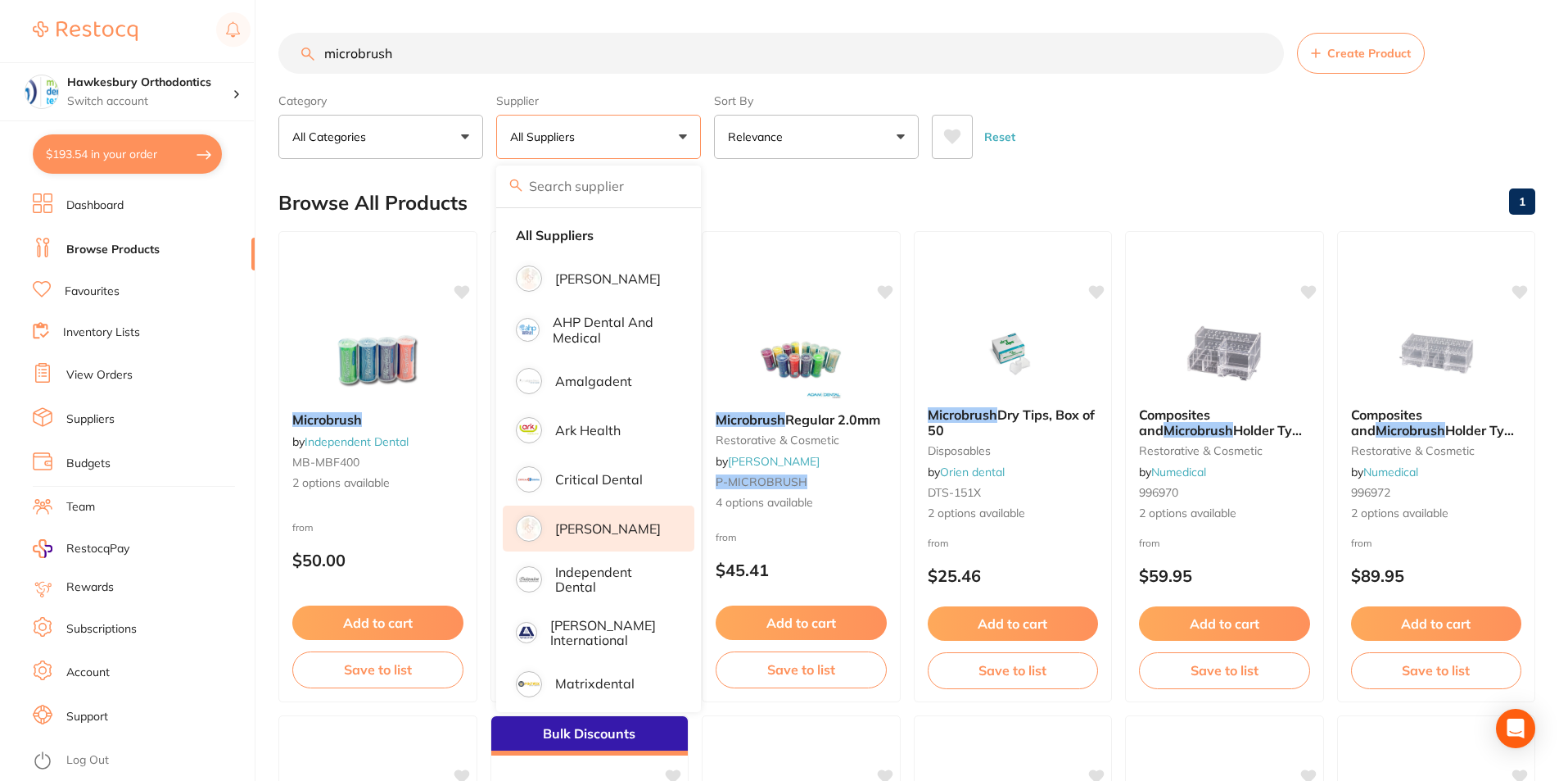
click at [589, 526] on p "[PERSON_NAME]" at bounding box center [608, 528] width 106 height 14
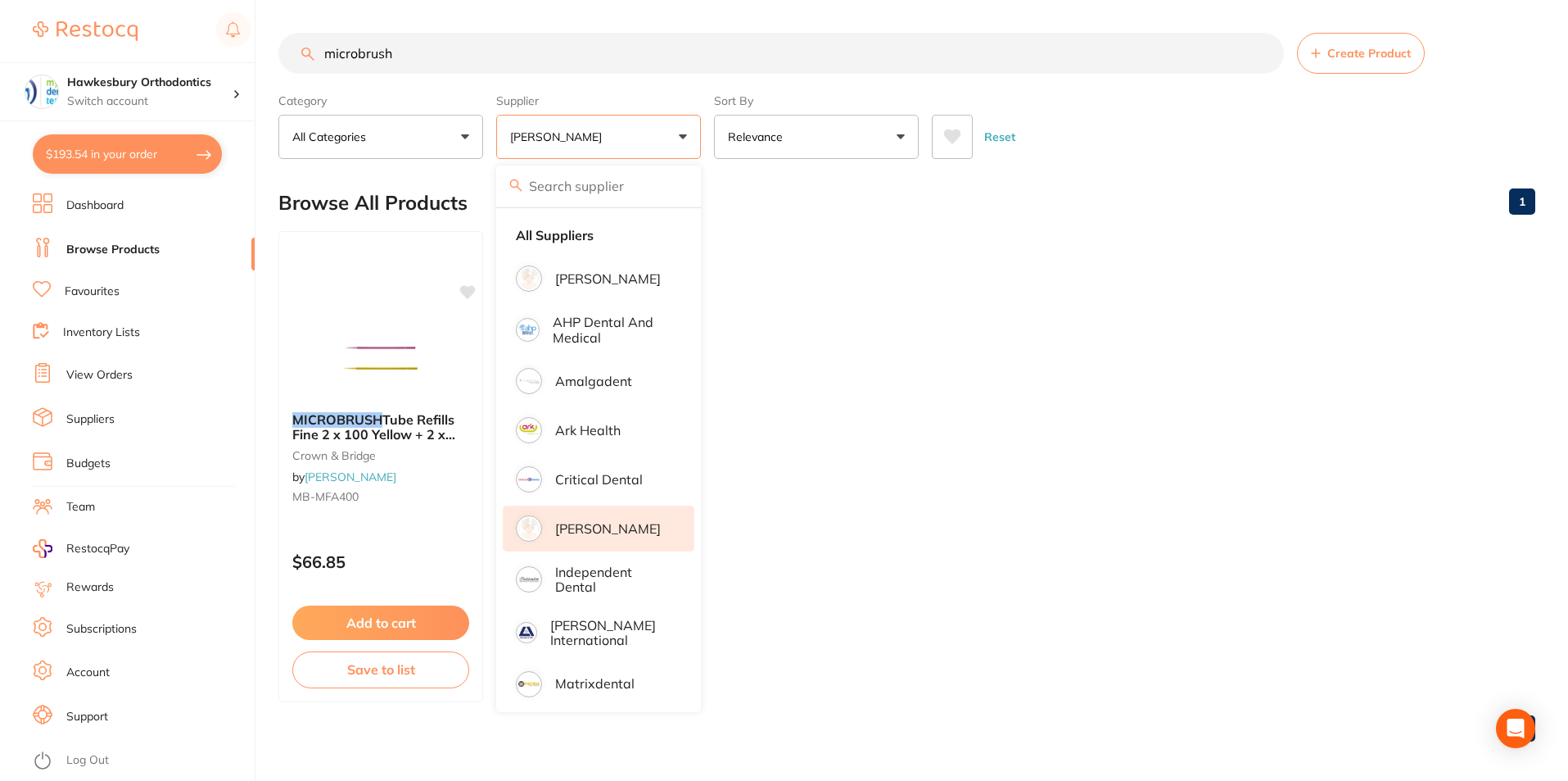
click at [958, 244] on ul "MICROBRUSH Tube Refills Fine 2 x 100 Yellow + 2 x 100 Pink crown & bridge by [P…" at bounding box center [907, 466] width 1257 height 471
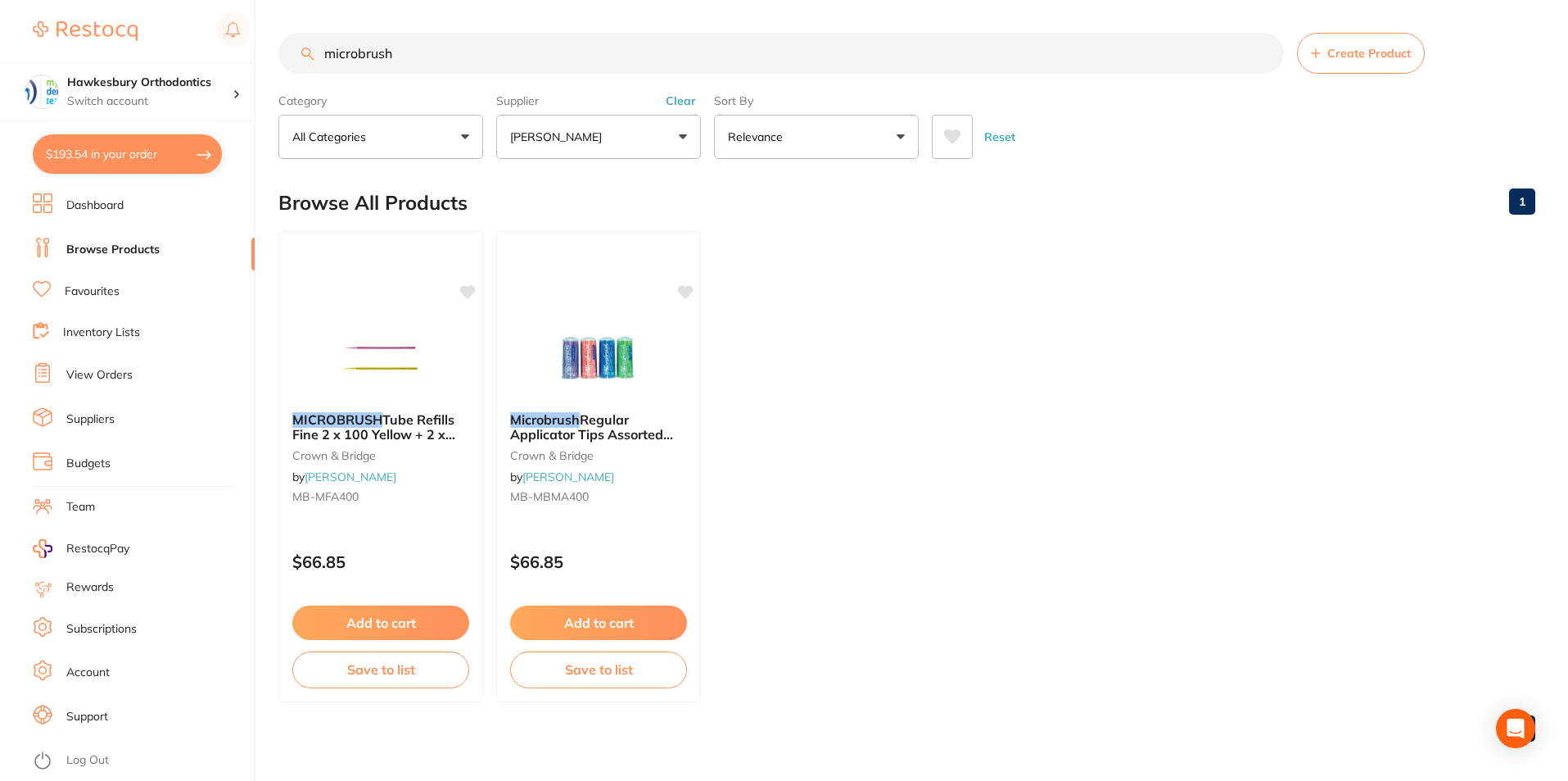
click at [599, 618] on button "Add to cart" at bounding box center [599, 623] width 177 height 35
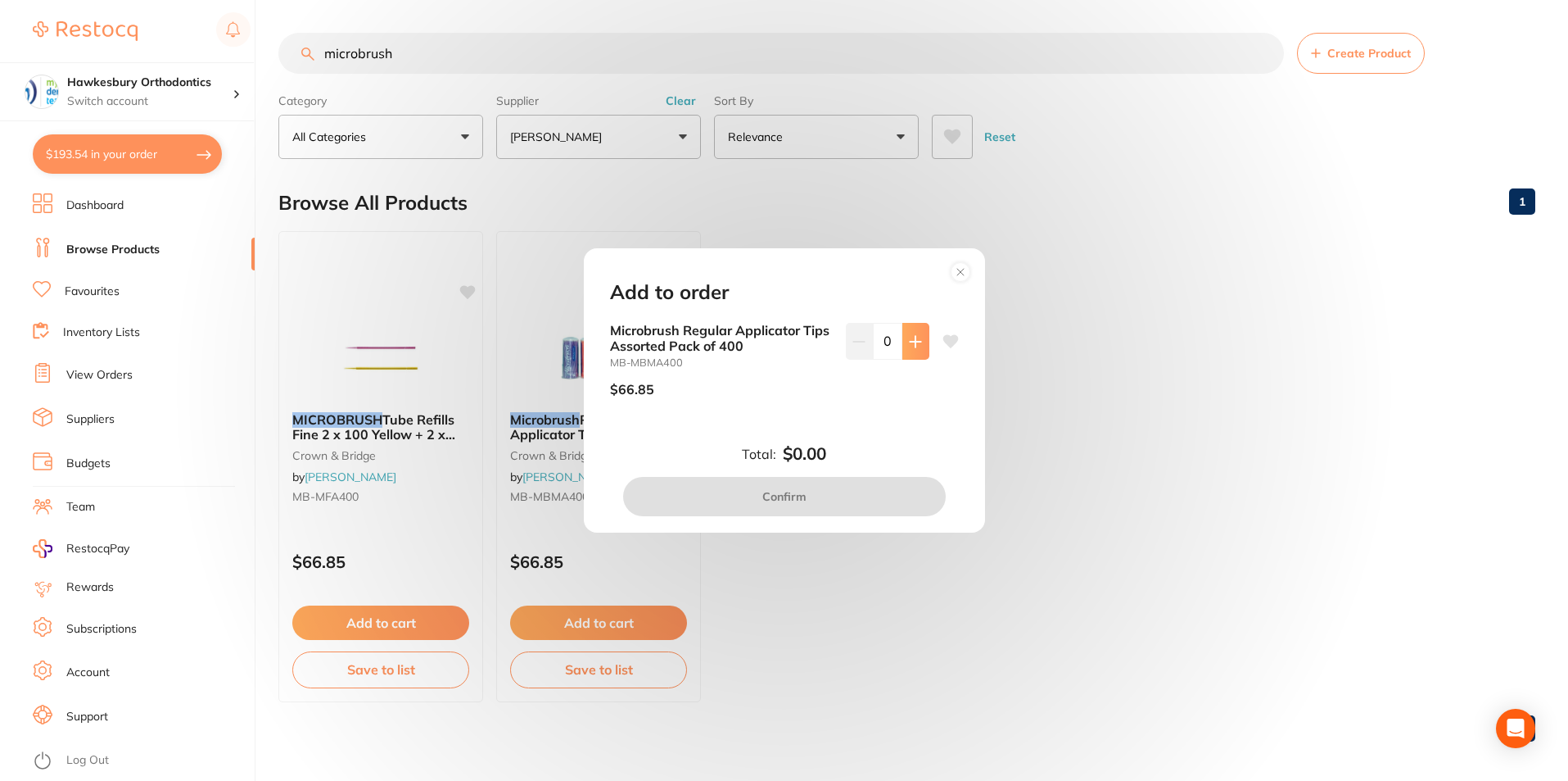
click at [910, 337] on icon at bounding box center [915, 342] width 13 height 13
type input "1"
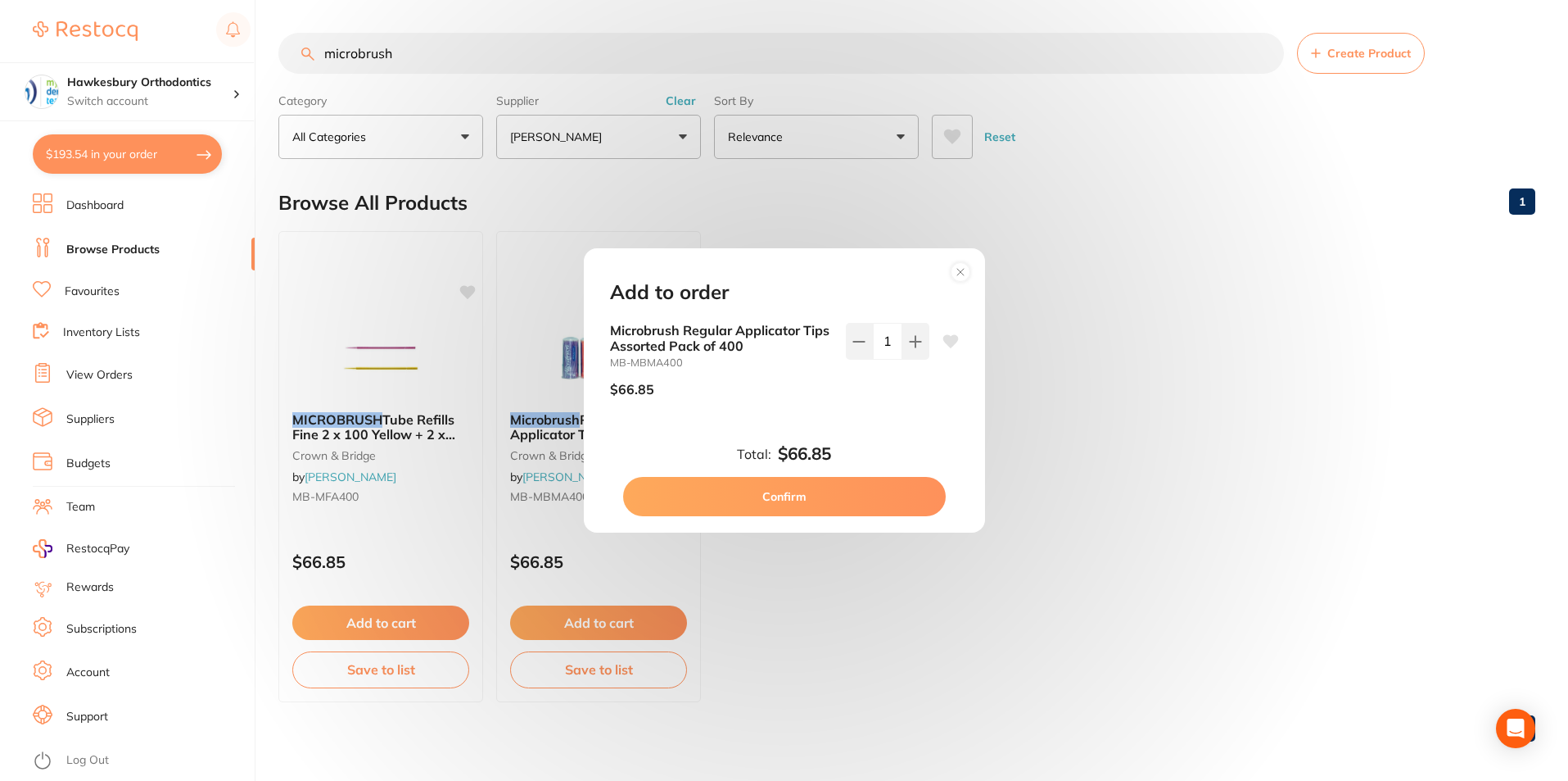
click at [777, 498] on button "Confirm" at bounding box center [784, 496] width 322 height 39
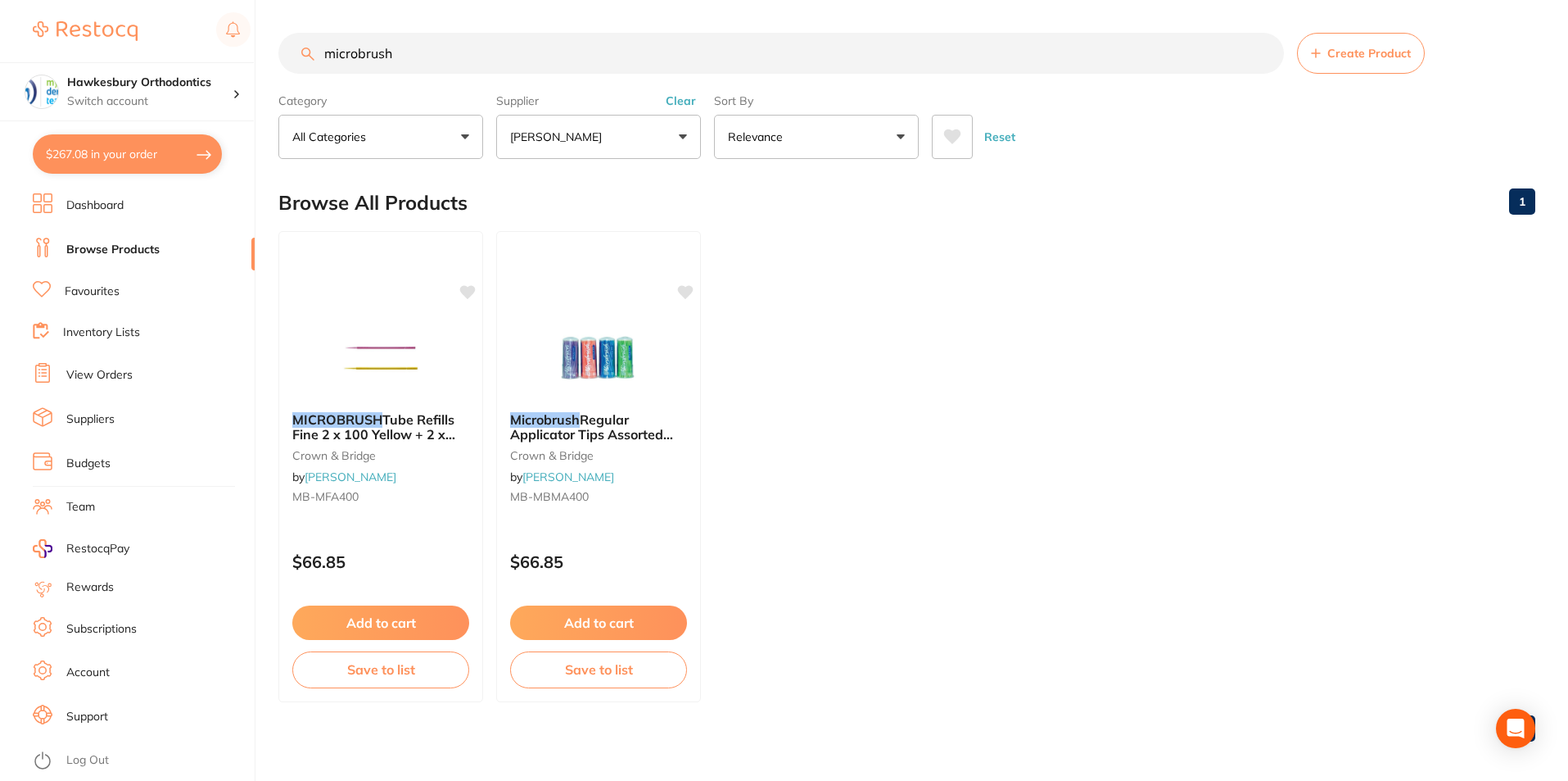
click at [147, 150] on button "$267.08 in your order" at bounding box center [127, 153] width 189 height 39
checkbox input "true"
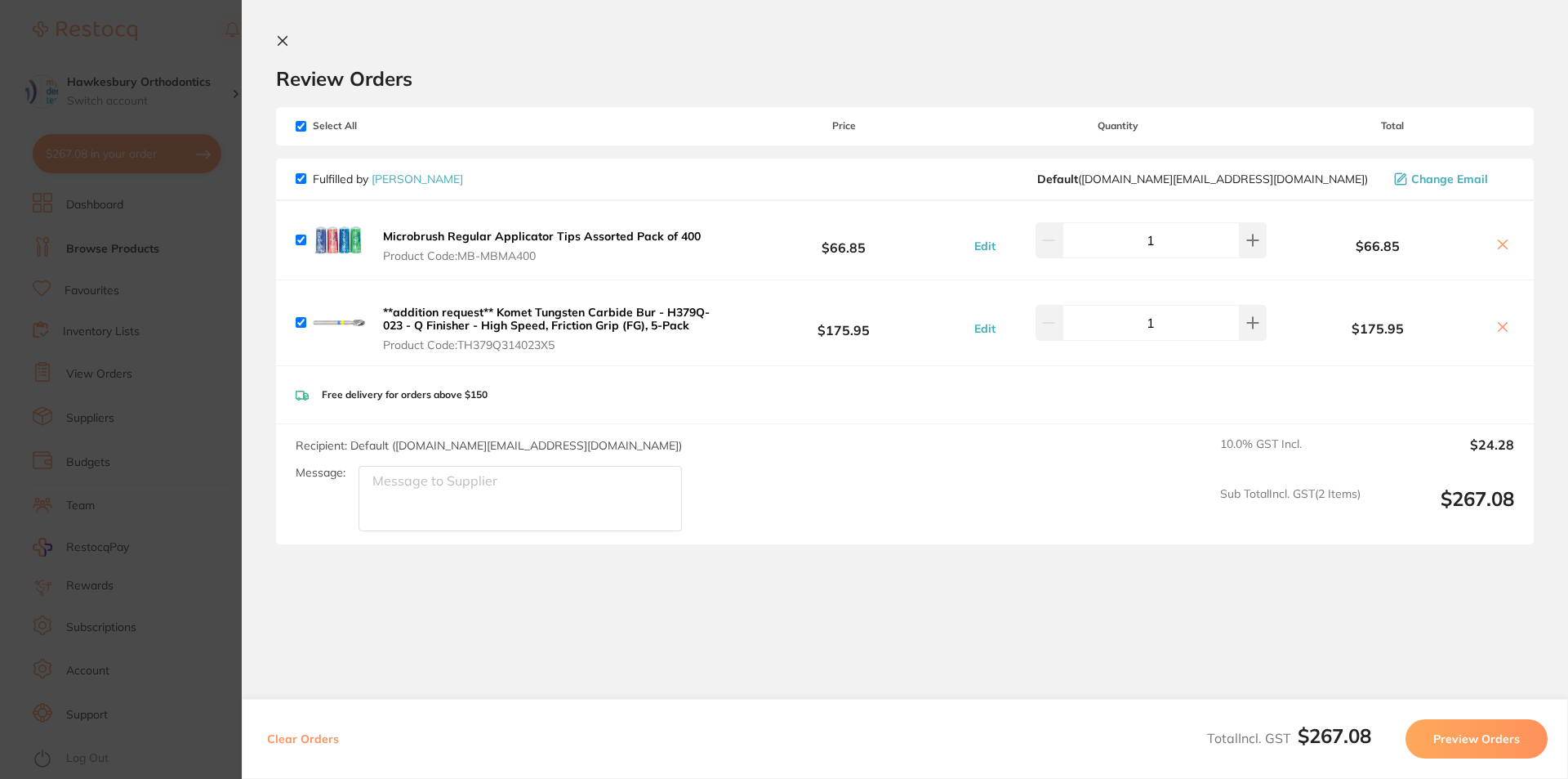
click at [1466, 745] on button "Preview Orders" at bounding box center [1477, 739] width 142 height 39
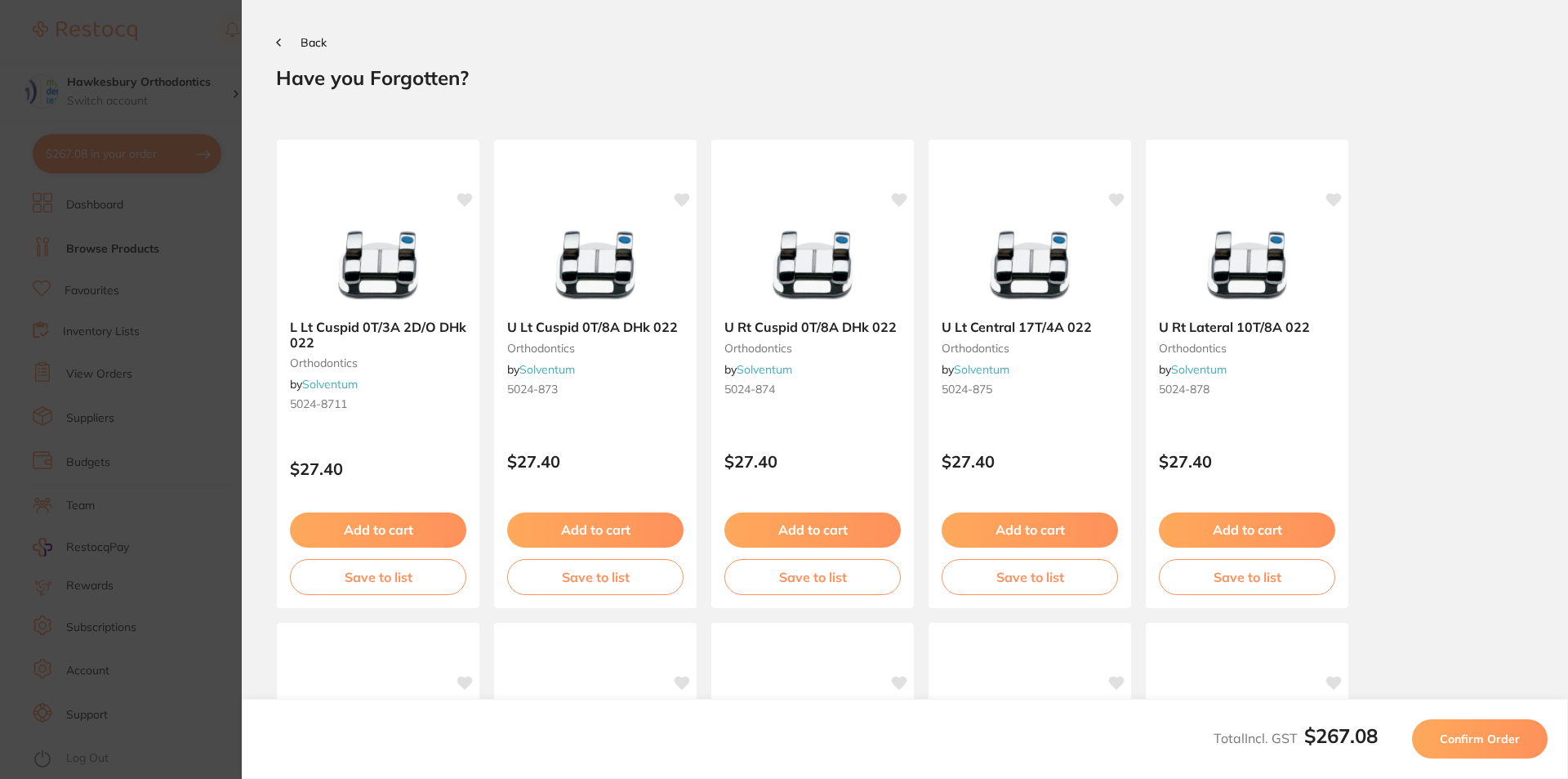
click at [1459, 746] on button "Confirm Order" at bounding box center [1480, 739] width 135 height 39
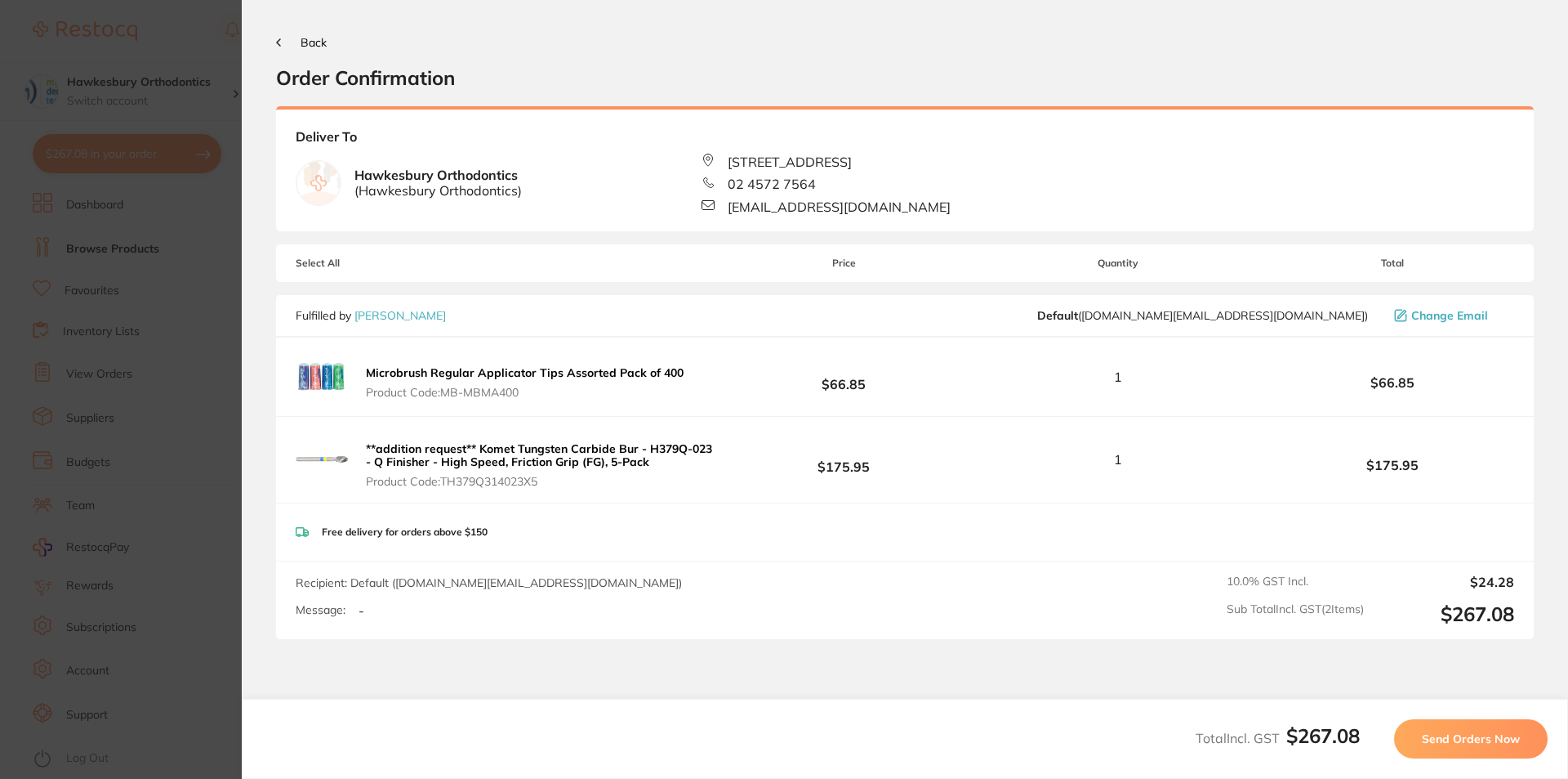
click at [1458, 744] on span "Send Orders Now" at bounding box center [1471, 738] width 98 height 14
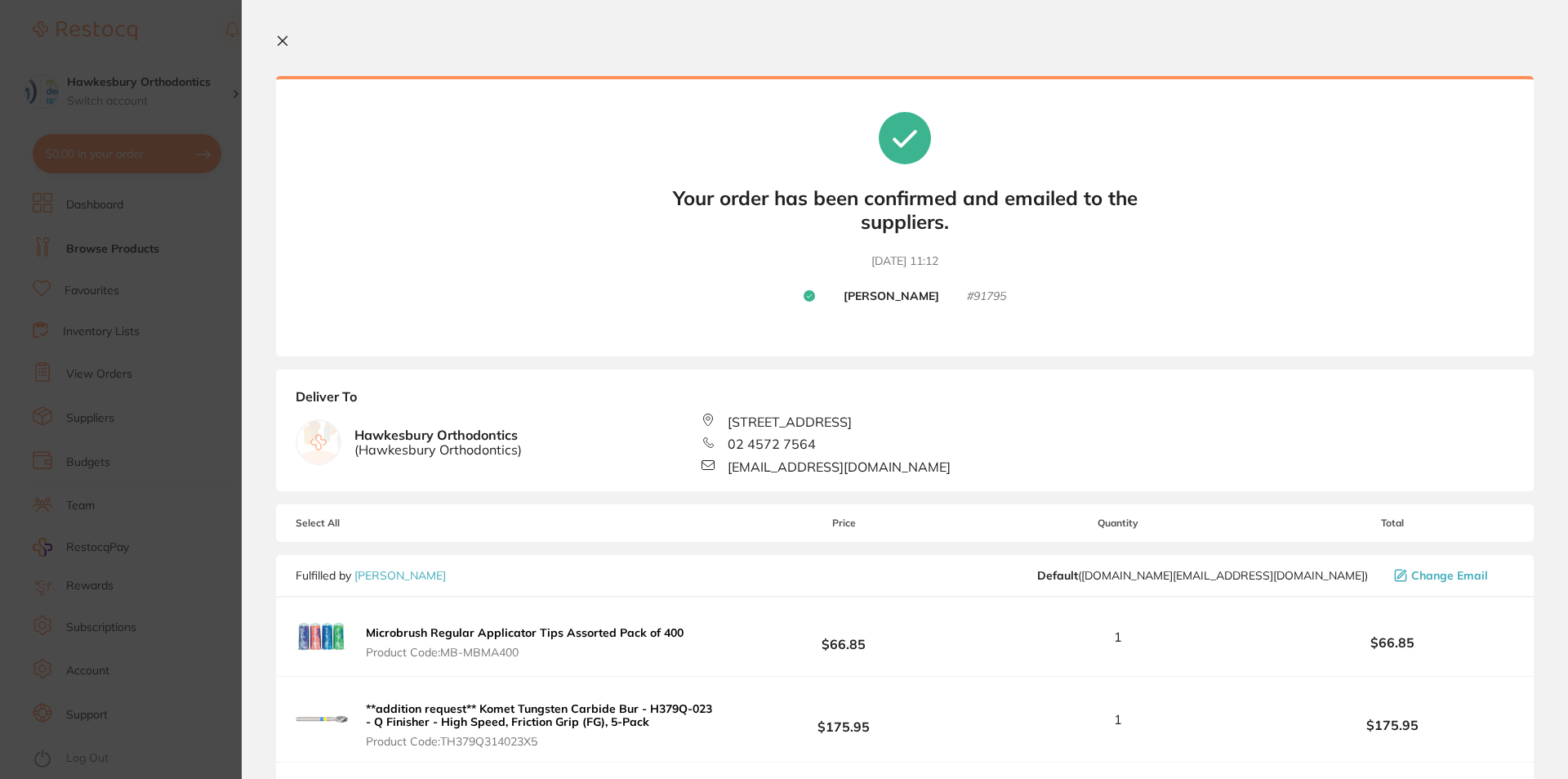
click at [285, 37] on icon at bounding box center [283, 41] width 13 height 13
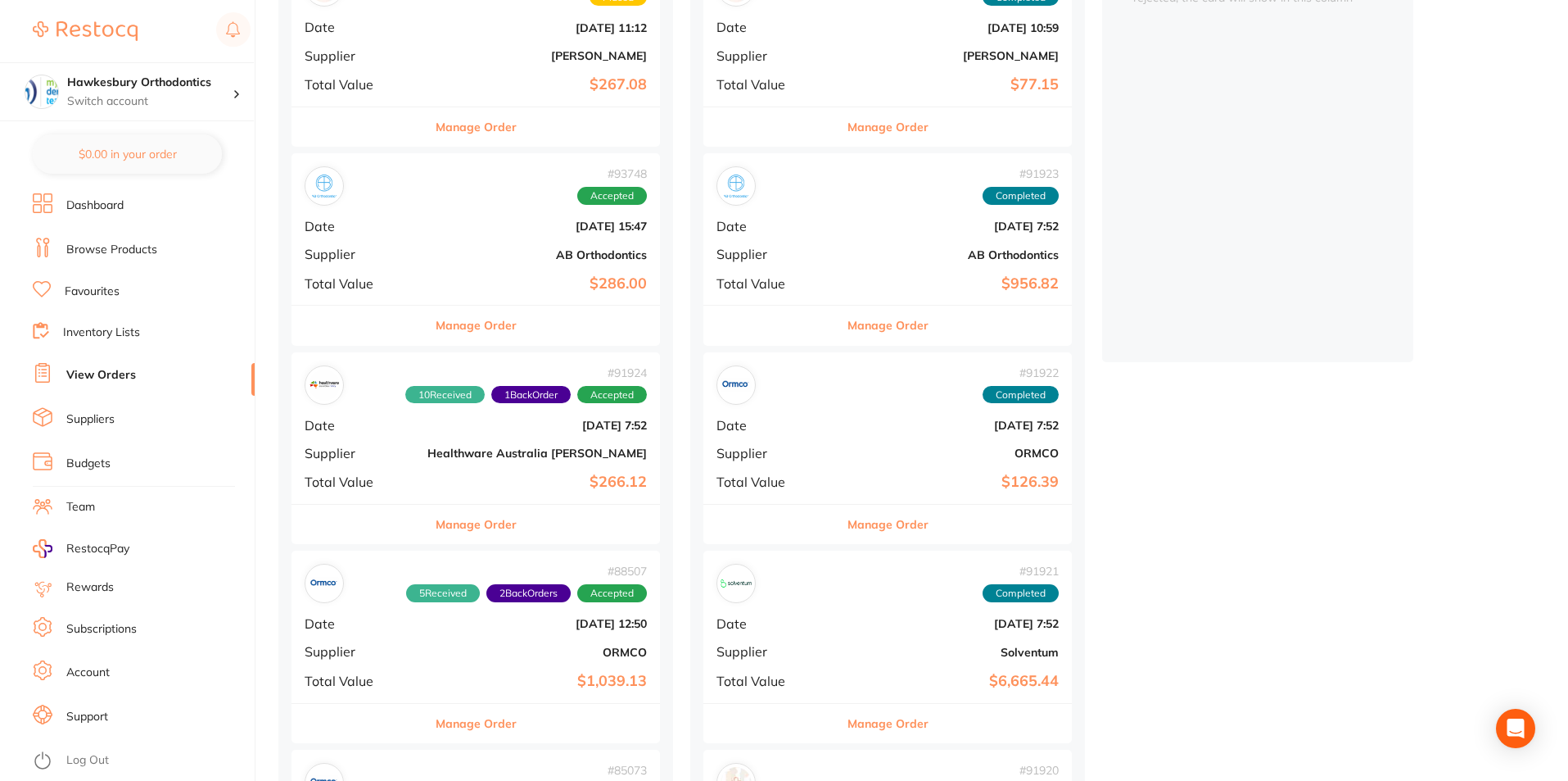
scroll to position [327, 0]
